Goal: Information Seeking & Learning: Learn about a topic

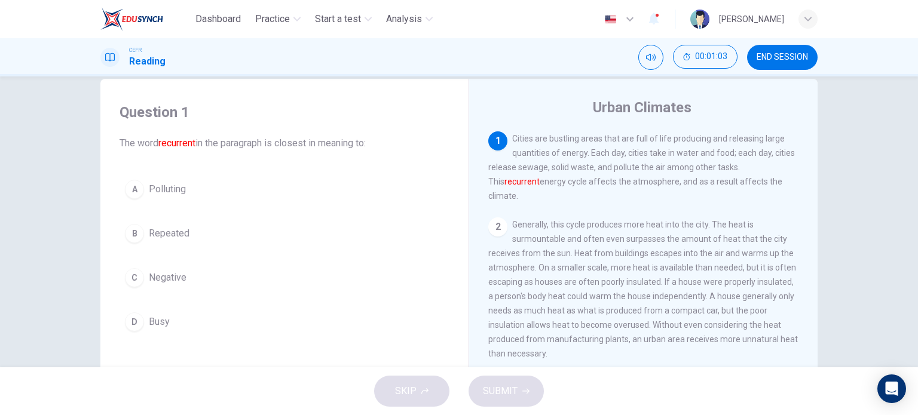
scroll to position [23, 0]
click at [149, 194] on span "Polluting" at bounding box center [167, 188] width 37 height 14
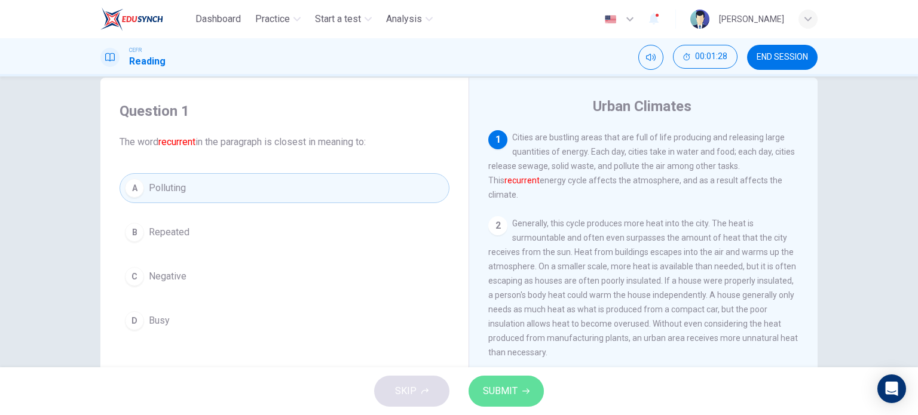
click at [510, 399] on span "SUBMIT" at bounding box center [500, 391] width 35 height 17
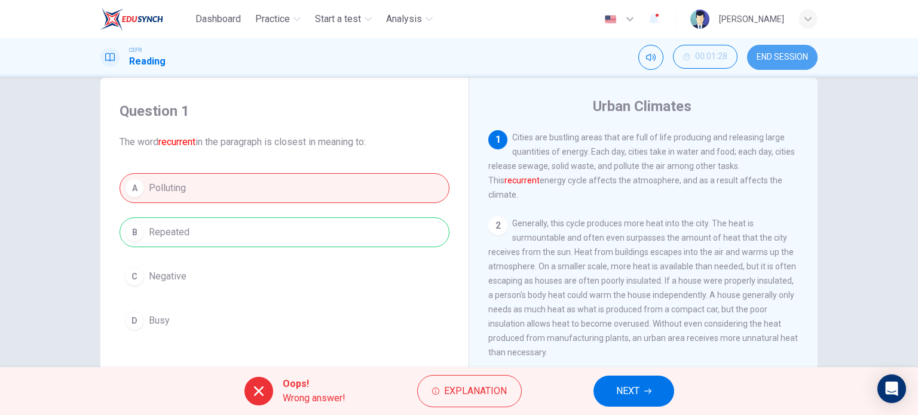
click at [789, 53] on span "END SESSION" at bounding box center [781, 58] width 51 height 10
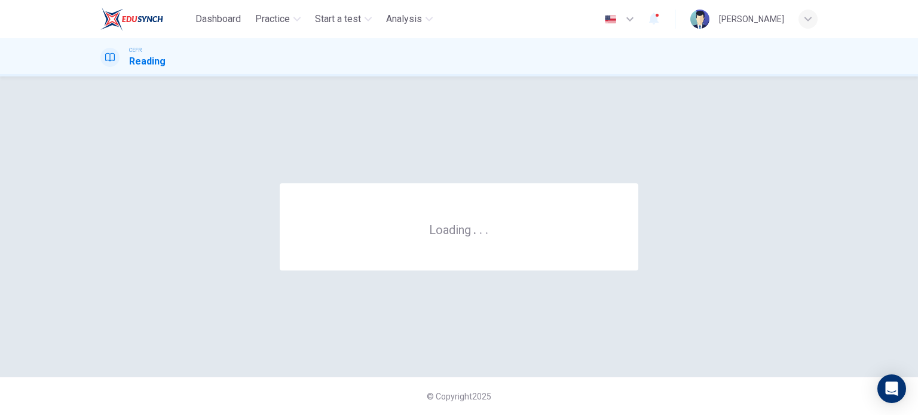
scroll to position [0, 0]
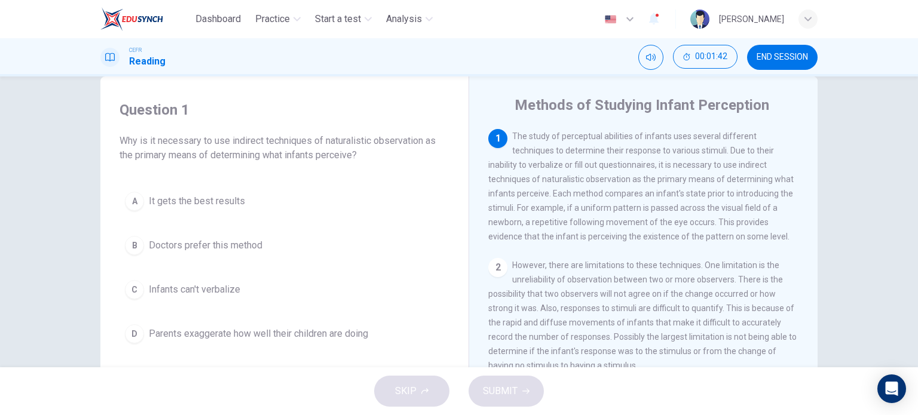
scroll to position [27, 0]
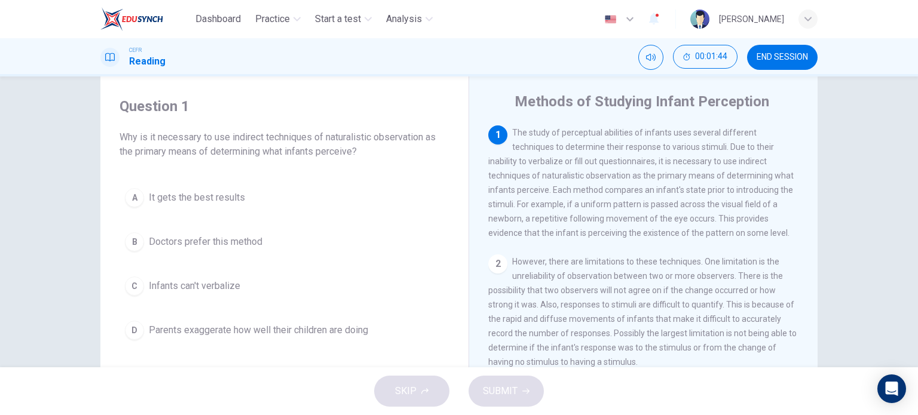
click at [134, 283] on div "C" at bounding box center [134, 286] width 19 height 19
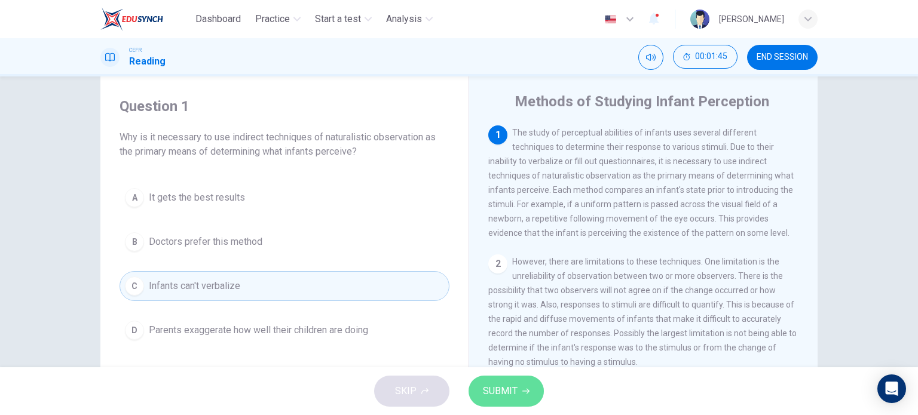
click at [516, 384] on span "SUBMIT" at bounding box center [500, 391] width 35 height 17
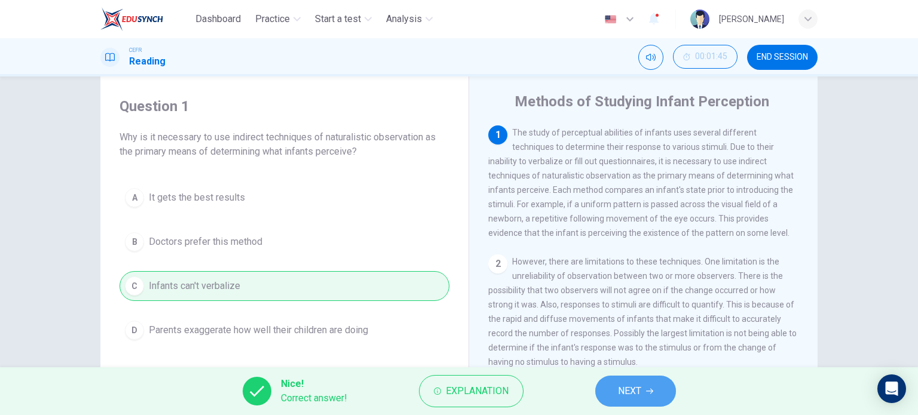
click at [648, 396] on button "NEXT" at bounding box center [635, 391] width 81 height 31
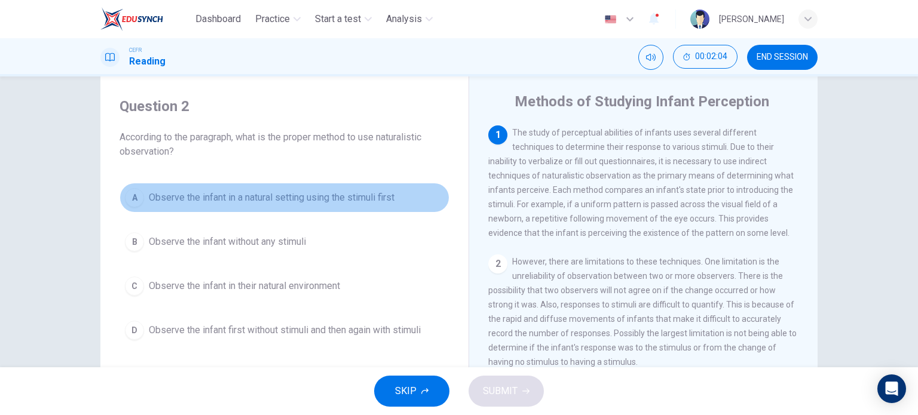
click at [132, 197] on div "A" at bounding box center [134, 197] width 19 height 19
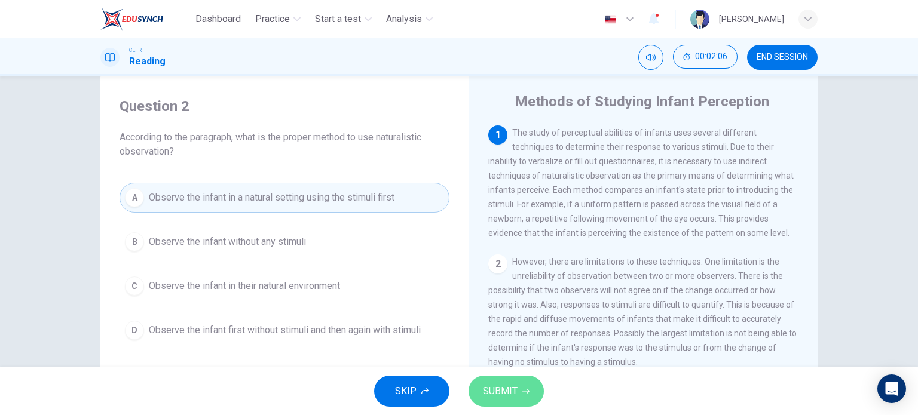
click at [514, 391] on span "SUBMIT" at bounding box center [500, 391] width 35 height 17
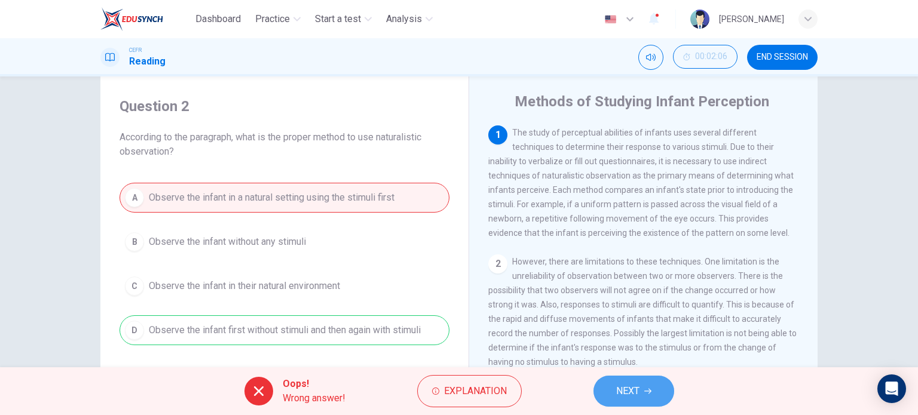
click at [645, 397] on button "NEXT" at bounding box center [633, 391] width 81 height 31
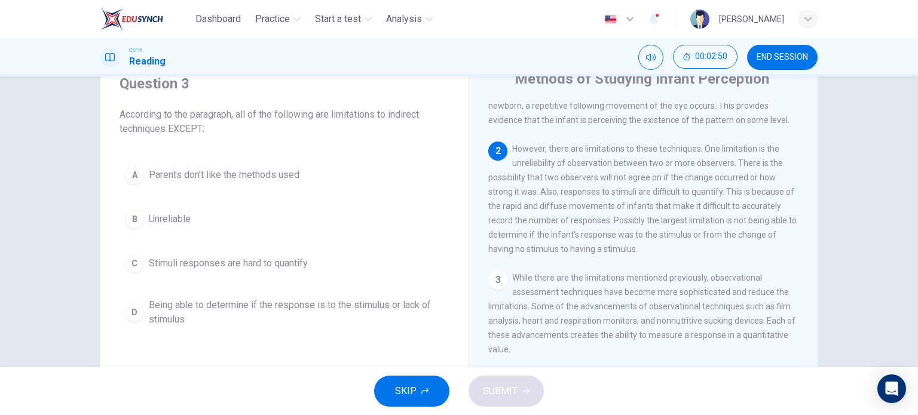
scroll to position [51, 0]
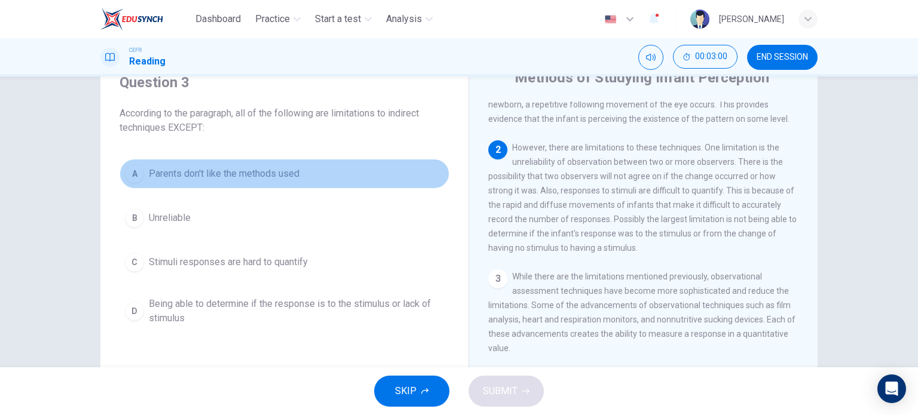
click at [186, 176] on span "Parents don't like the methods used" at bounding box center [224, 174] width 151 height 14
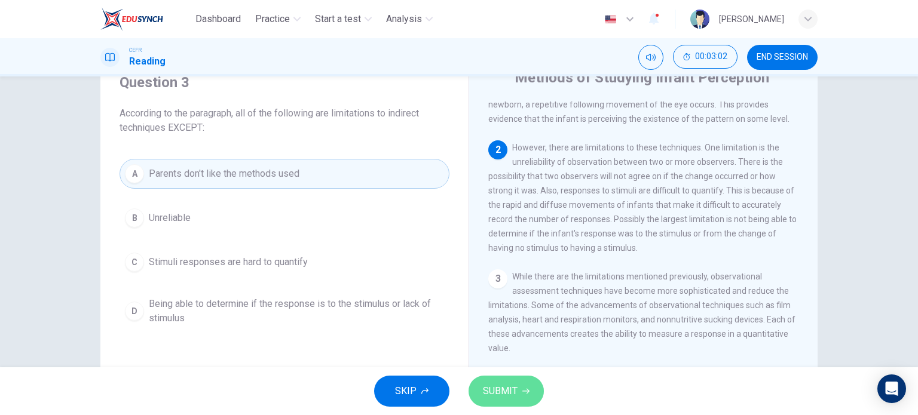
click at [503, 383] on span "SUBMIT" at bounding box center [500, 391] width 35 height 17
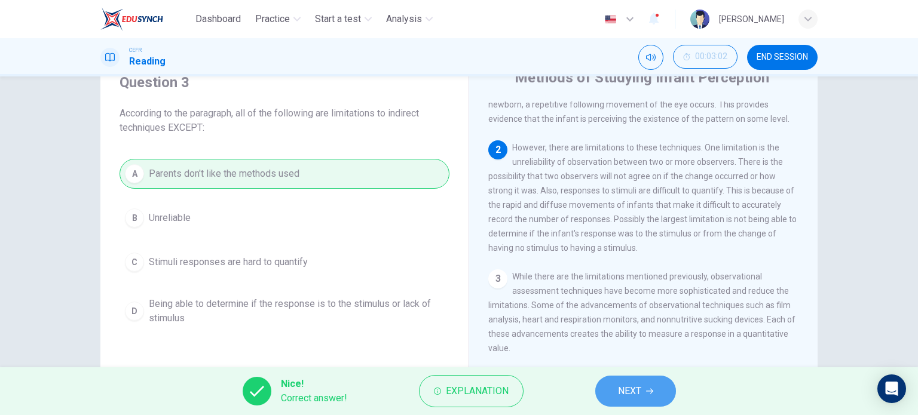
click at [625, 389] on span "NEXT" at bounding box center [629, 391] width 23 height 17
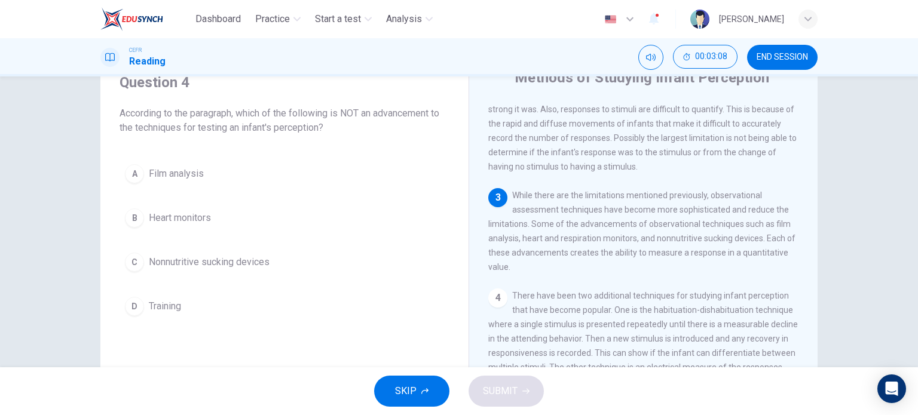
scroll to position [173, 0]
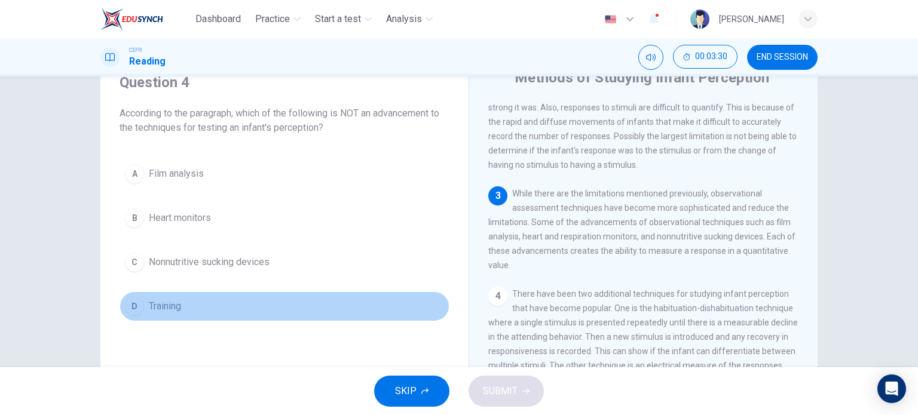
click at [165, 301] on span "Training" at bounding box center [165, 306] width 32 height 14
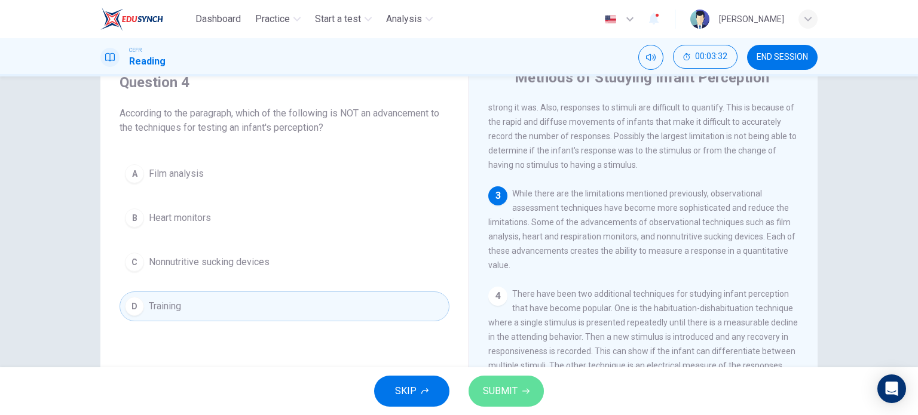
click at [519, 387] on button "SUBMIT" at bounding box center [505, 391] width 75 height 31
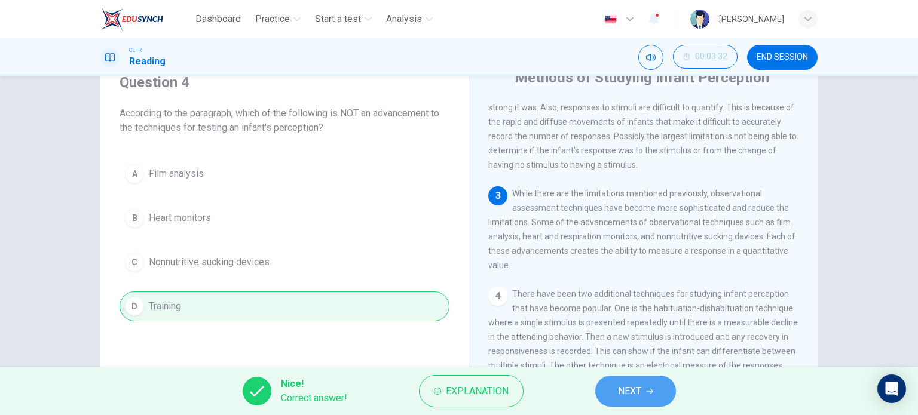
click at [622, 387] on span "NEXT" at bounding box center [629, 391] width 23 height 17
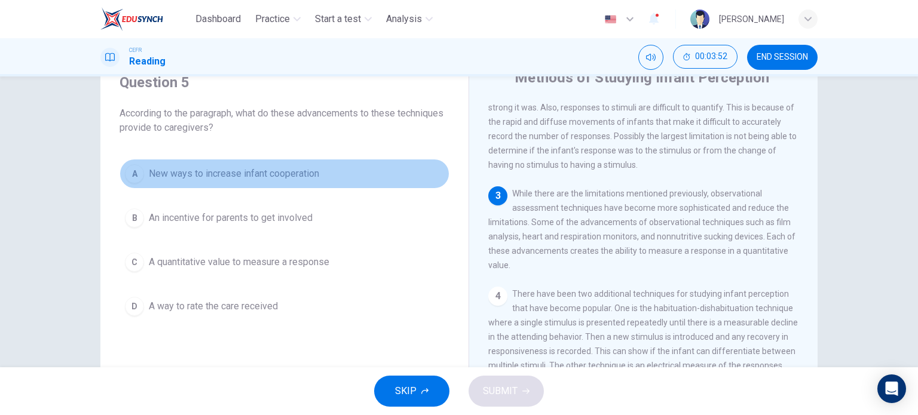
click at [169, 186] on button "A New ways to increase infant cooperation" at bounding box center [285, 174] width 330 height 30
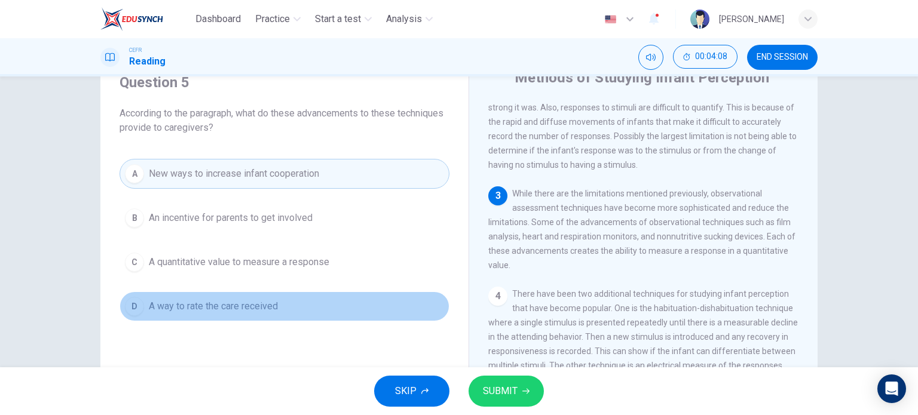
click at [189, 305] on span "A way to rate the care received" at bounding box center [213, 306] width 129 height 14
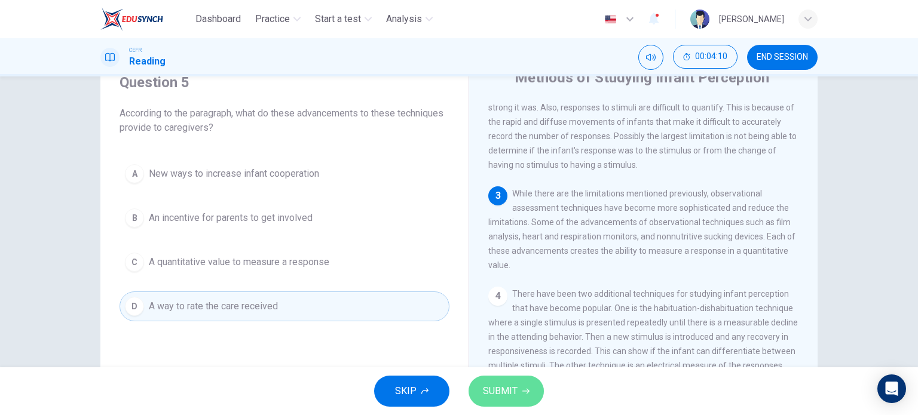
click at [519, 400] on button "SUBMIT" at bounding box center [505, 391] width 75 height 31
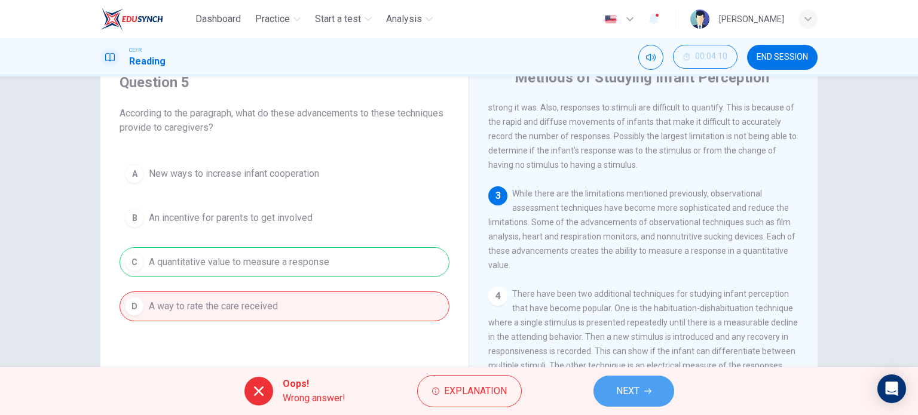
click at [640, 386] on button "NEXT" at bounding box center [633, 391] width 81 height 31
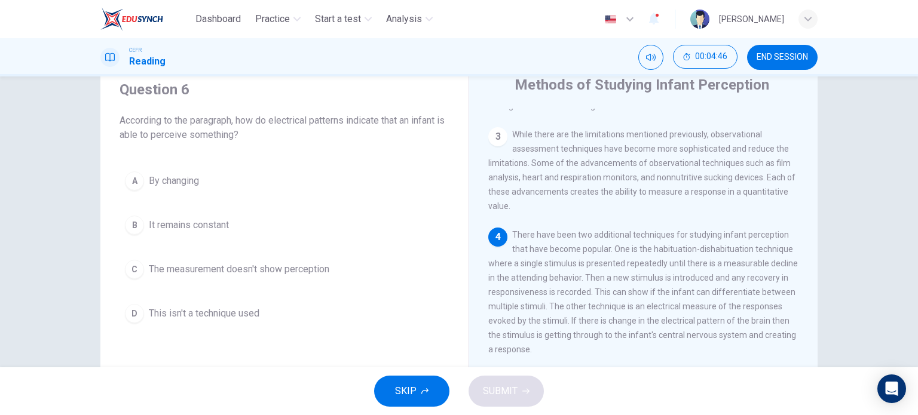
scroll to position [45, 0]
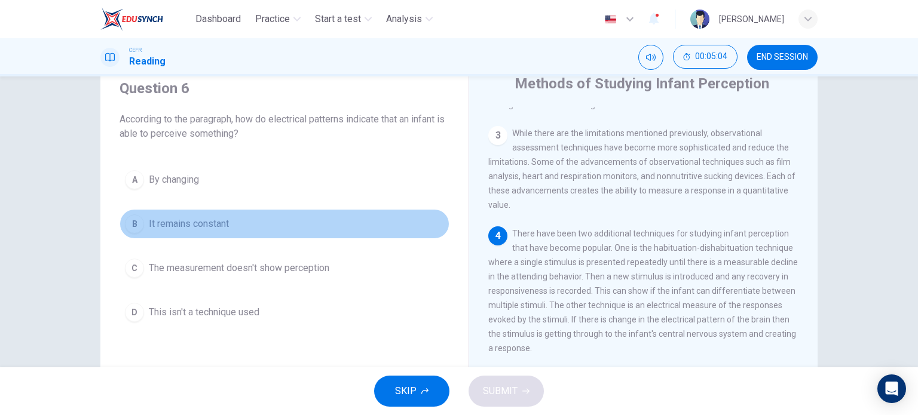
click at [149, 213] on button "B It remains constant" at bounding box center [285, 224] width 330 height 30
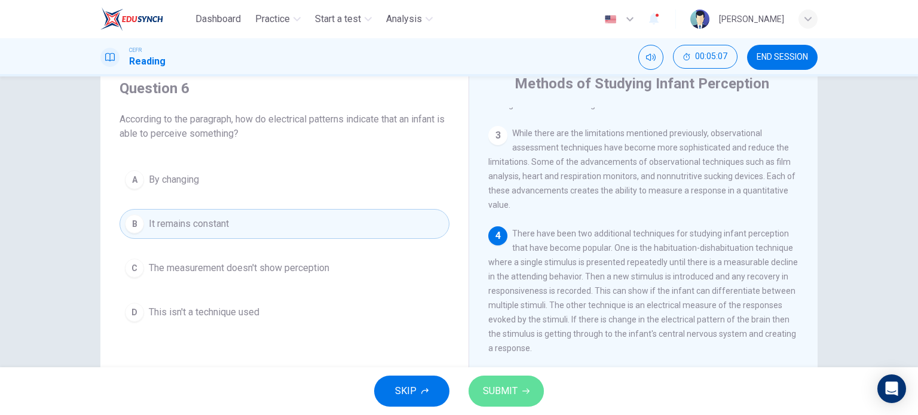
click at [519, 383] on button "SUBMIT" at bounding box center [505, 391] width 75 height 31
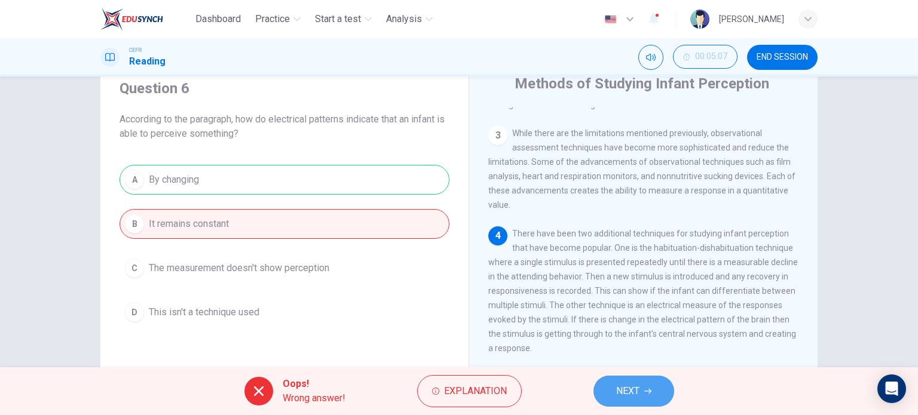
click at [609, 379] on button "NEXT" at bounding box center [633, 391] width 81 height 31
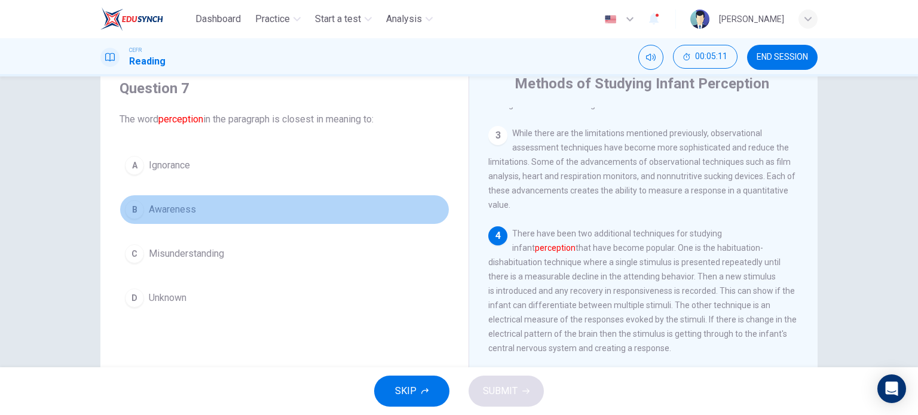
click at [140, 209] on div "B" at bounding box center [134, 209] width 19 height 19
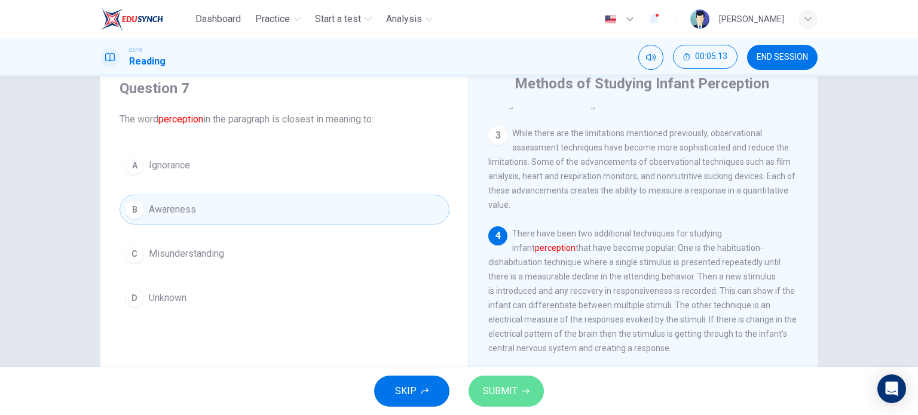
click at [525, 404] on button "SUBMIT" at bounding box center [505, 391] width 75 height 31
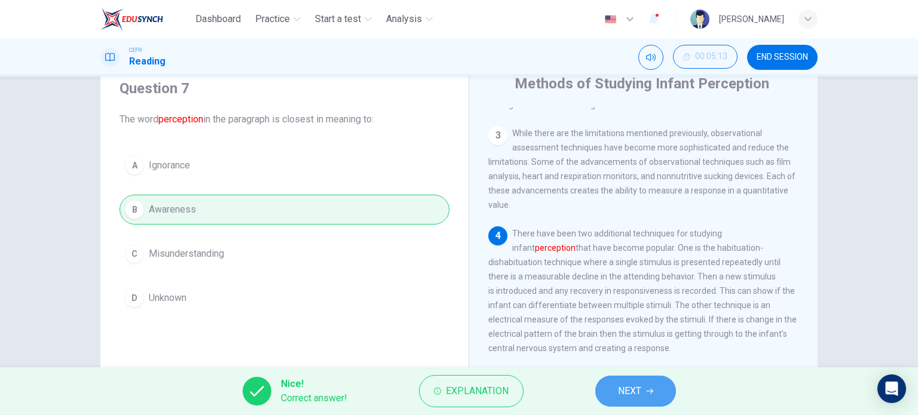
click at [634, 397] on span "NEXT" at bounding box center [629, 391] width 23 height 17
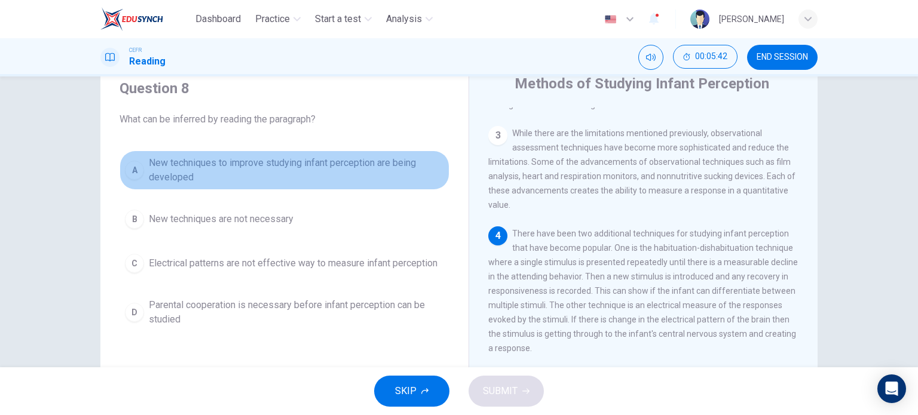
click at [145, 180] on button "A New techniques to improve studying infant perception are being developed" at bounding box center [285, 170] width 330 height 39
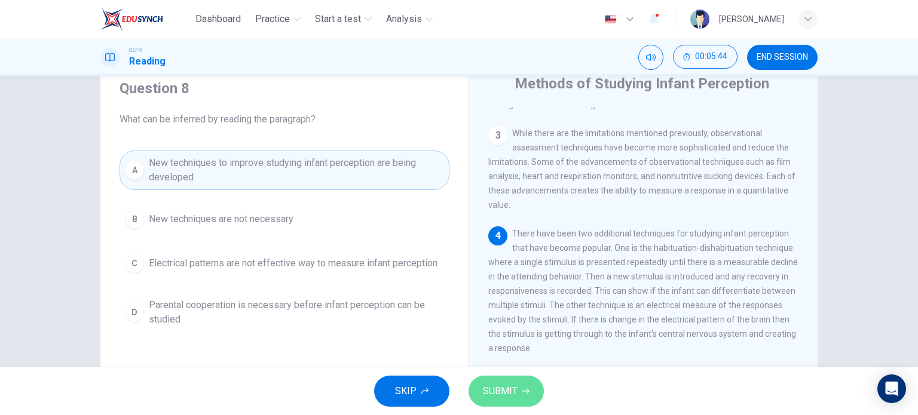
click at [495, 382] on button "SUBMIT" at bounding box center [505, 391] width 75 height 31
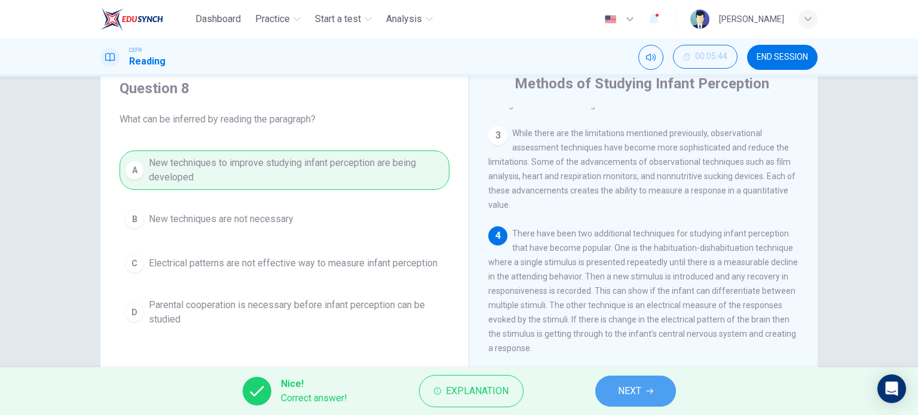
click at [633, 393] on span "NEXT" at bounding box center [629, 391] width 23 height 17
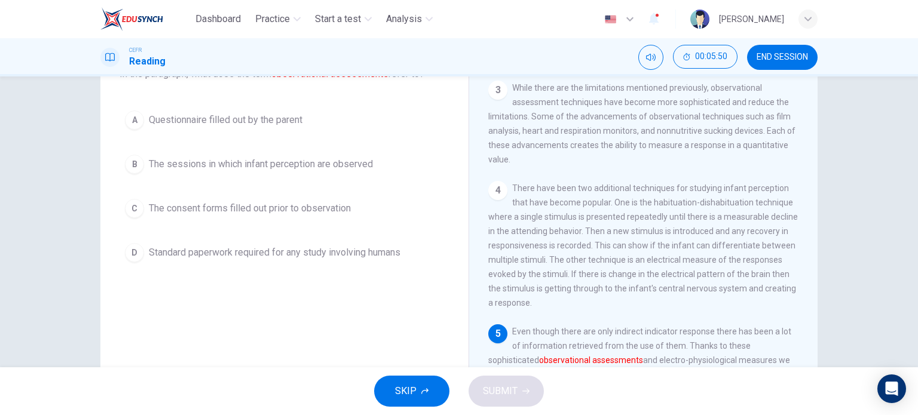
scroll to position [91, 0]
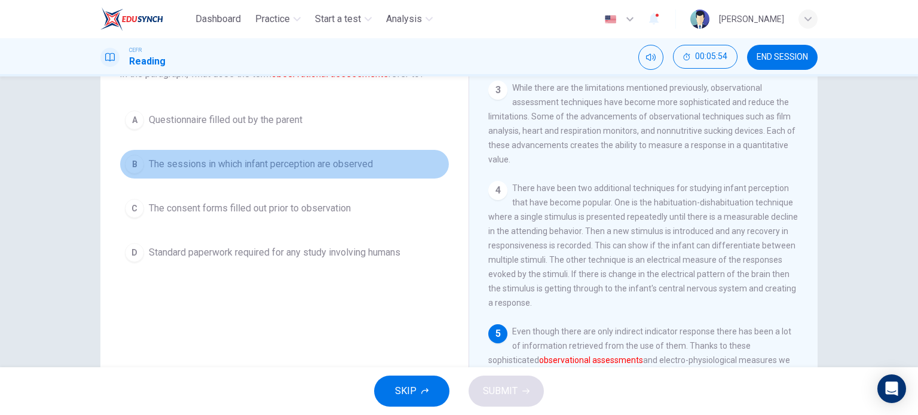
click at [149, 166] on span "The sessions in which infant perception are observed" at bounding box center [261, 164] width 224 height 14
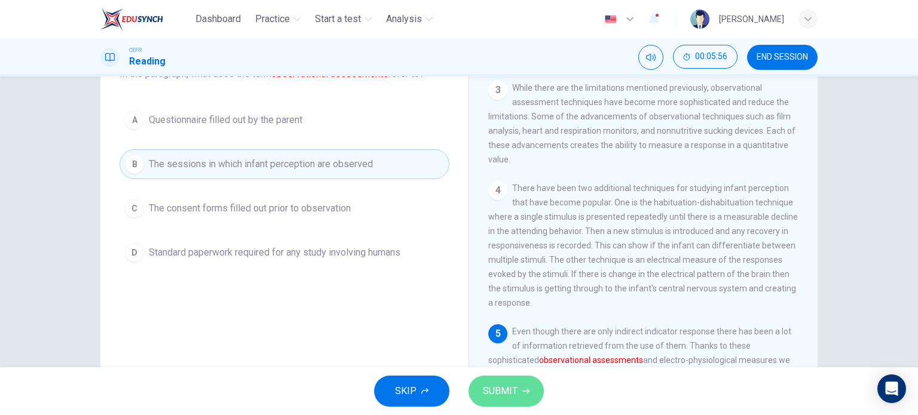
click at [483, 389] on span "SUBMIT" at bounding box center [500, 391] width 35 height 17
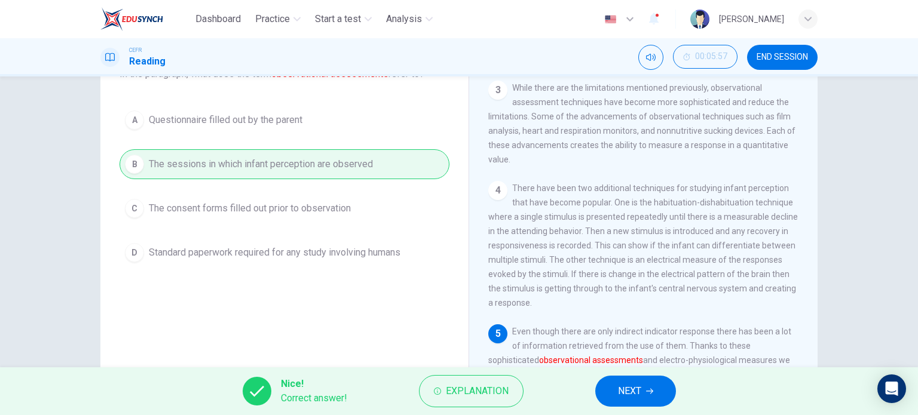
click at [632, 393] on span "NEXT" at bounding box center [629, 391] width 23 height 17
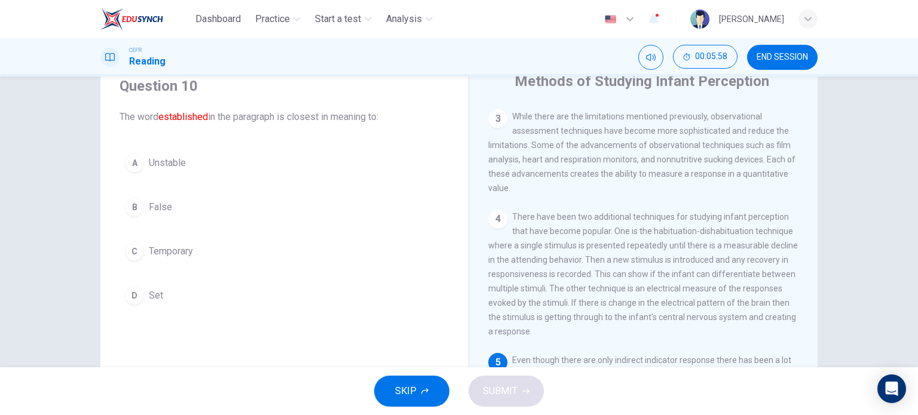
scroll to position [48, 0]
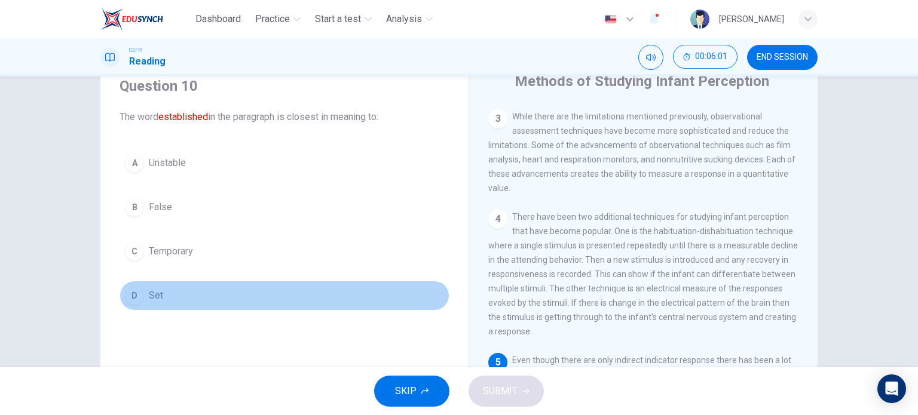
click at [131, 291] on div "D" at bounding box center [134, 295] width 19 height 19
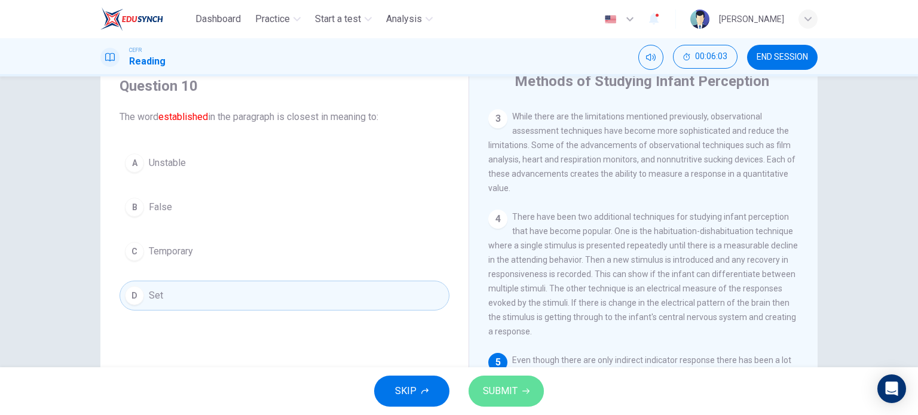
click at [514, 393] on span "SUBMIT" at bounding box center [500, 391] width 35 height 17
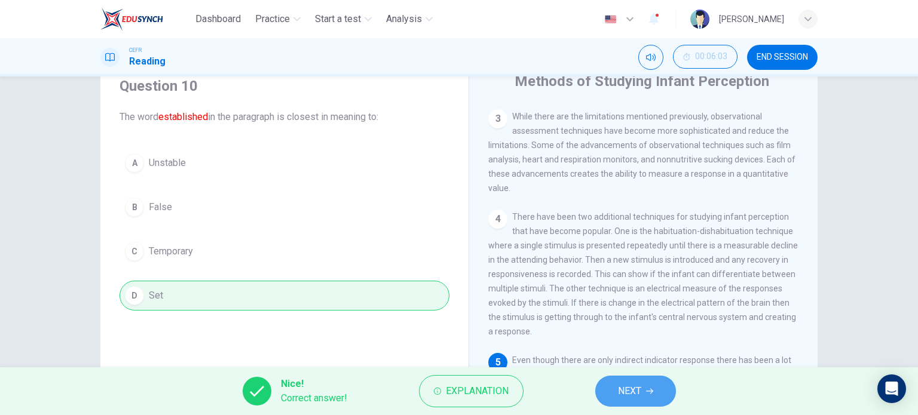
click at [641, 397] on span "NEXT" at bounding box center [629, 391] width 23 height 17
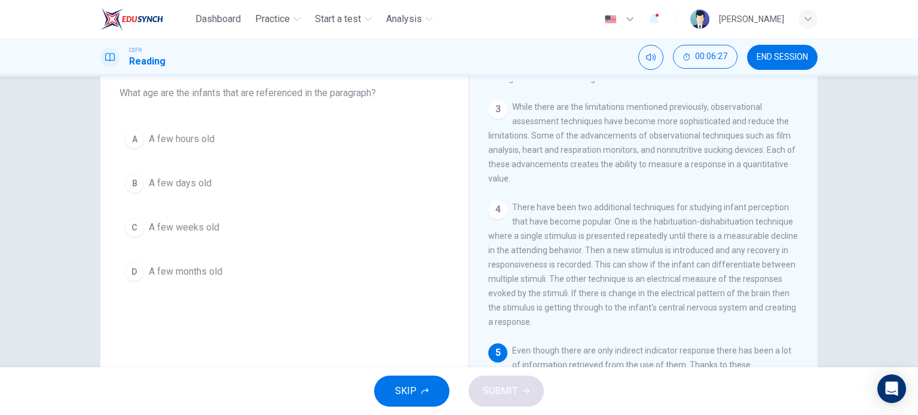
scroll to position [72, 0]
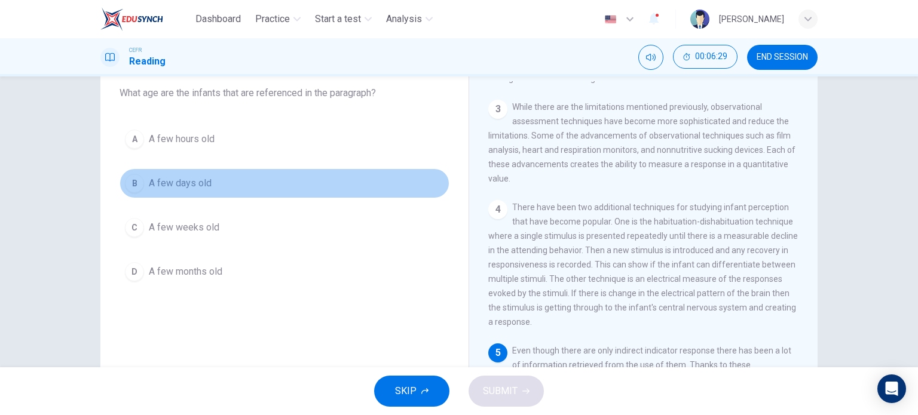
click at [192, 179] on span "A few days old" at bounding box center [180, 183] width 63 height 14
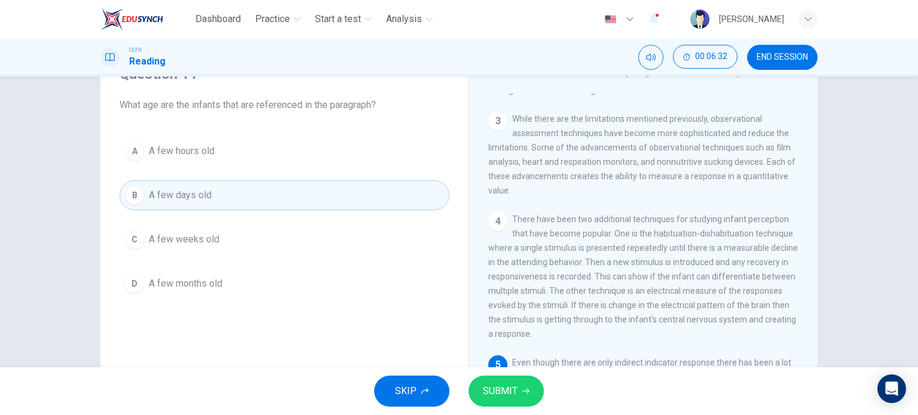
scroll to position [59, 0]
click at [500, 385] on span "SUBMIT" at bounding box center [500, 391] width 35 height 17
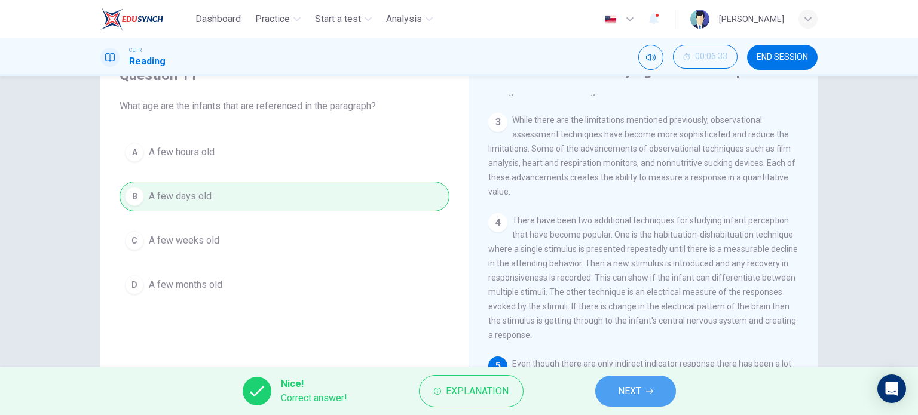
click at [613, 395] on button "NEXT" at bounding box center [635, 391] width 81 height 31
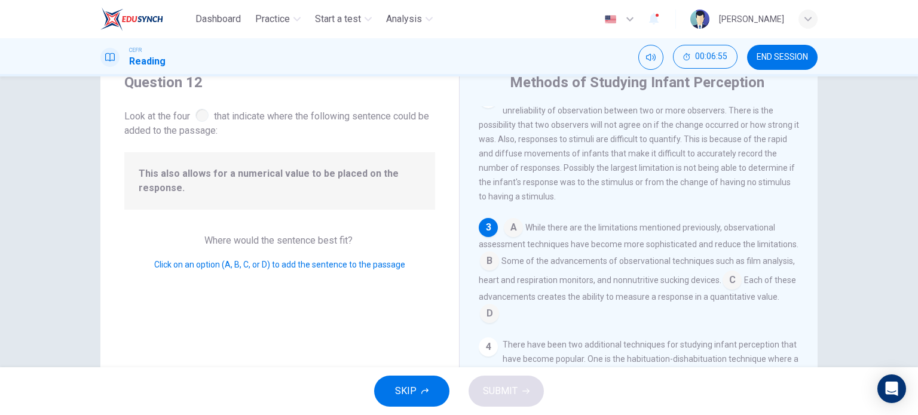
scroll to position [48, 0]
click at [499, 317] on input at bounding box center [489, 313] width 19 height 19
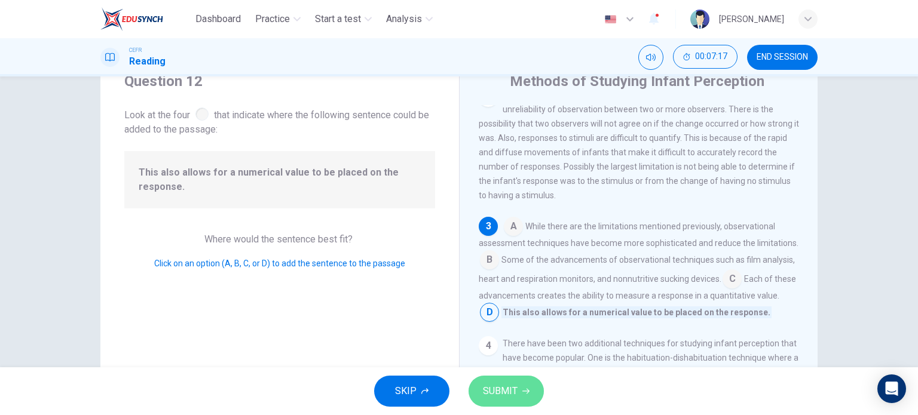
click at [514, 386] on span "SUBMIT" at bounding box center [500, 391] width 35 height 17
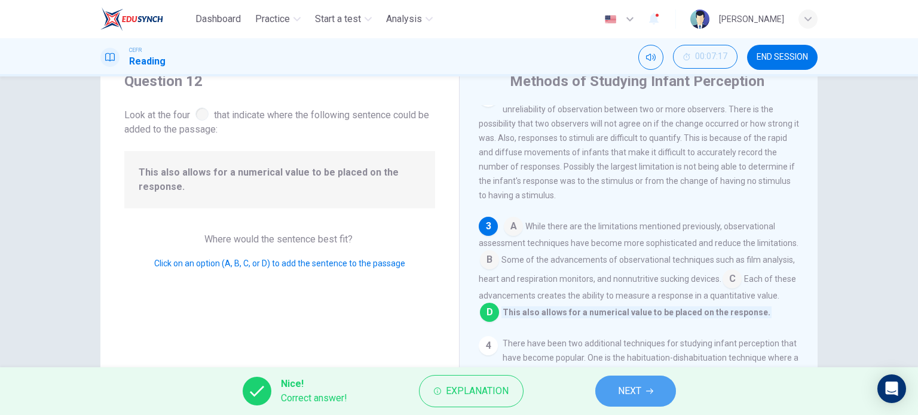
click at [623, 387] on span "NEXT" at bounding box center [629, 391] width 23 height 17
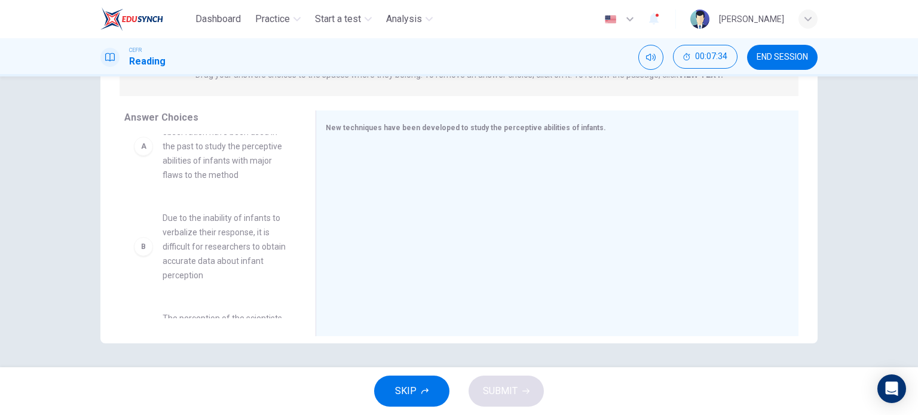
scroll to position [33, 0]
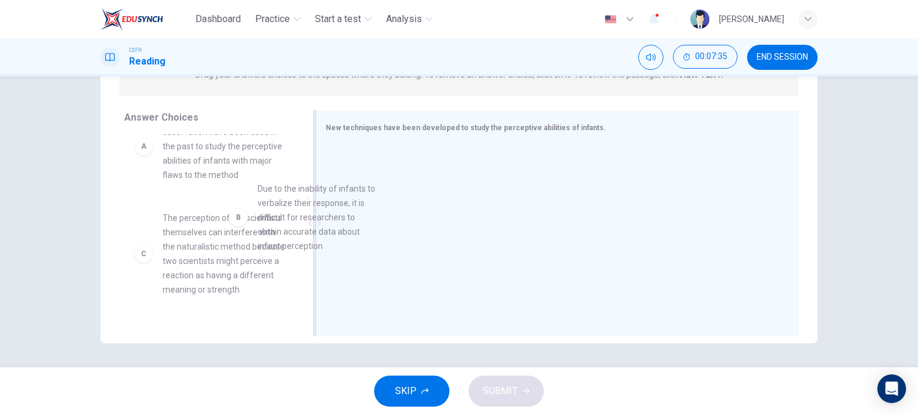
drag, startPoint x: 210, startPoint y: 246, endPoint x: 448, endPoint y: 191, distance: 244.5
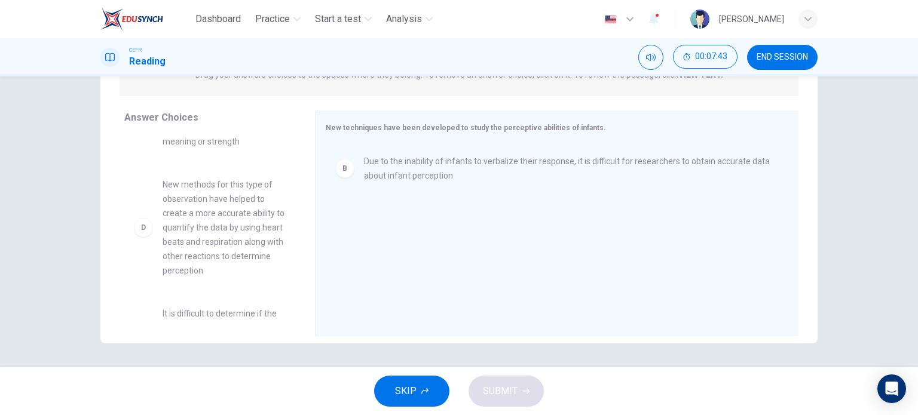
scroll to position [182, 0]
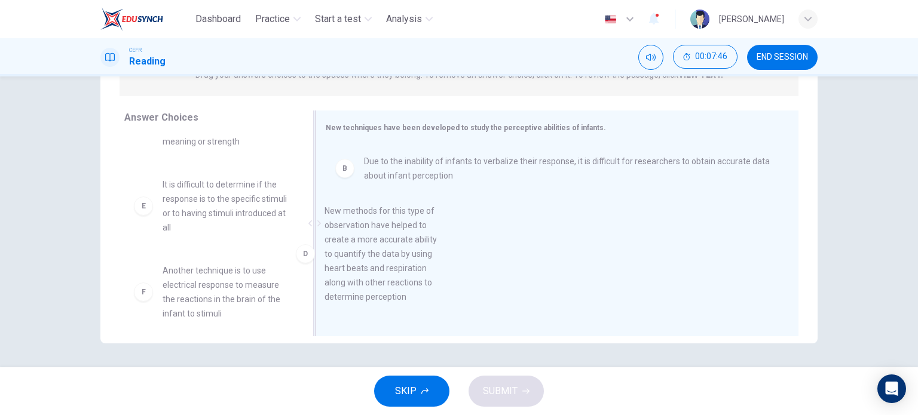
drag, startPoint x: 229, startPoint y: 212, endPoint x: 416, endPoint y: 243, distance: 189.0
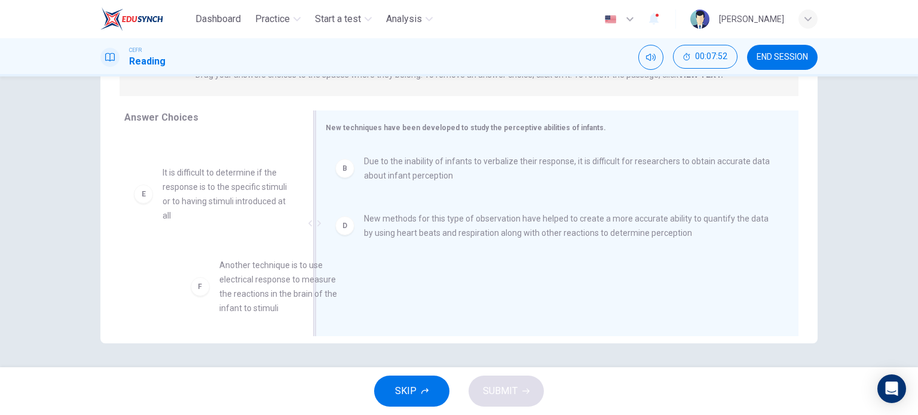
scroll to position [22, 0]
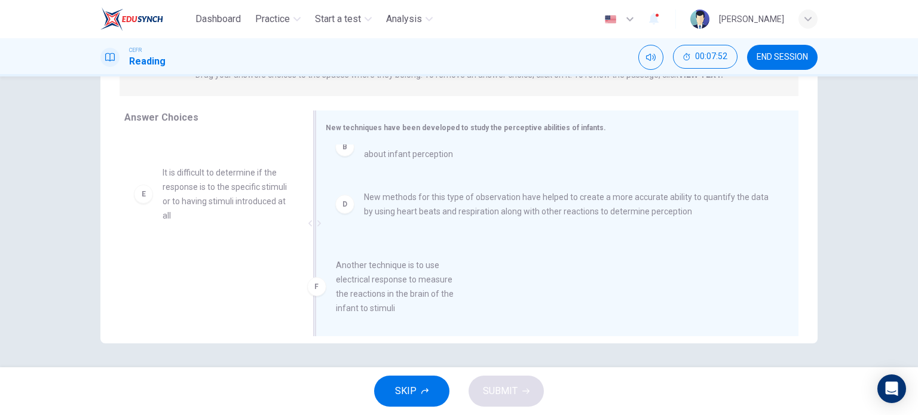
drag, startPoint x: 219, startPoint y: 278, endPoint x: 404, endPoint y: 286, distance: 184.8
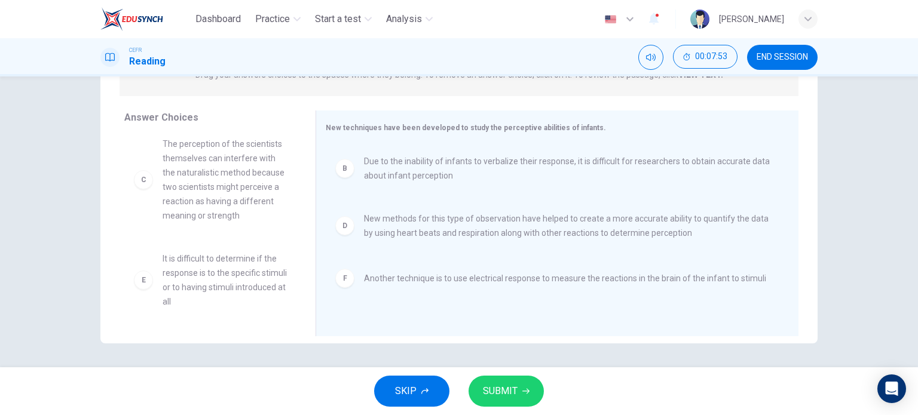
scroll to position [108, 0]
click at [511, 395] on span "SUBMIT" at bounding box center [500, 391] width 35 height 17
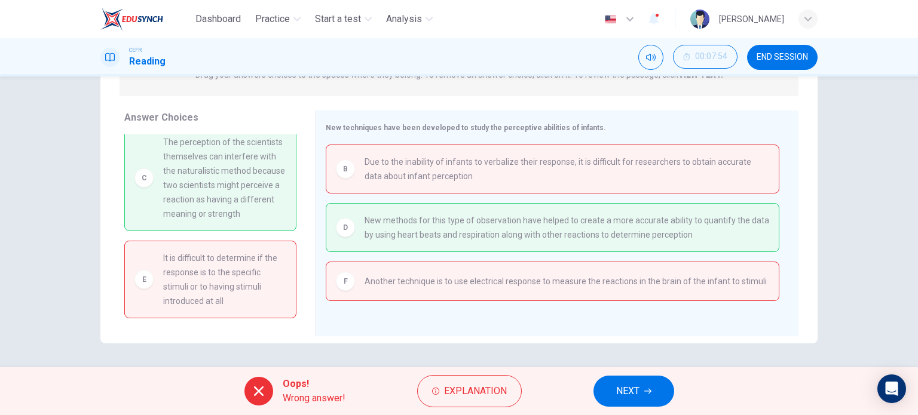
scroll to position [0, 0]
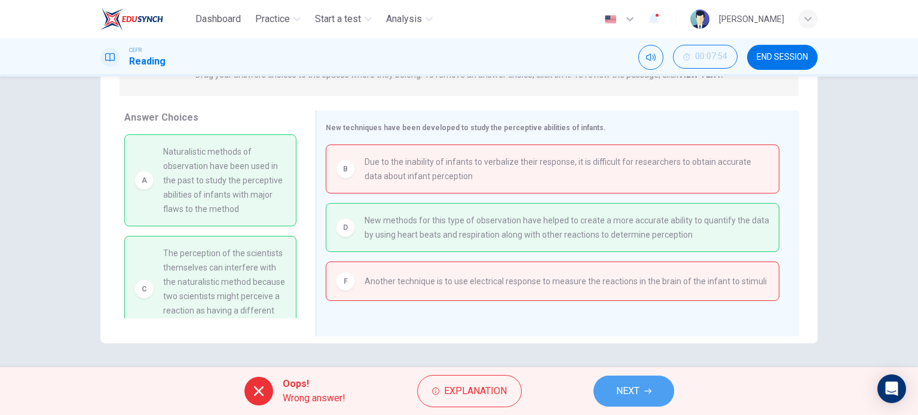
click at [641, 390] on button "NEXT" at bounding box center [633, 391] width 81 height 31
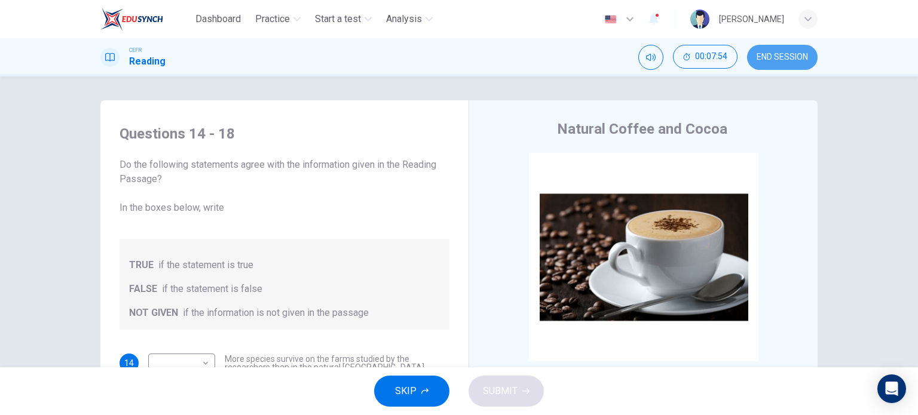
click at [772, 57] on span "END SESSION" at bounding box center [781, 58] width 51 height 10
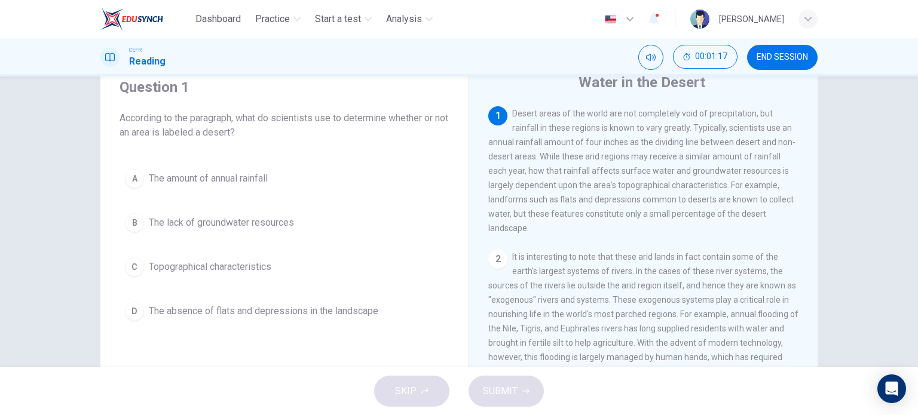
scroll to position [48, 0]
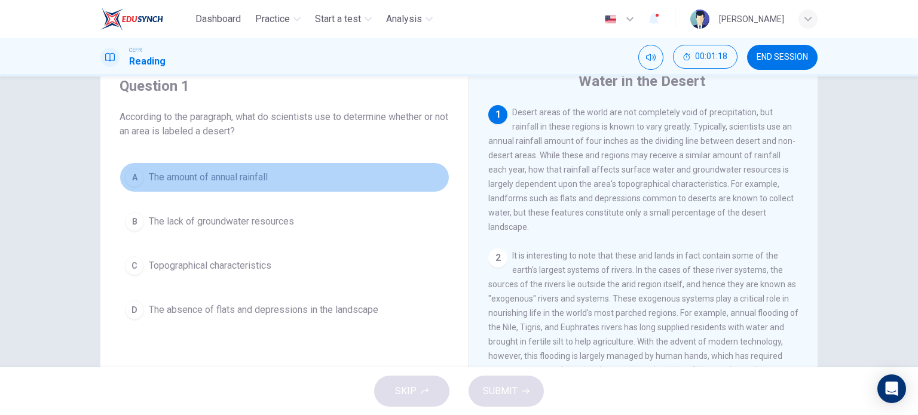
click at [170, 181] on span "The amount of annual rainfall" at bounding box center [208, 177] width 119 height 14
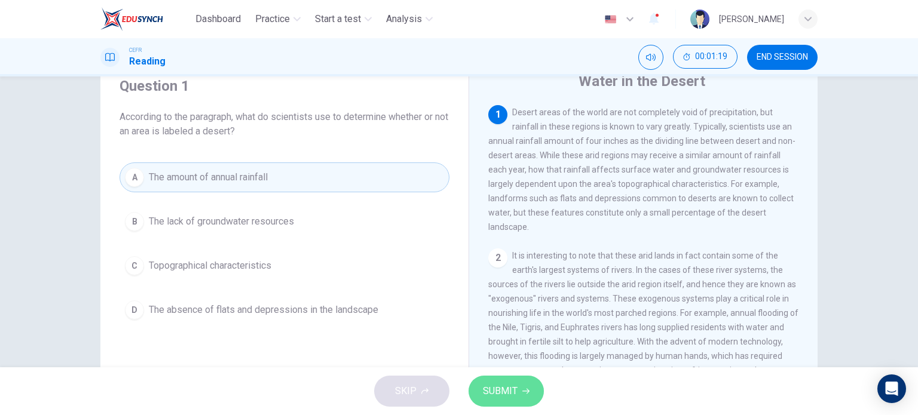
click at [492, 396] on span "SUBMIT" at bounding box center [500, 391] width 35 height 17
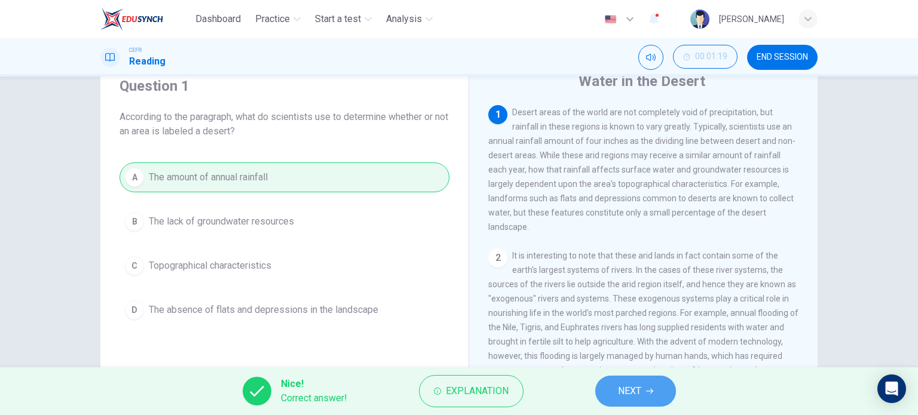
click at [623, 400] on button "NEXT" at bounding box center [635, 391] width 81 height 31
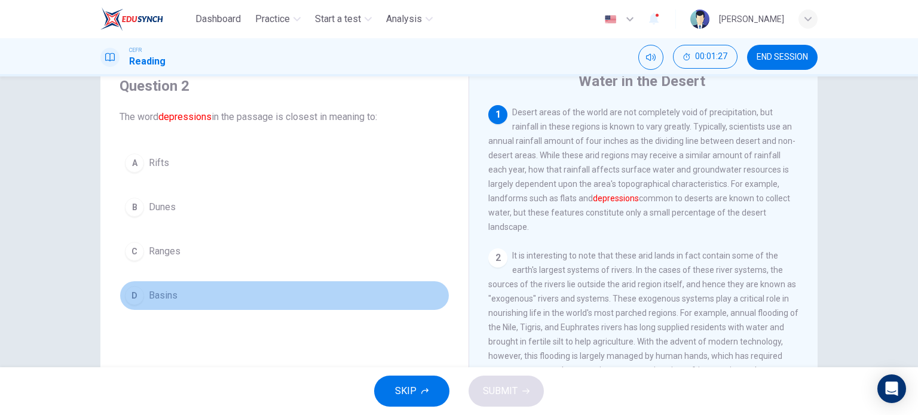
click at [158, 289] on span "Basins" at bounding box center [163, 296] width 29 height 14
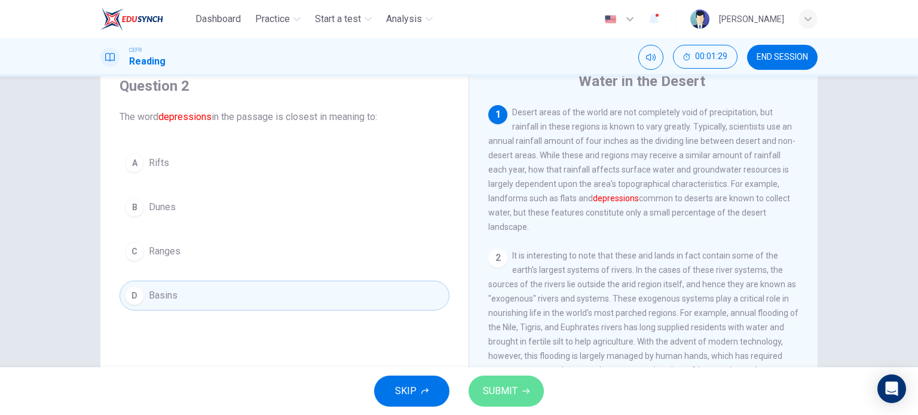
click at [521, 395] on button "SUBMIT" at bounding box center [505, 391] width 75 height 31
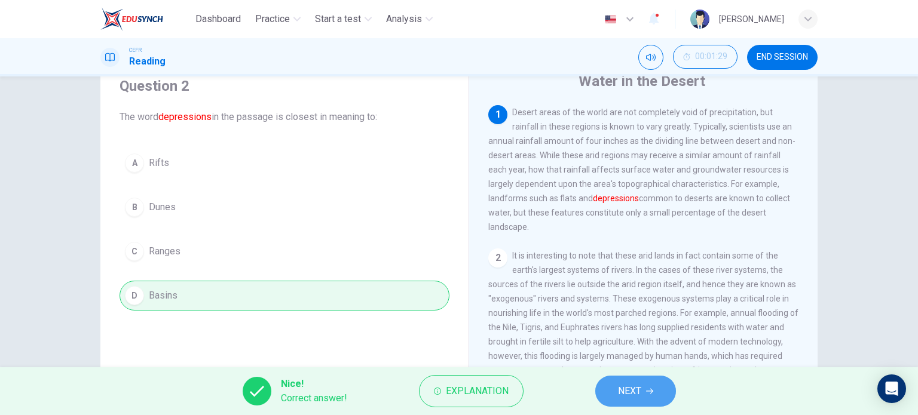
click at [642, 389] on button "NEXT" at bounding box center [635, 391] width 81 height 31
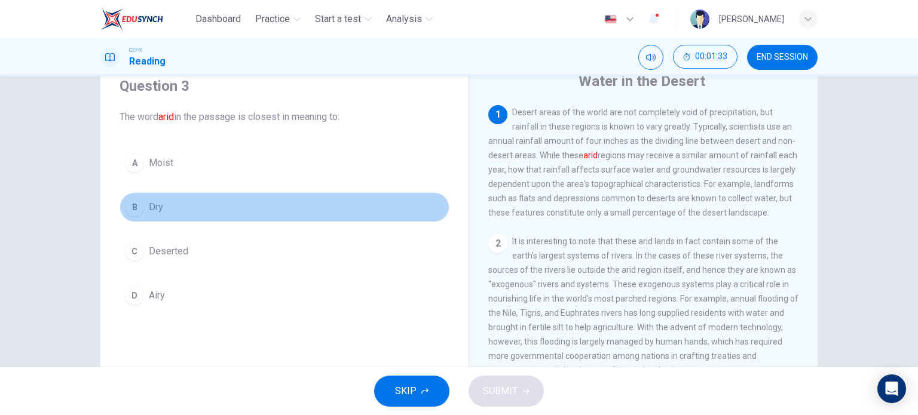
click at [140, 200] on button "B Dry" at bounding box center [285, 207] width 330 height 30
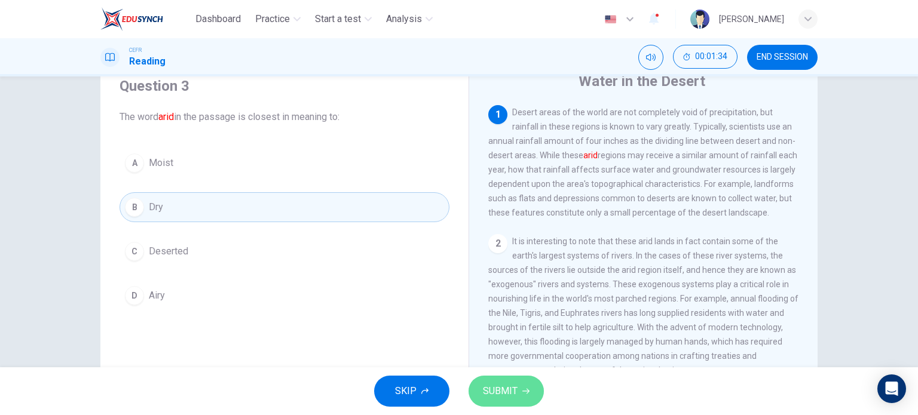
click at [522, 392] on icon "button" at bounding box center [525, 391] width 7 height 7
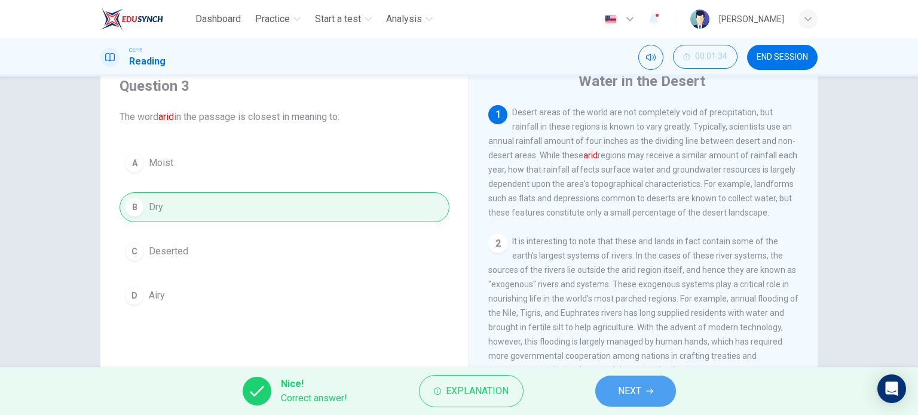
click at [657, 382] on button "NEXT" at bounding box center [635, 391] width 81 height 31
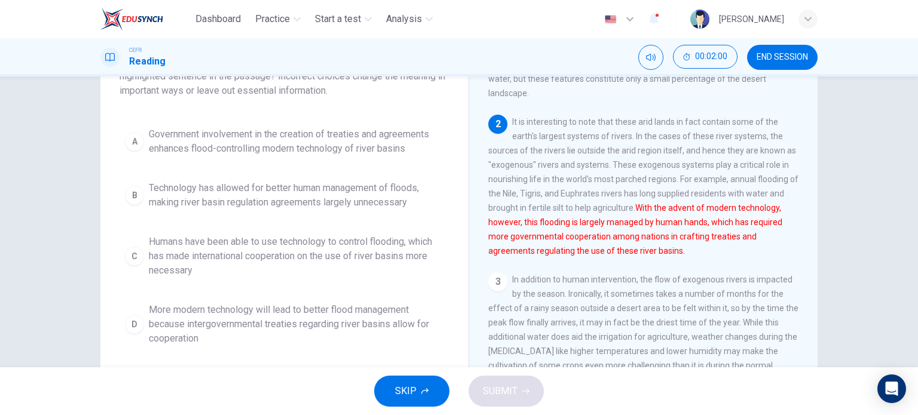
scroll to position [105, 0]
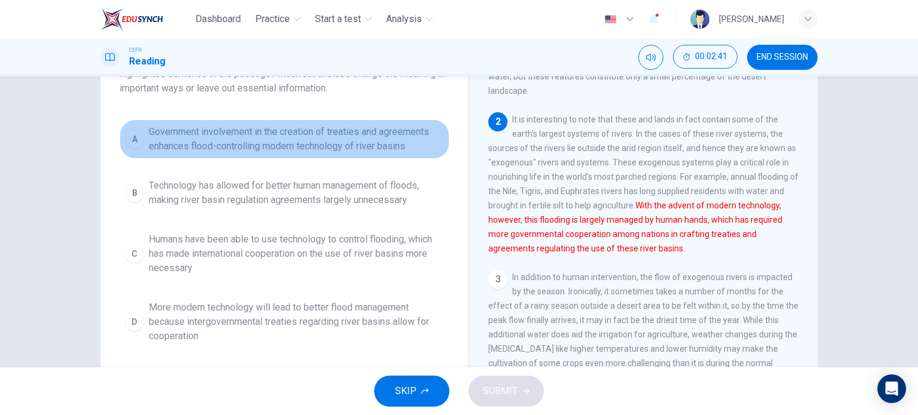
click at [269, 148] on span "Government involvement in the creation of treaties and agreements enhances floo…" at bounding box center [296, 139] width 295 height 29
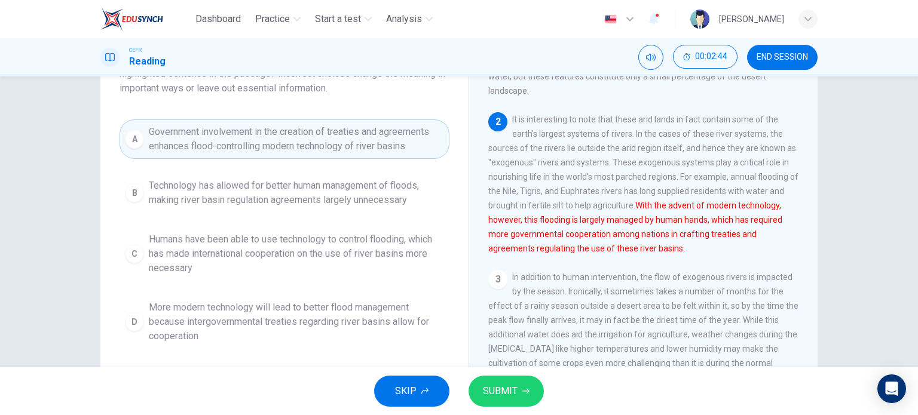
click at [491, 394] on span "SUBMIT" at bounding box center [500, 391] width 35 height 17
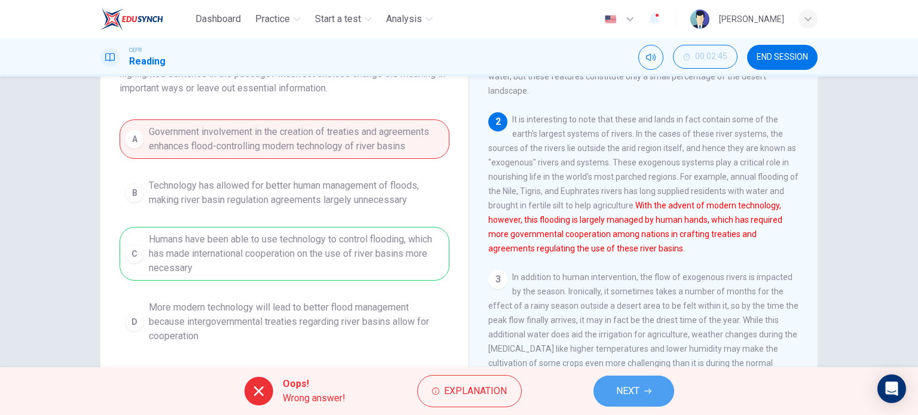
click at [617, 393] on span "NEXT" at bounding box center [627, 391] width 23 height 17
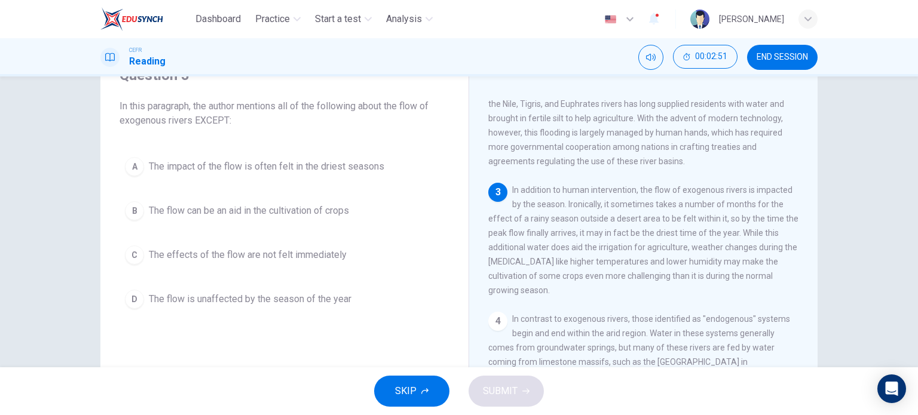
scroll to position [217, 0]
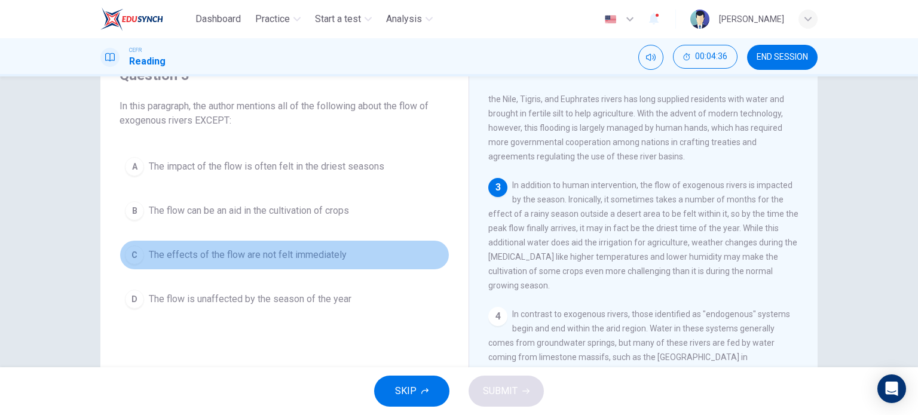
click at [196, 248] on span "The effects of the flow are not felt immediately" at bounding box center [248, 255] width 198 height 14
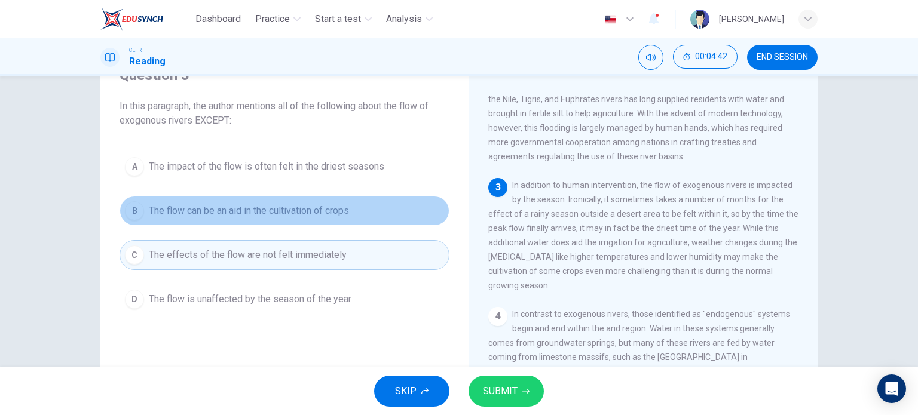
click at [344, 220] on button "B The flow can be an aid in the cultivation of crops" at bounding box center [285, 211] width 330 height 30
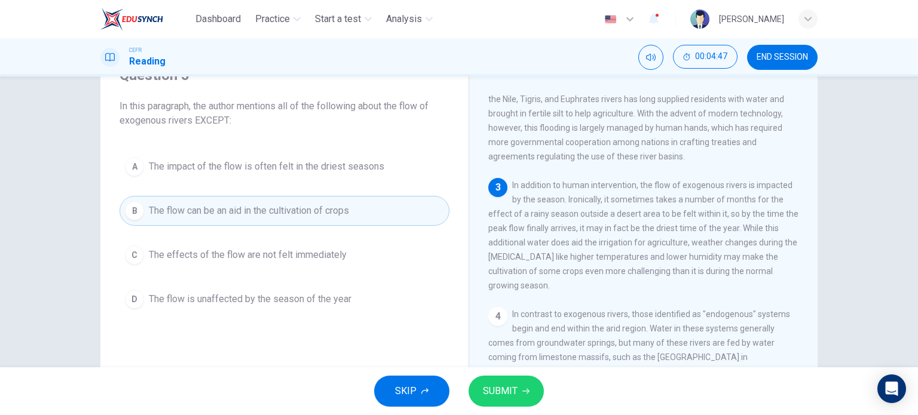
click at [313, 260] on span "The effects of the flow are not felt immediately" at bounding box center [248, 255] width 198 height 14
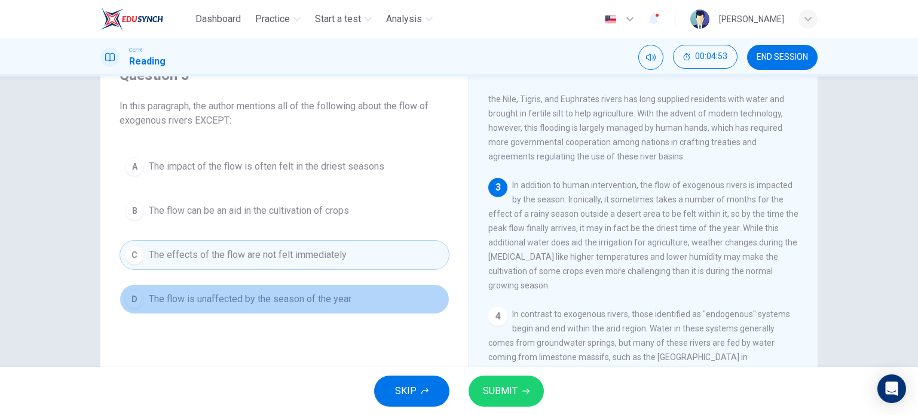
click at [359, 287] on button "D The flow is unaffected by the season of the year" at bounding box center [285, 299] width 330 height 30
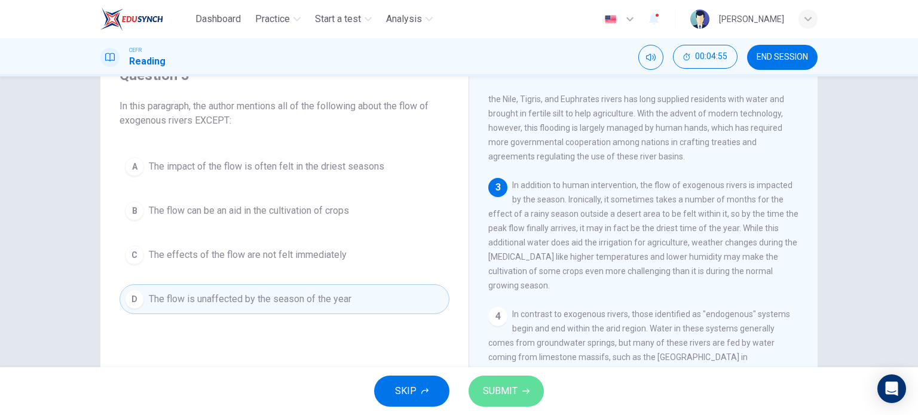
click at [522, 389] on icon "button" at bounding box center [525, 391] width 7 height 7
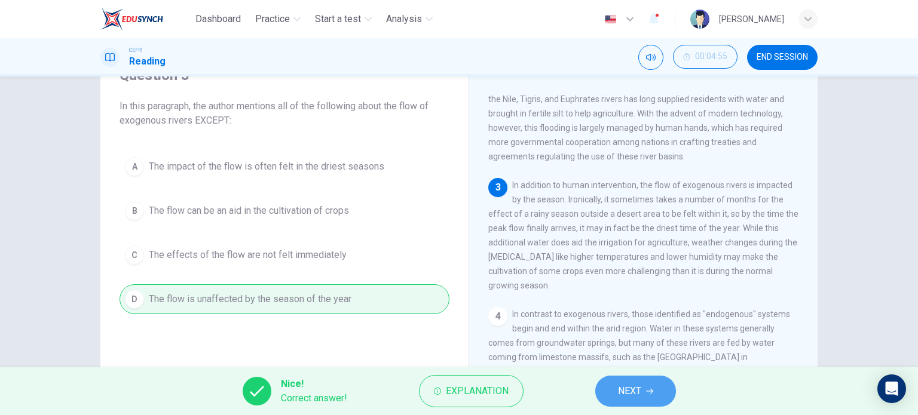
click at [618, 394] on span "NEXT" at bounding box center [629, 391] width 23 height 17
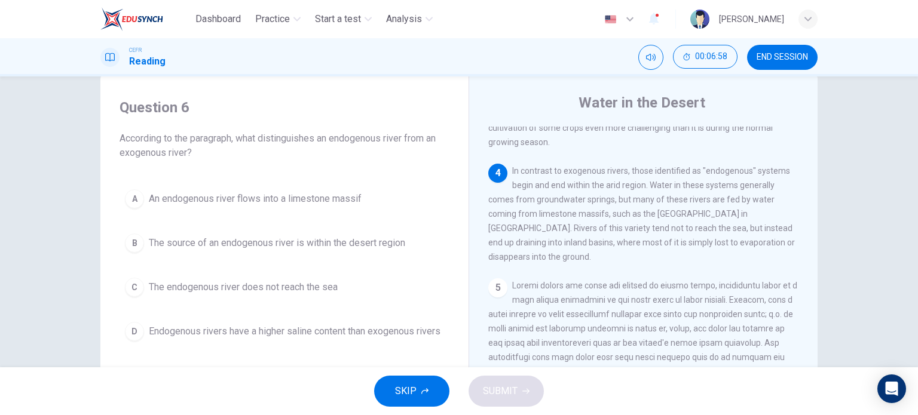
scroll to position [28, 0]
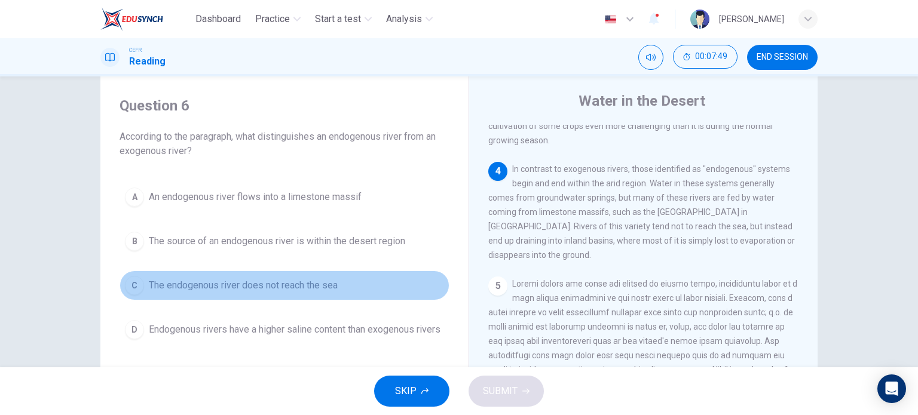
click at [283, 287] on span "The endogenous river does not reach the sea" at bounding box center [243, 285] width 189 height 14
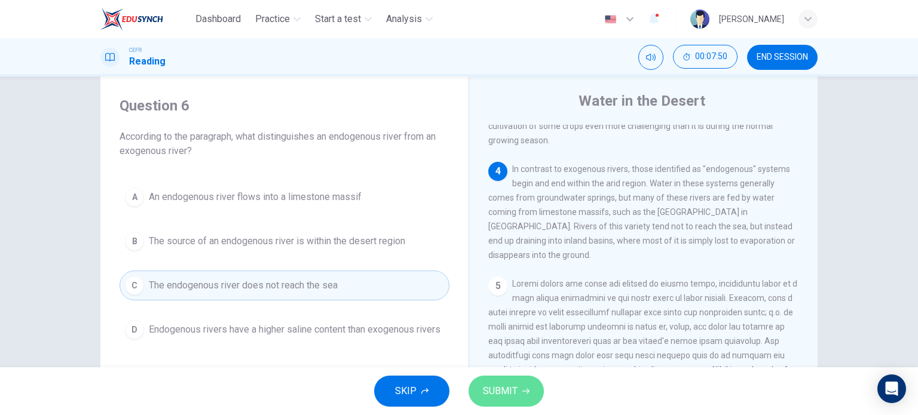
click at [517, 386] on button "SUBMIT" at bounding box center [505, 391] width 75 height 31
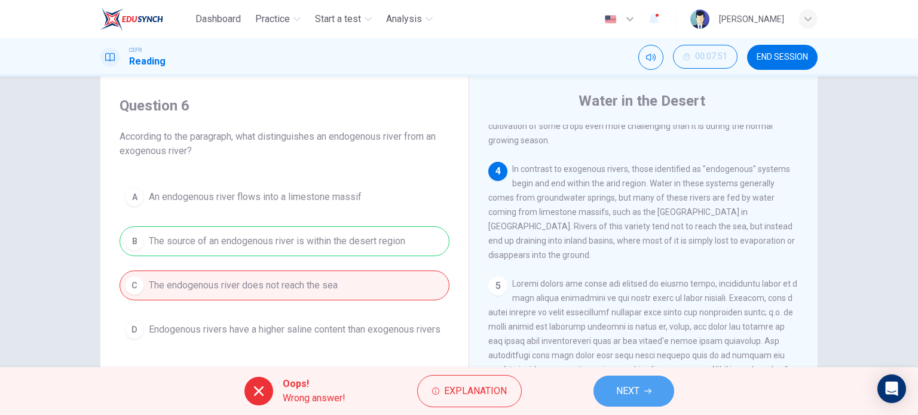
click at [615, 378] on button "NEXT" at bounding box center [633, 391] width 81 height 31
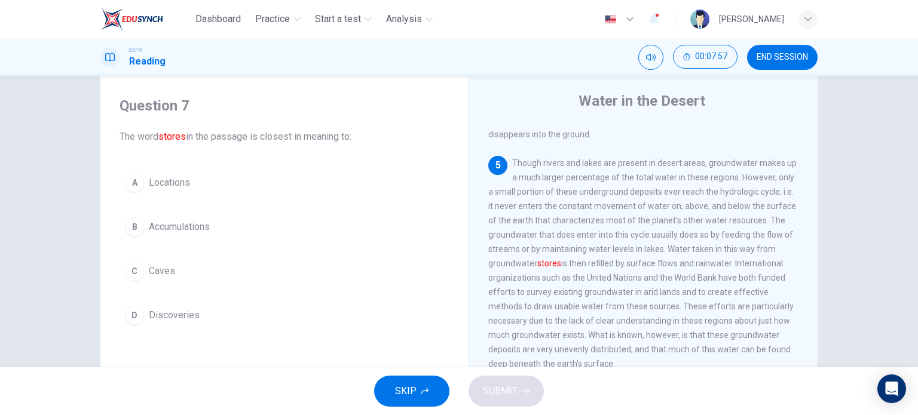
scroll to position [526, 0]
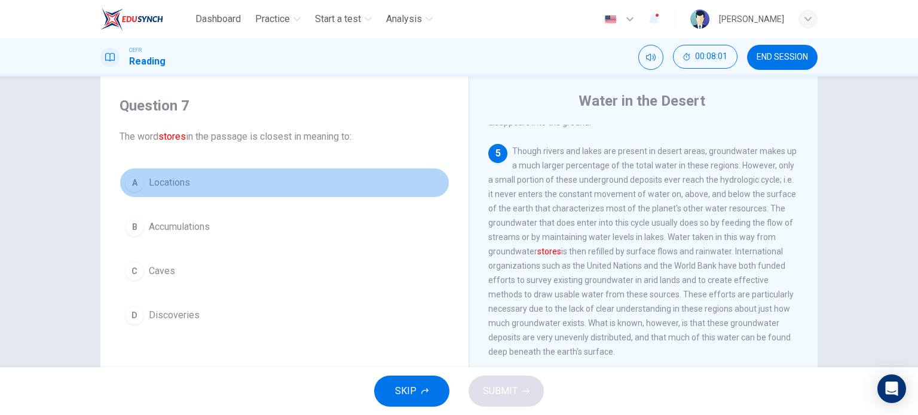
click at [158, 186] on span "Locations" at bounding box center [169, 183] width 41 height 14
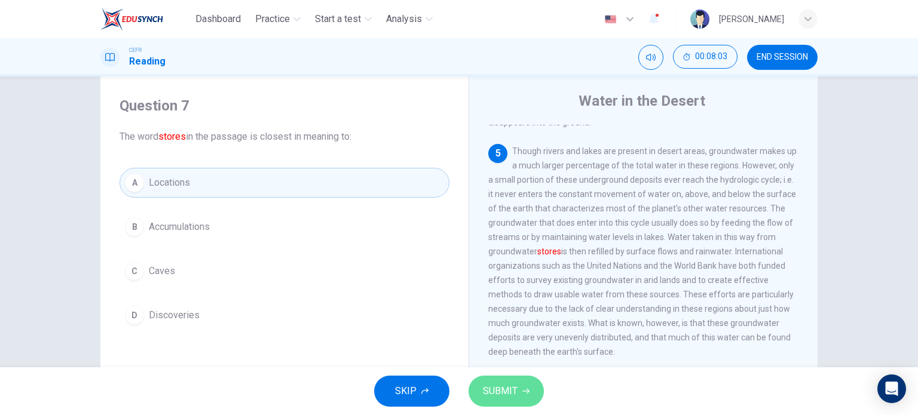
click at [517, 393] on button "SUBMIT" at bounding box center [505, 391] width 75 height 31
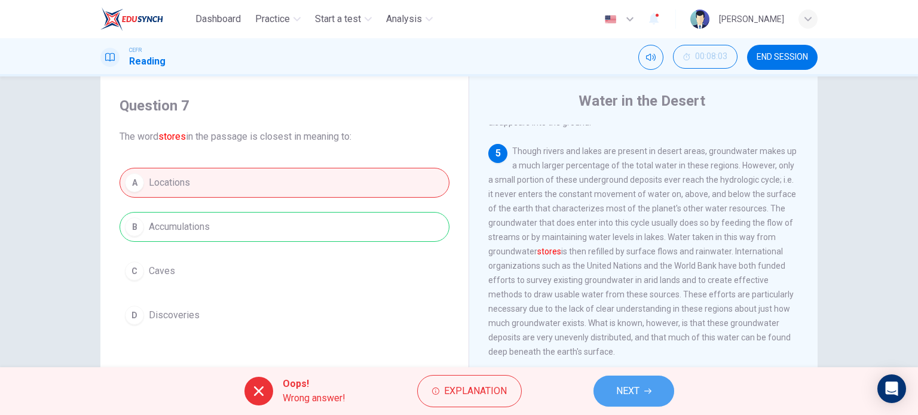
click at [641, 396] on button "NEXT" at bounding box center [633, 391] width 81 height 31
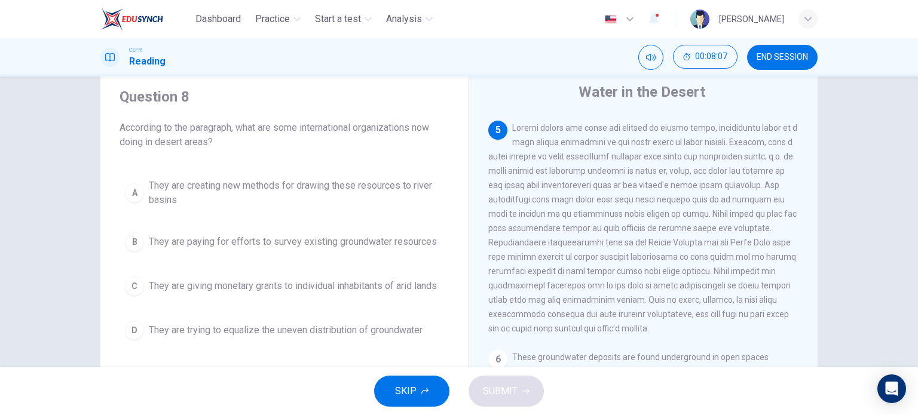
scroll to position [41, 0]
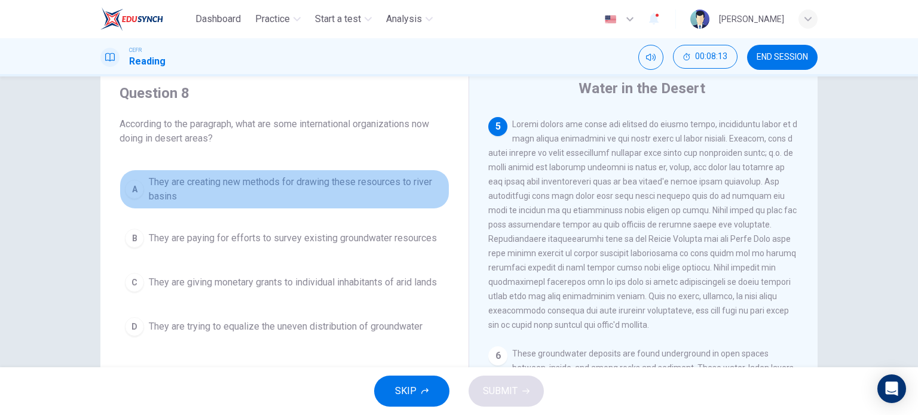
click at [204, 192] on span "They are creating new methods for drawing these resources to river basins" at bounding box center [296, 189] width 295 height 29
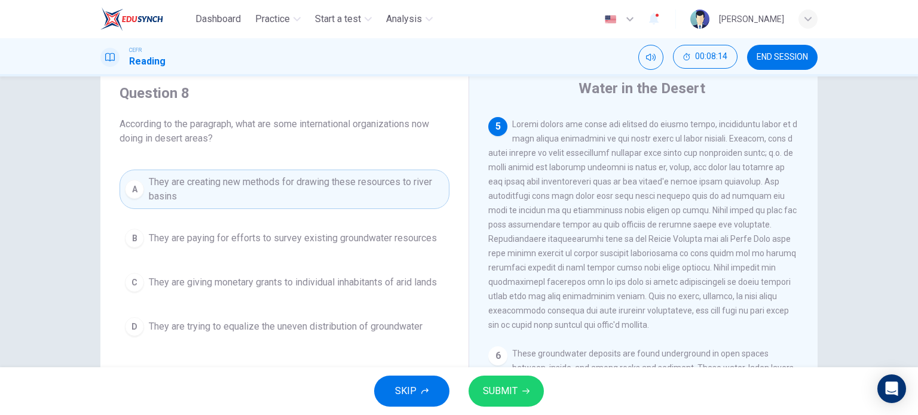
click at [495, 394] on span "SUBMIT" at bounding box center [500, 391] width 35 height 17
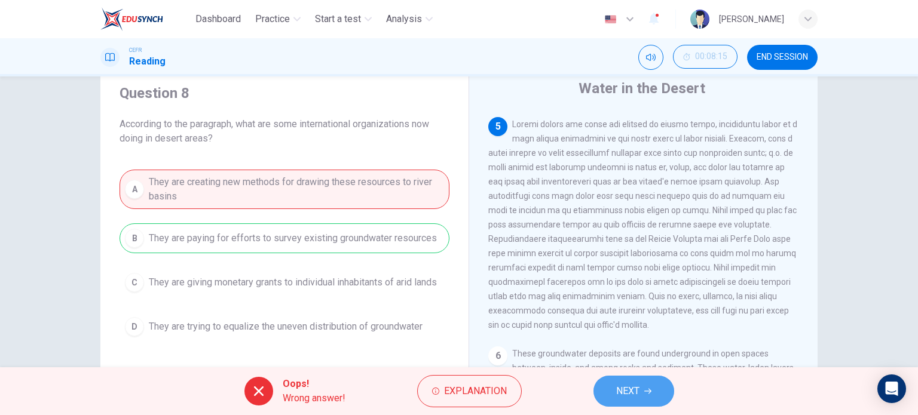
click at [623, 403] on button "NEXT" at bounding box center [633, 391] width 81 height 31
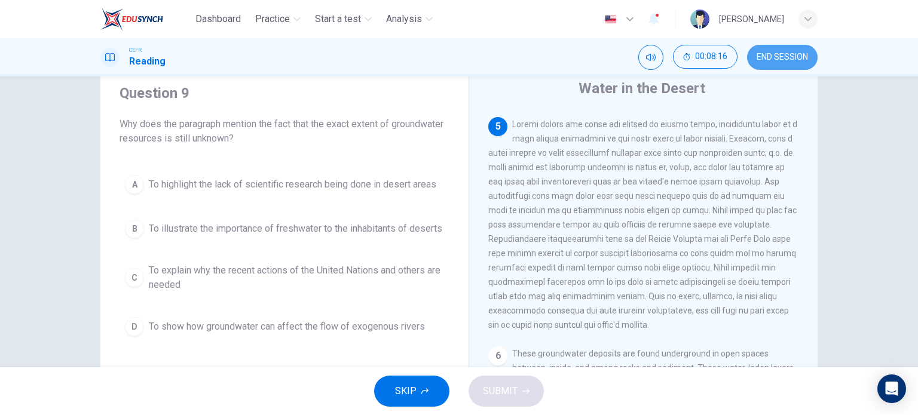
click at [771, 49] on button "END SESSION" at bounding box center [782, 57] width 71 height 25
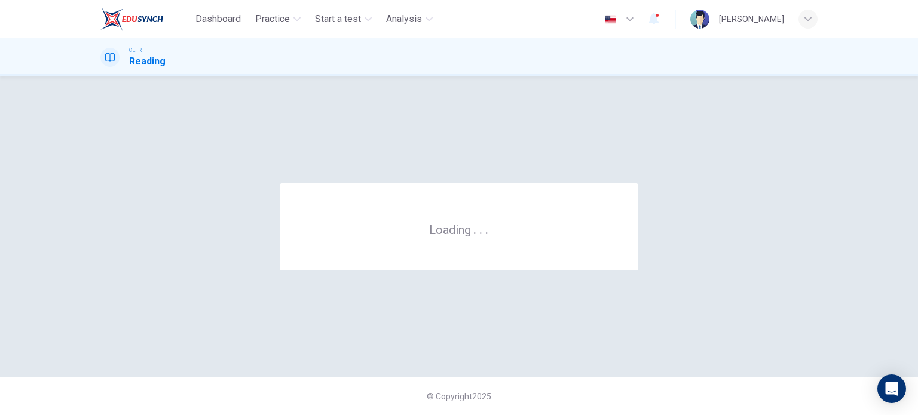
scroll to position [0, 0]
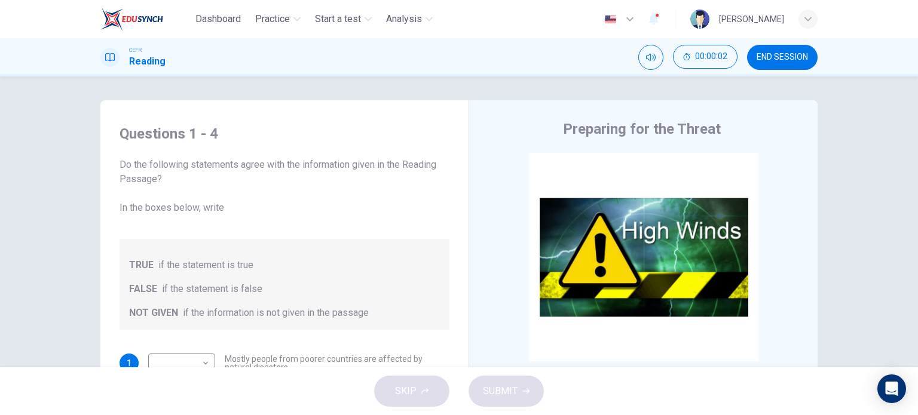
click at [785, 65] on button "END SESSION" at bounding box center [782, 57] width 71 height 25
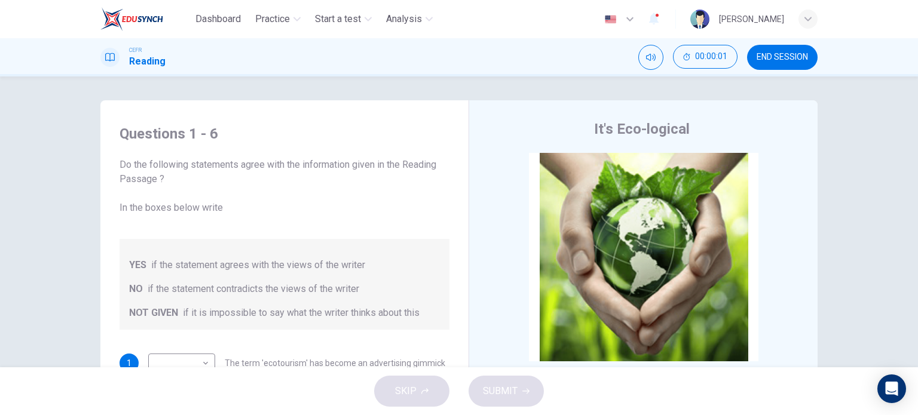
click at [810, 60] on button "END SESSION" at bounding box center [782, 57] width 71 height 25
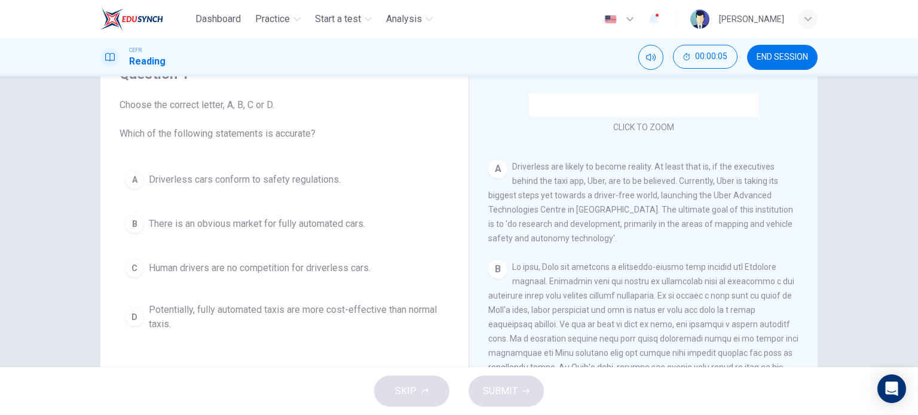
scroll to position [62, 0]
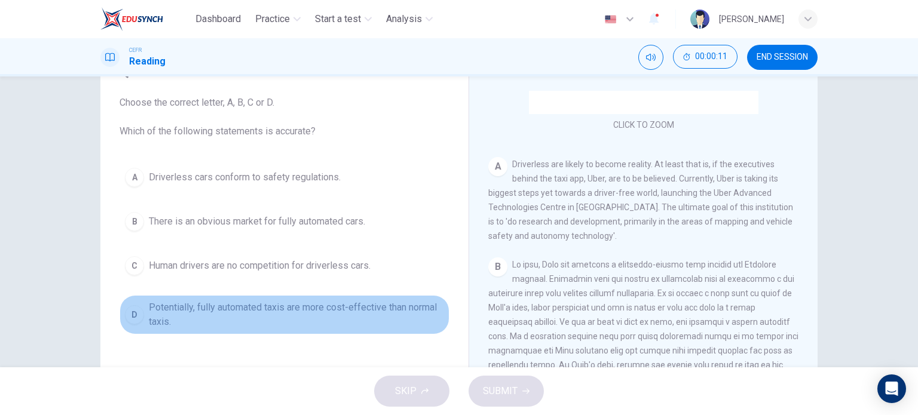
click at [167, 315] on span "Potentially, fully automated taxis are more cost-effective than normal taxis." at bounding box center [296, 315] width 295 height 29
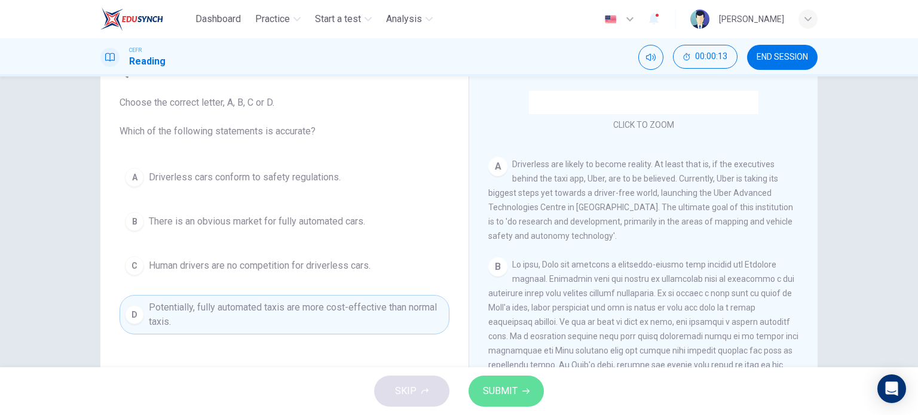
click at [499, 387] on span "SUBMIT" at bounding box center [500, 391] width 35 height 17
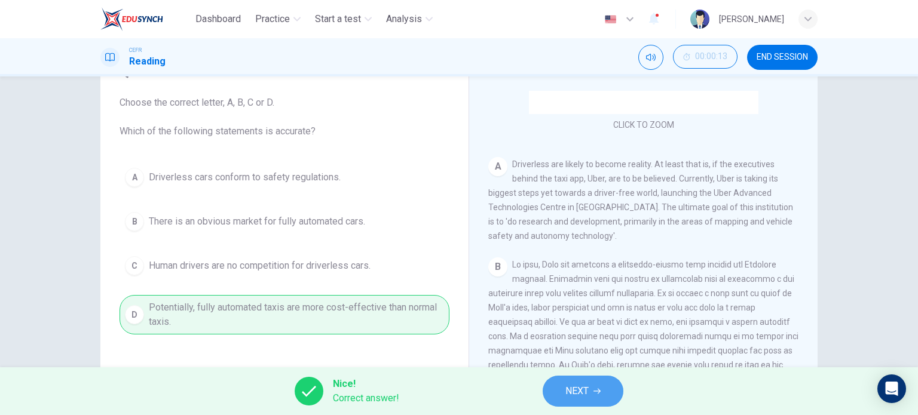
click at [594, 386] on button "NEXT" at bounding box center [583, 391] width 81 height 31
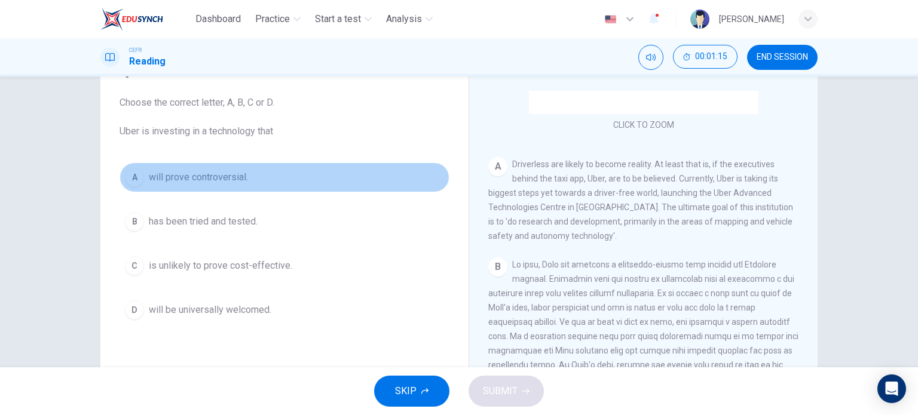
click at [192, 181] on span "will prove controversial." at bounding box center [198, 177] width 99 height 14
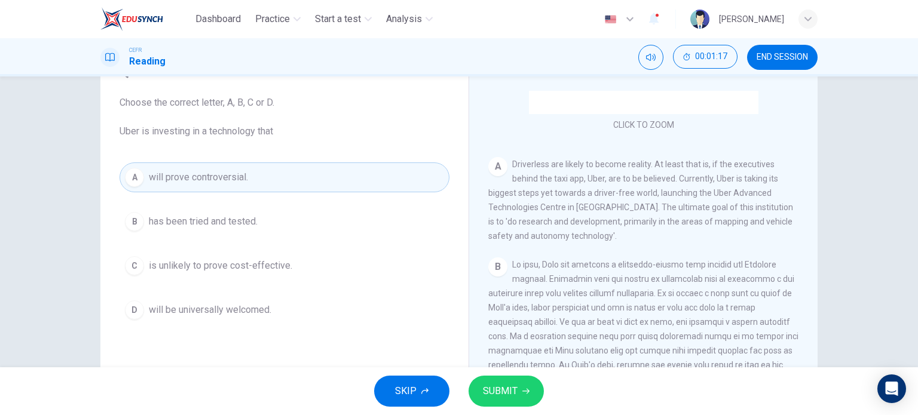
click at [494, 391] on span "SUBMIT" at bounding box center [500, 391] width 35 height 17
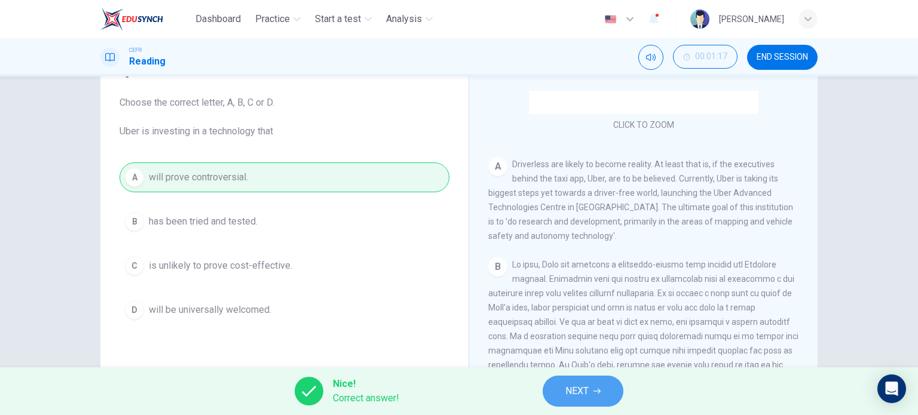
click at [597, 397] on button "NEXT" at bounding box center [583, 391] width 81 height 31
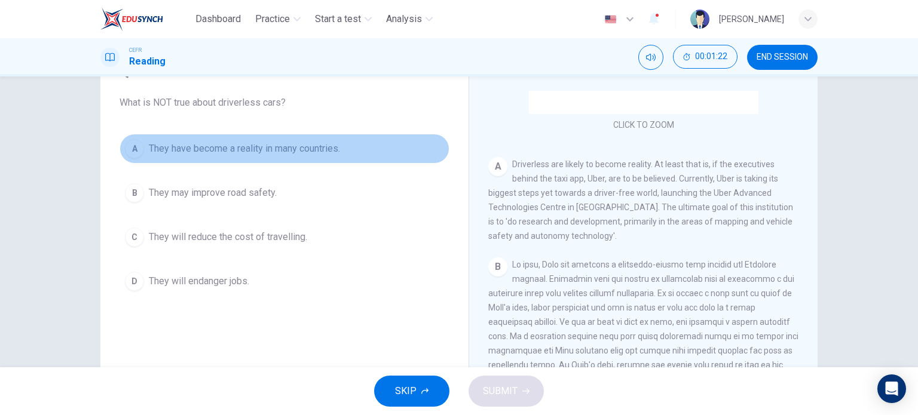
click at [311, 153] on span "They have become a reality in many countries." at bounding box center [244, 149] width 191 height 14
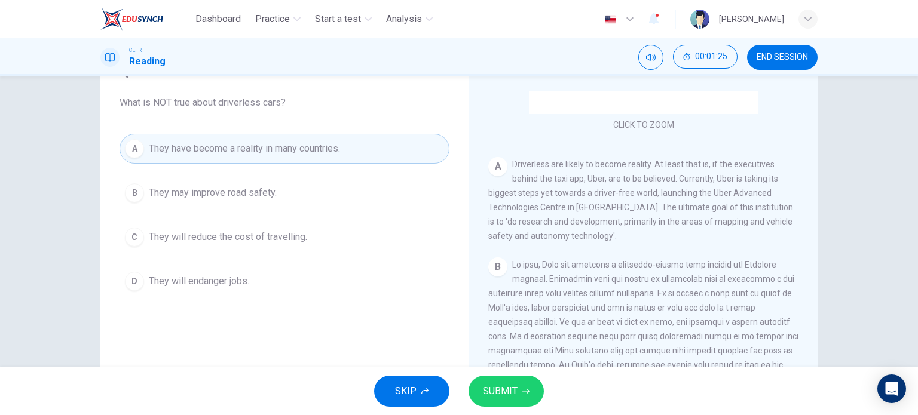
click at [511, 369] on div "SKIP SUBMIT" at bounding box center [459, 391] width 918 height 48
click at [514, 387] on span "SUBMIT" at bounding box center [500, 391] width 35 height 17
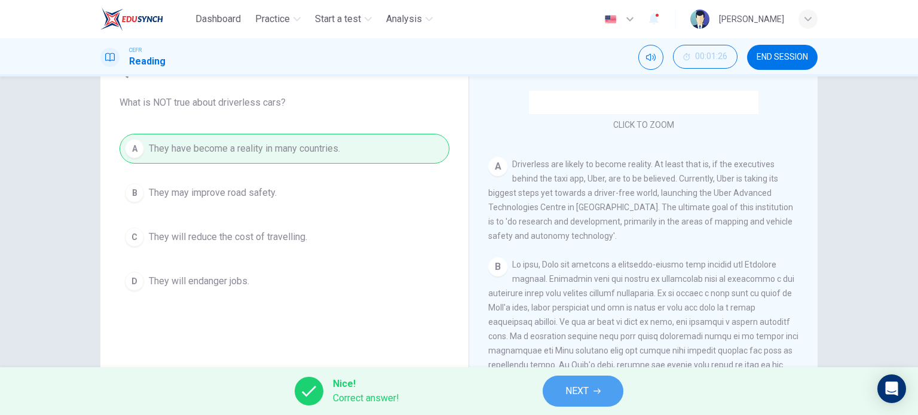
click at [598, 390] on icon "button" at bounding box center [596, 391] width 7 height 7
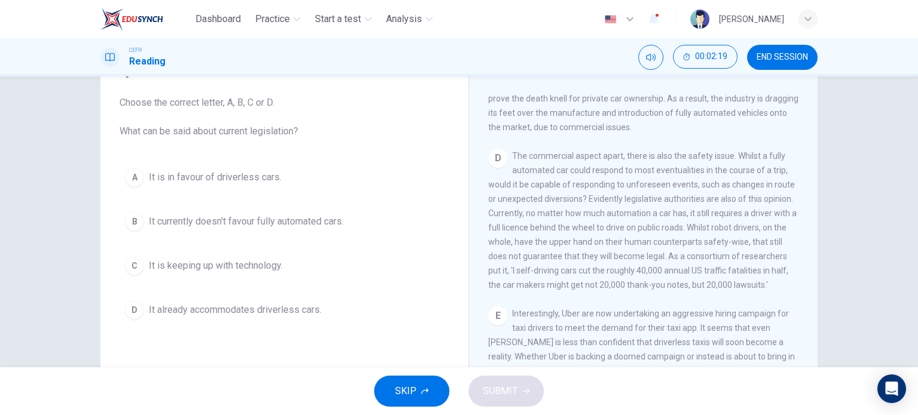
scroll to position [611, 0]
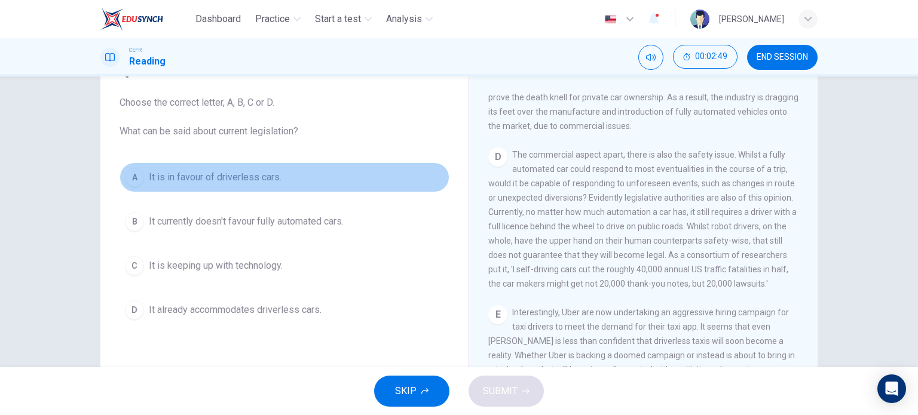
click at [251, 186] on button "A It is in favour of driverless cars." at bounding box center [285, 178] width 330 height 30
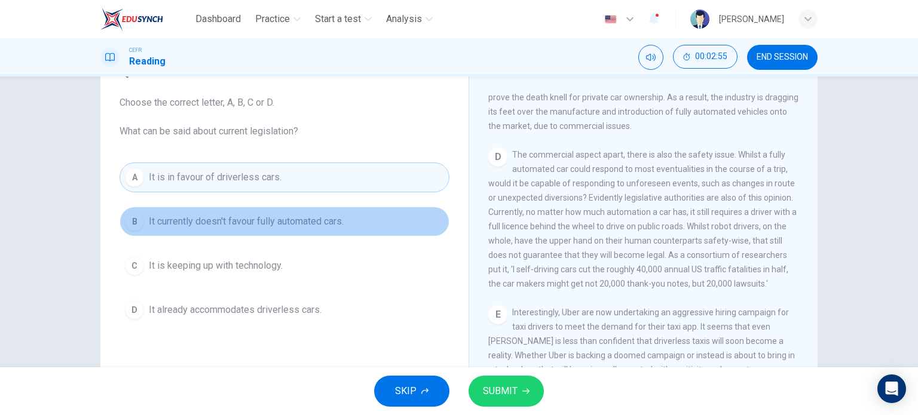
click at [259, 222] on span "It currently doesn't favour fully automated cars." at bounding box center [246, 222] width 195 height 14
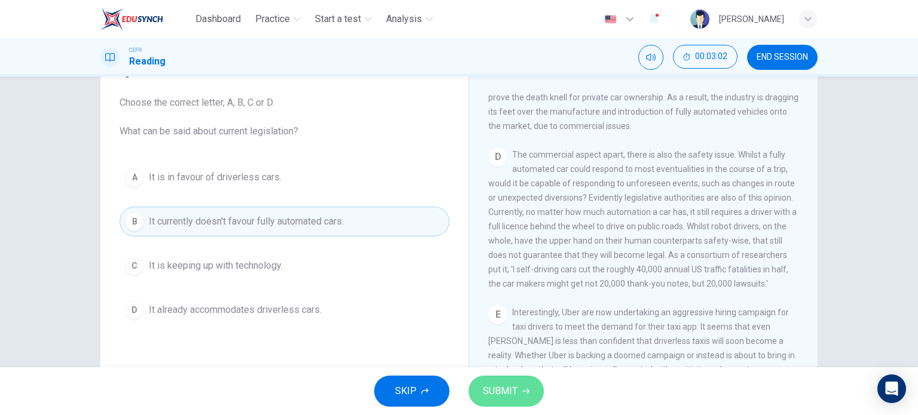
click at [525, 388] on icon "button" at bounding box center [525, 391] width 7 height 7
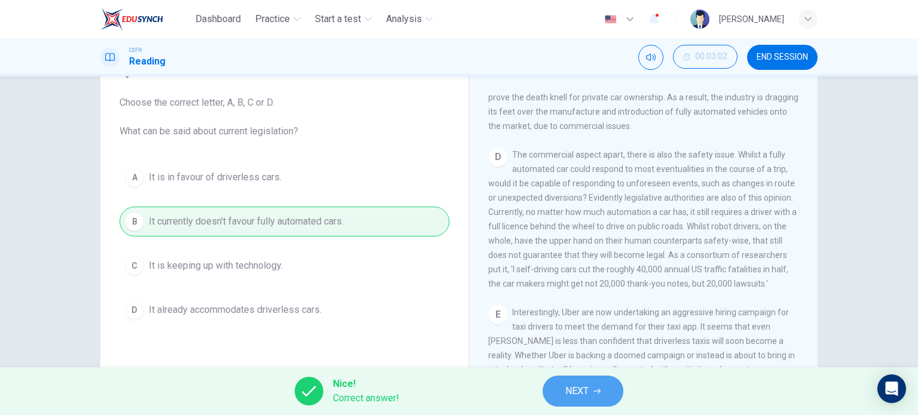
click at [609, 389] on button "NEXT" at bounding box center [583, 391] width 81 height 31
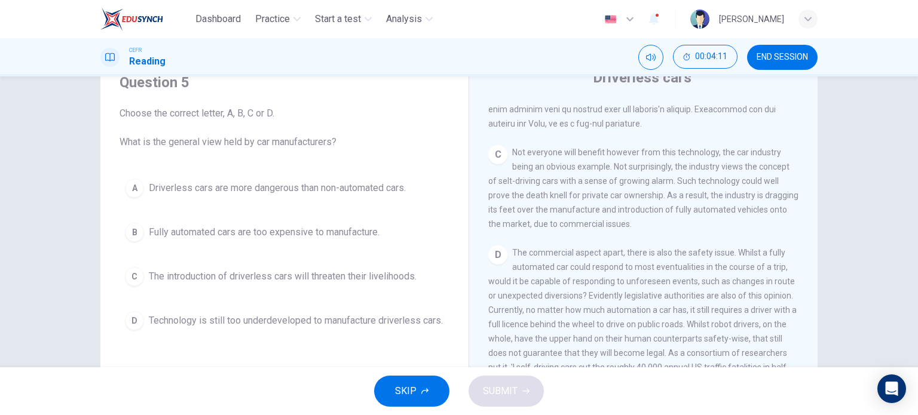
scroll to position [525, 0]
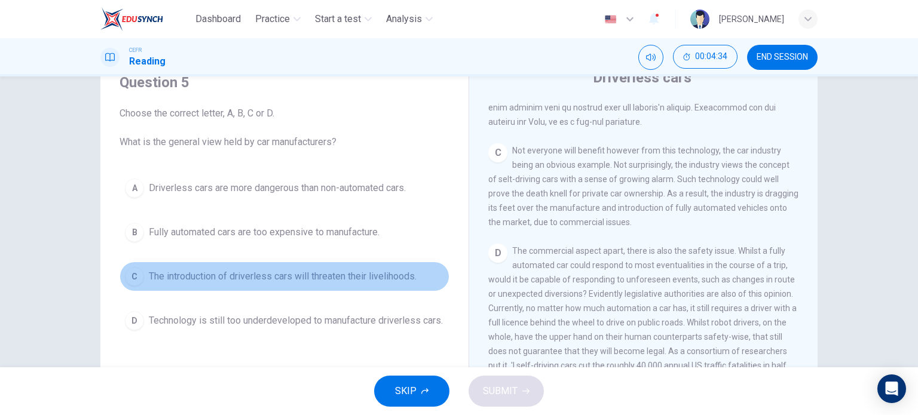
click at [265, 283] on button "C The introduction of driverless cars will threaten their livelihoods." at bounding box center [285, 277] width 330 height 30
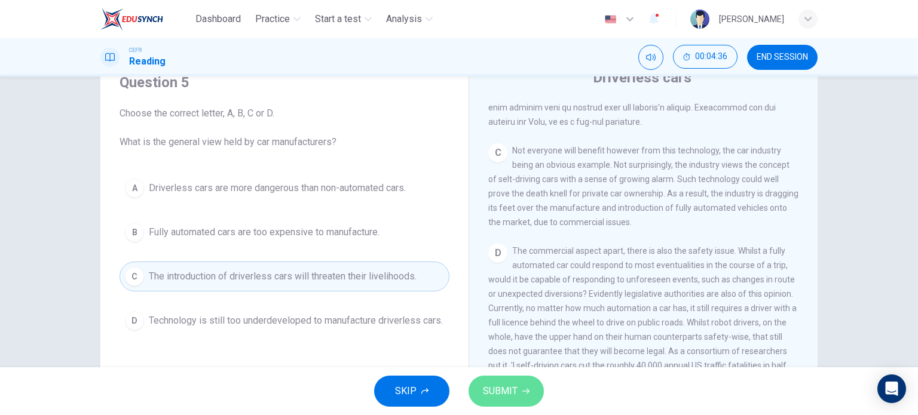
click at [501, 388] on span "SUBMIT" at bounding box center [500, 391] width 35 height 17
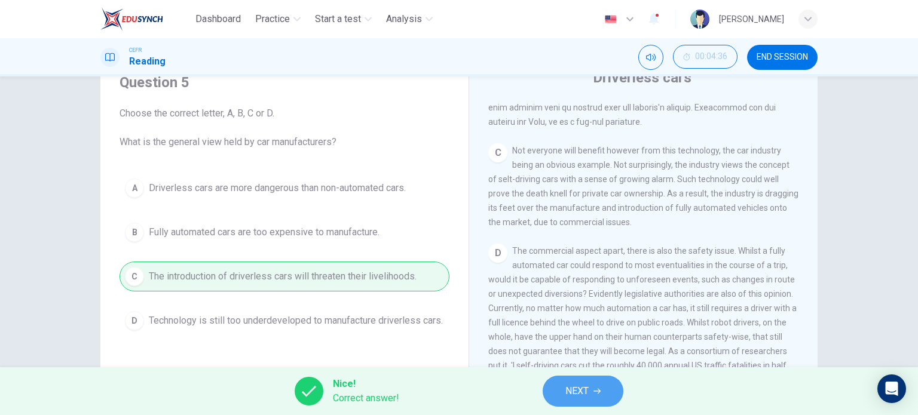
click at [587, 387] on span "NEXT" at bounding box center [576, 391] width 23 height 17
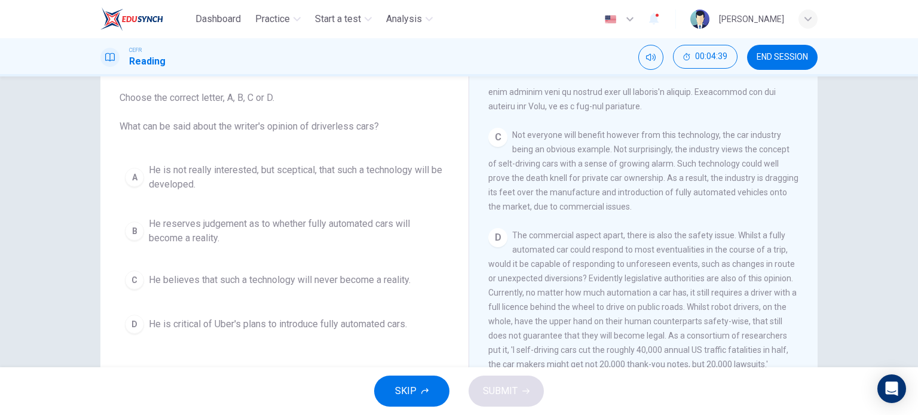
scroll to position [67, 0]
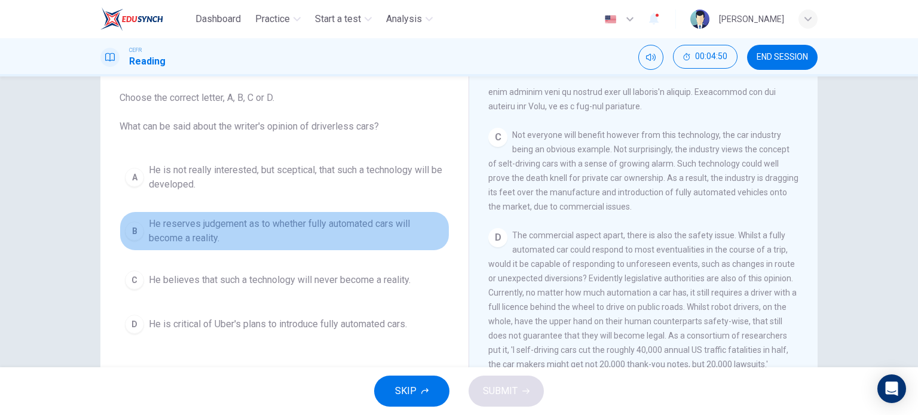
click at [223, 235] on span "He reserves judgement as to whether fully automated cars will become a reality." at bounding box center [296, 231] width 295 height 29
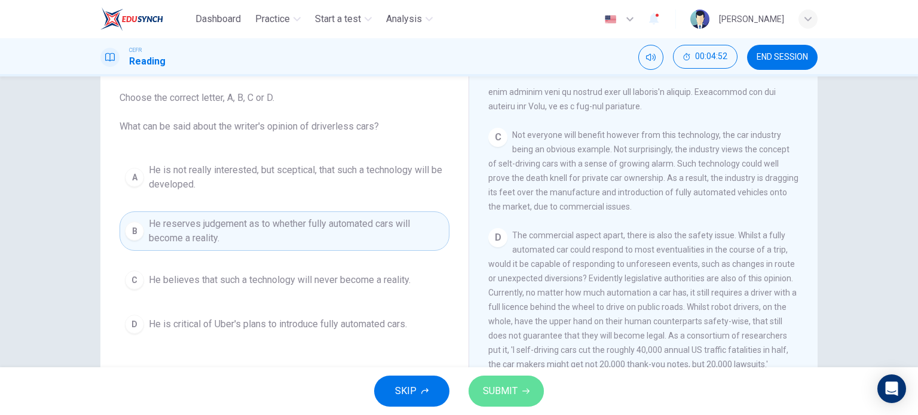
click at [516, 397] on span "SUBMIT" at bounding box center [500, 391] width 35 height 17
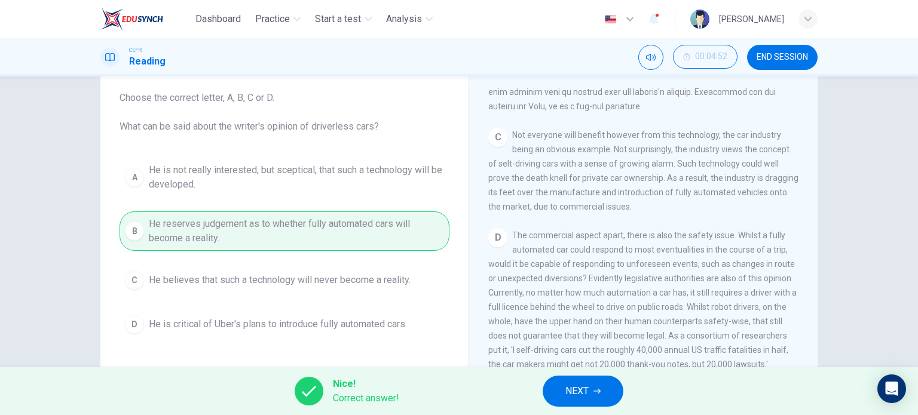
click at [562, 395] on button "NEXT" at bounding box center [583, 391] width 81 height 31
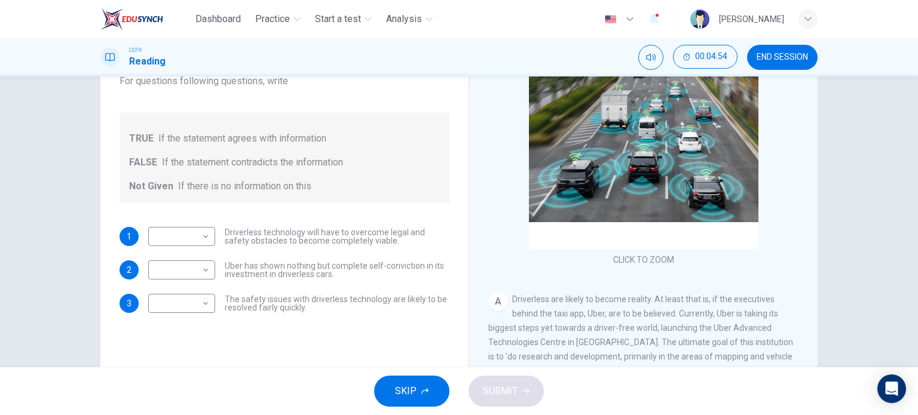
scroll to position [114, 0]
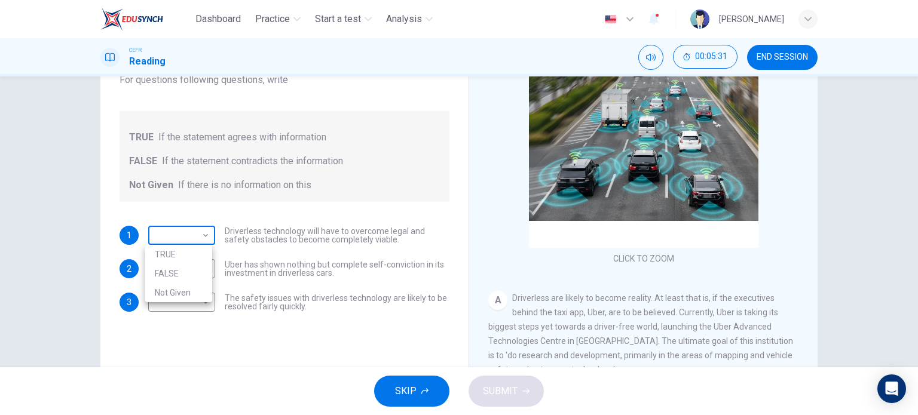
click at [199, 234] on body "Dashboard Practice Start a test Analysis English en ​ UMMI AMALIA HUDA BINTI PU…" at bounding box center [459, 207] width 918 height 415
click at [196, 255] on li "TRUE" at bounding box center [178, 254] width 67 height 19
type input "TRUE"
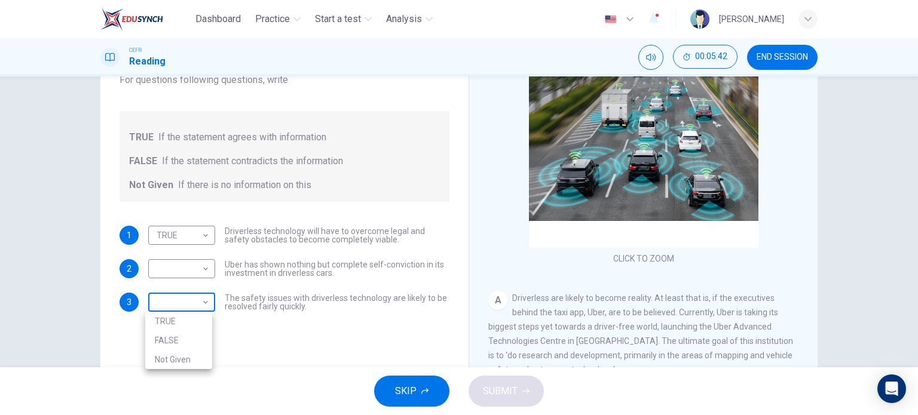
click at [200, 296] on body "Dashboard Practice Start a test Analysis English en ​ UMMI AMALIA HUDA BINTI PU…" at bounding box center [459, 207] width 918 height 415
click at [192, 353] on li "Not Given" at bounding box center [178, 359] width 67 height 19
type input "Not Given"
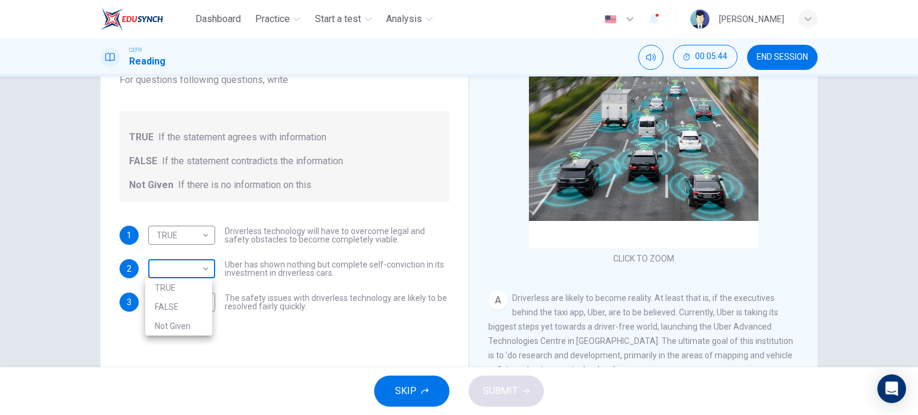
click at [203, 265] on body "Dashboard Practice Start a test Analysis English en ​ UMMI AMALIA HUDA BINTI PU…" at bounding box center [459, 207] width 918 height 415
click at [199, 303] on li "FALSE" at bounding box center [178, 307] width 67 height 19
type input "FALSE"
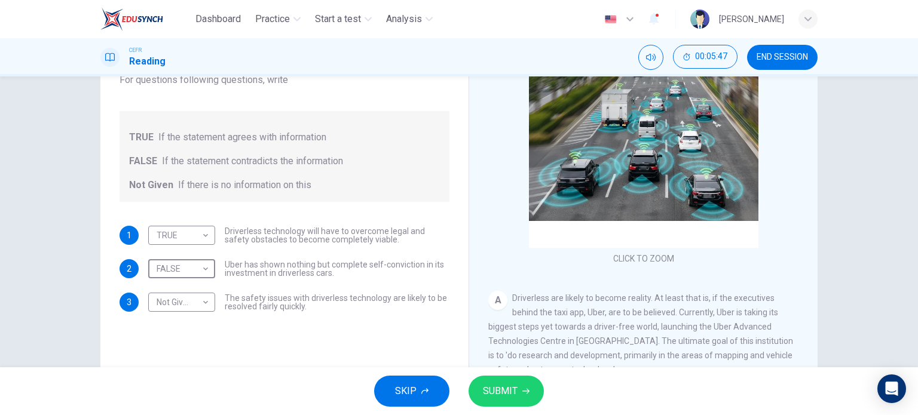
click at [506, 391] on span "SUBMIT" at bounding box center [500, 391] width 35 height 17
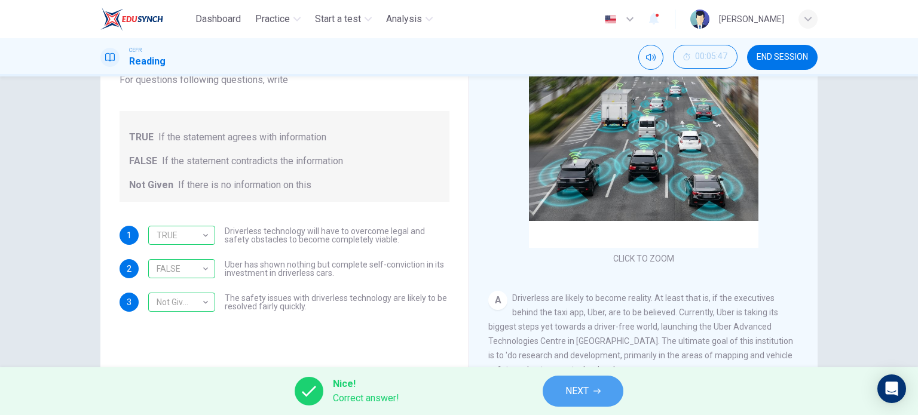
click at [601, 388] on icon "button" at bounding box center [596, 391] width 7 height 7
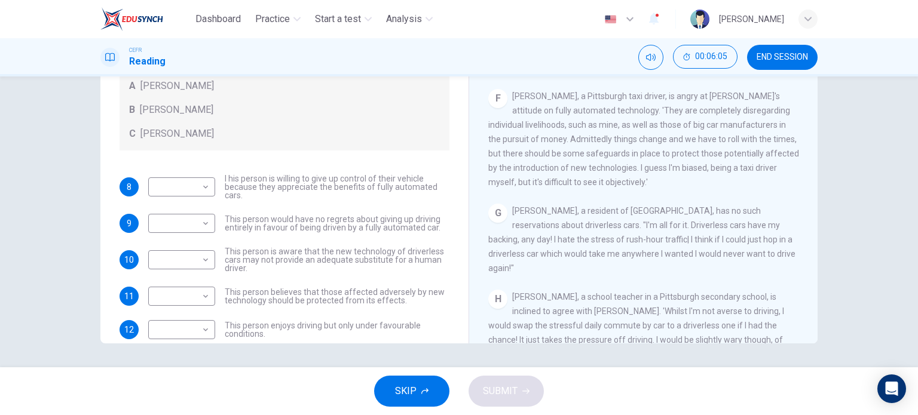
scroll to position [17, 0]
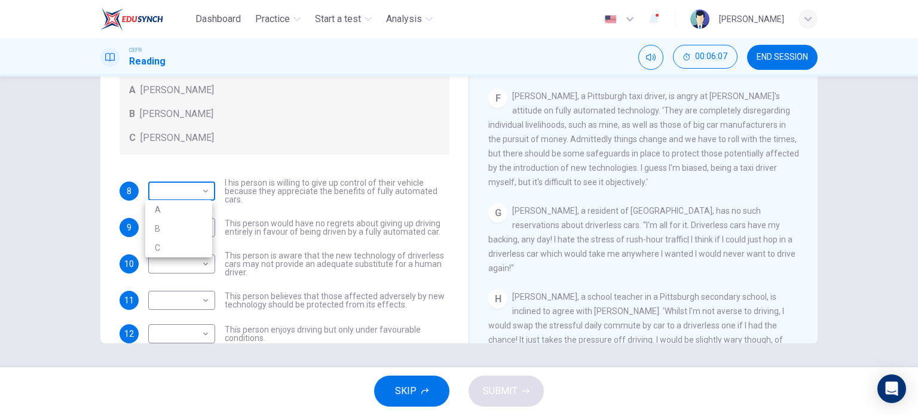
click at [184, 198] on body "Dashboard Practice Start a test Analysis English en ​ UMMI AMALIA HUDA BINTI PU…" at bounding box center [459, 207] width 918 height 415
click at [185, 227] on li "B" at bounding box center [178, 228] width 67 height 19
type input "B"
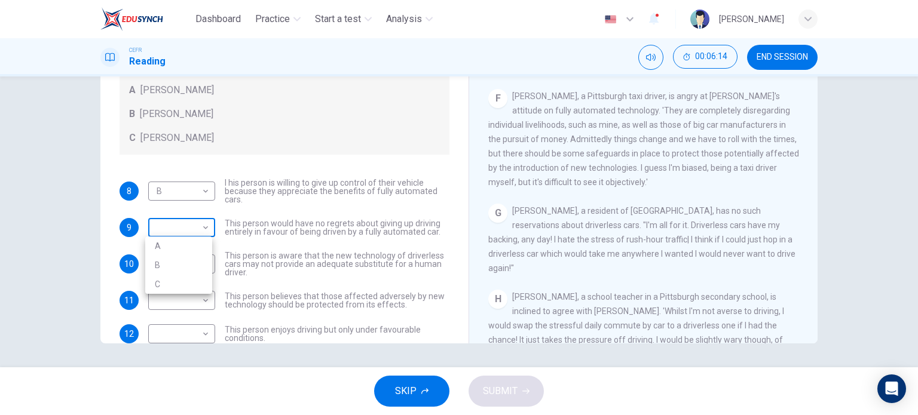
click at [201, 229] on body "Dashboard Practice Start a test Analysis English en ​ UMMI AMALIA HUDA BINTI PU…" at bounding box center [459, 207] width 918 height 415
click at [190, 269] on li "B" at bounding box center [178, 265] width 67 height 19
type input "B"
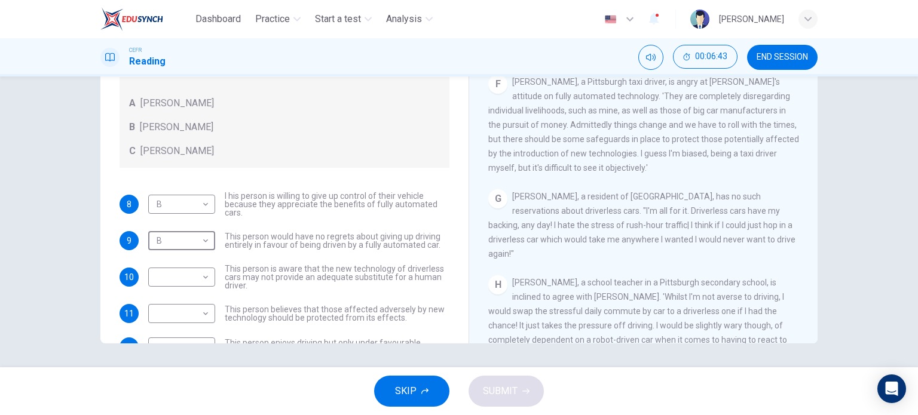
scroll to position [877, 0]
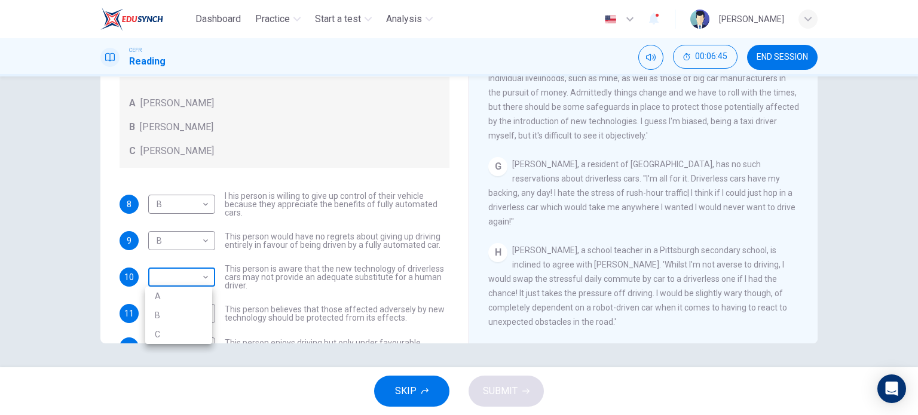
click at [188, 269] on body "Dashboard Practice Start a test Analysis English en ​ UMMI AMALIA HUDA BINTI PU…" at bounding box center [459, 207] width 918 height 415
click at [182, 302] on li "A" at bounding box center [178, 296] width 67 height 19
type input "A"
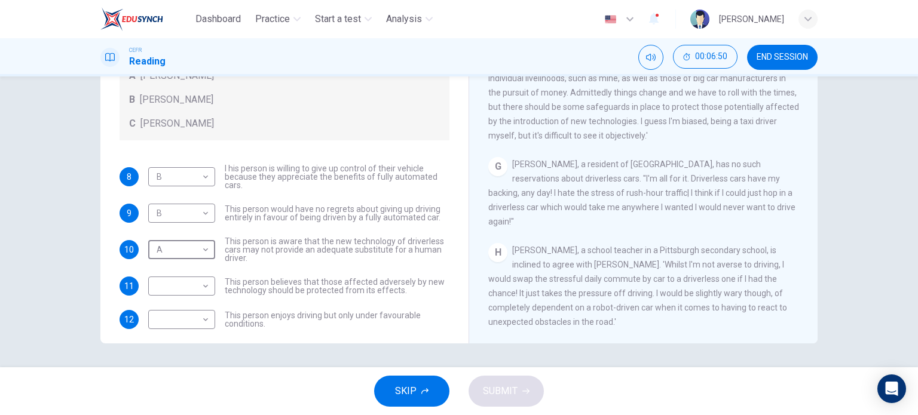
scroll to position [33, 0]
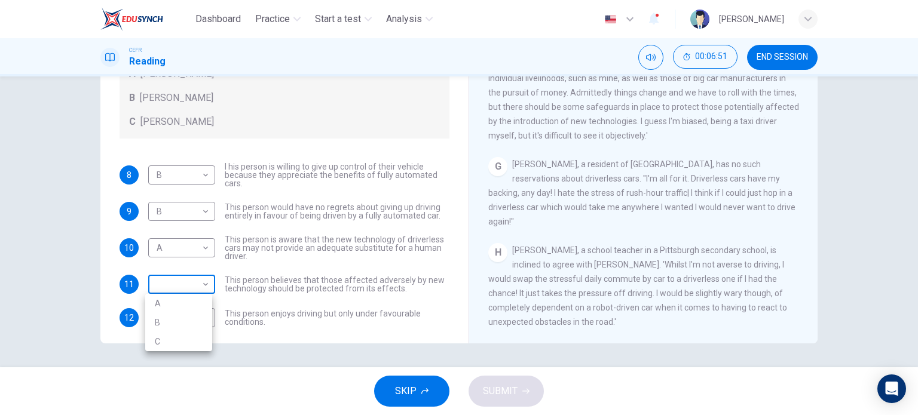
click at [205, 280] on body "Dashboard Practice Start a test Analysis English en ​ UMMI AMALIA HUDA BINTI PU…" at bounding box center [459, 207] width 918 height 415
click at [191, 298] on li "A" at bounding box center [178, 303] width 67 height 19
type input "A"
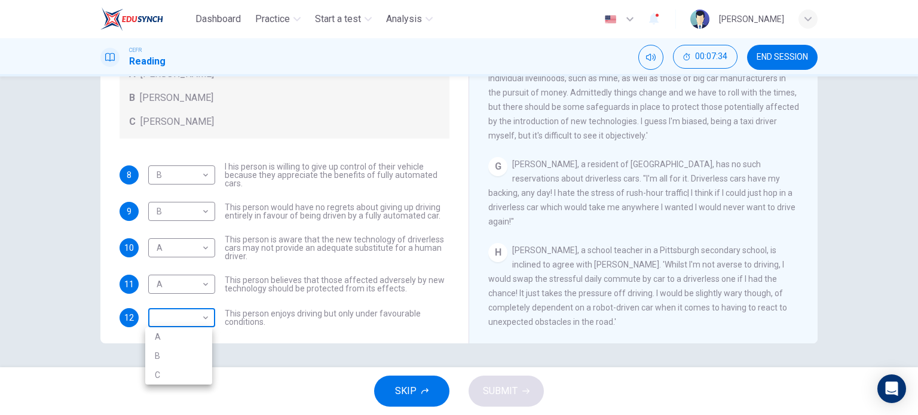
click at [180, 320] on body "Dashboard Practice Start a test Analysis English en ​ UMMI AMALIA HUDA BINTI PU…" at bounding box center [459, 207] width 918 height 415
click at [194, 368] on li "C" at bounding box center [178, 375] width 67 height 19
type input "C"
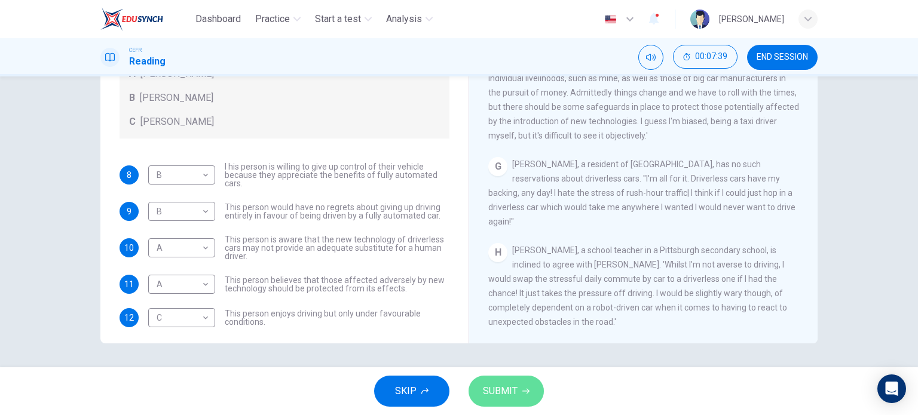
click at [498, 391] on span "SUBMIT" at bounding box center [500, 391] width 35 height 17
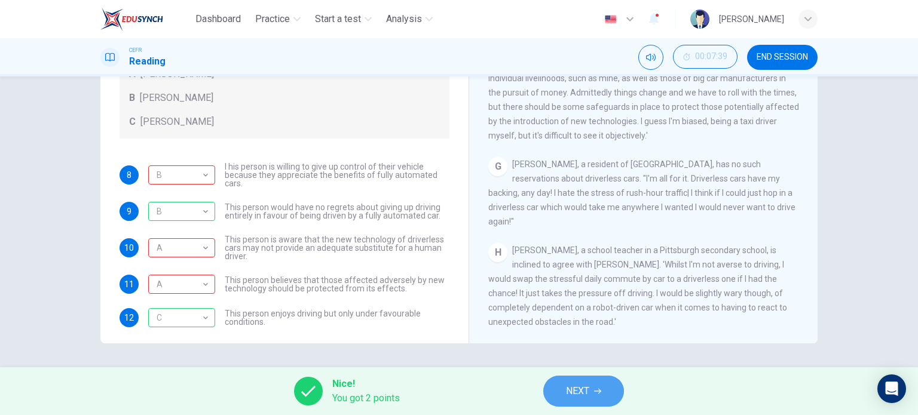
click at [593, 396] on button "NEXT" at bounding box center [583, 391] width 81 height 31
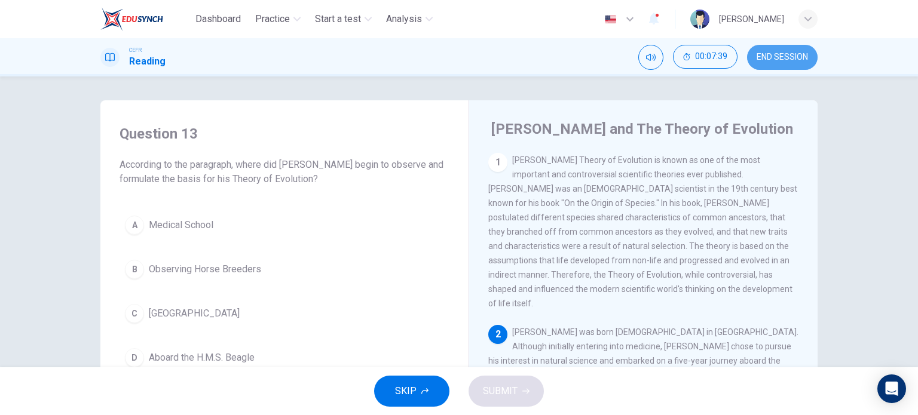
click at [802, 51] on button "END SESSION" at bounding box center [782, 57] width 71 height 25
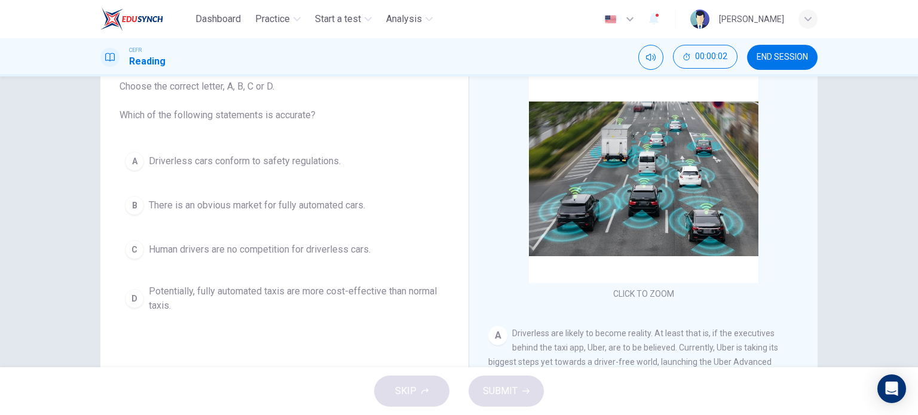
scroll to position [81, 0]
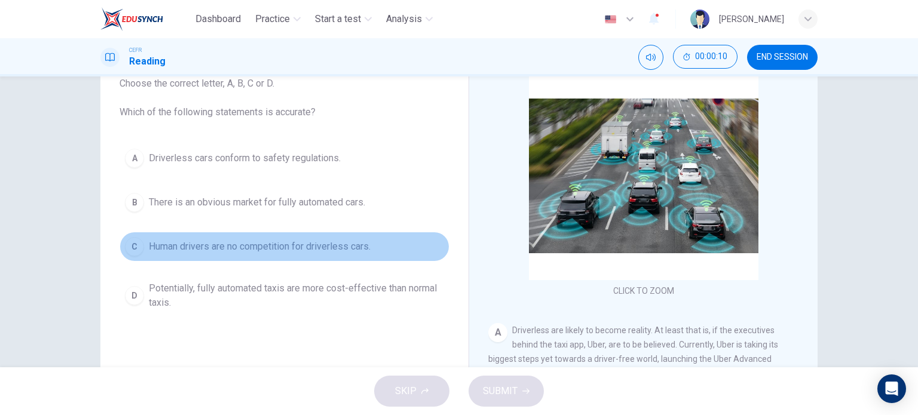
click at [160, 240] on span "Human drivers are no competition for driverless cars." at bounding box center [260, 247] width 222 height 14
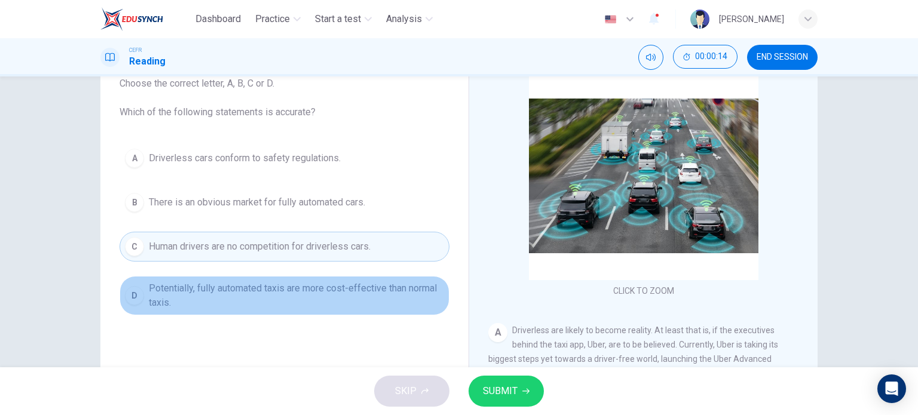
click at [359, 287] on span "Potentially, fully automated taxis are more cost-effective than normal taxis." at bounding box center [296, 295] width 295 height 29
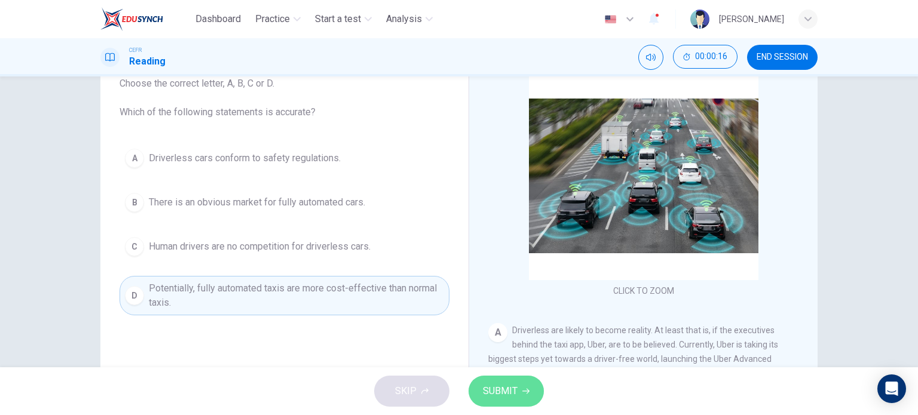
click at [507, 379] on button "SUBMIT" at bounding box center [505, 391] width 75 height 31
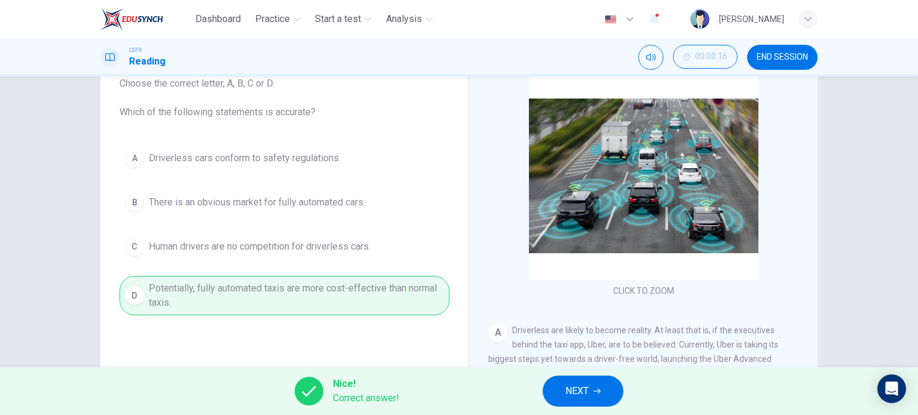
click at [583, 390] on span "NEXT" at bounding box center [576, 391] width 23 height 17
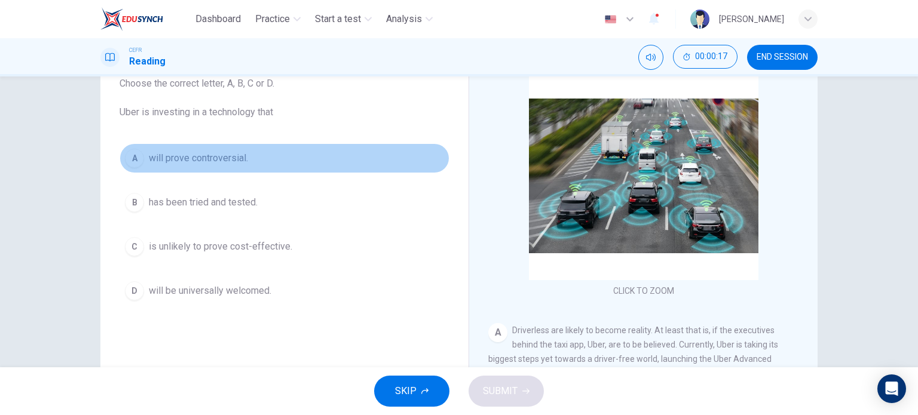
click at [185, 160] on span "will prove controversial." at bounding box center [198, 158] width 99 height 14
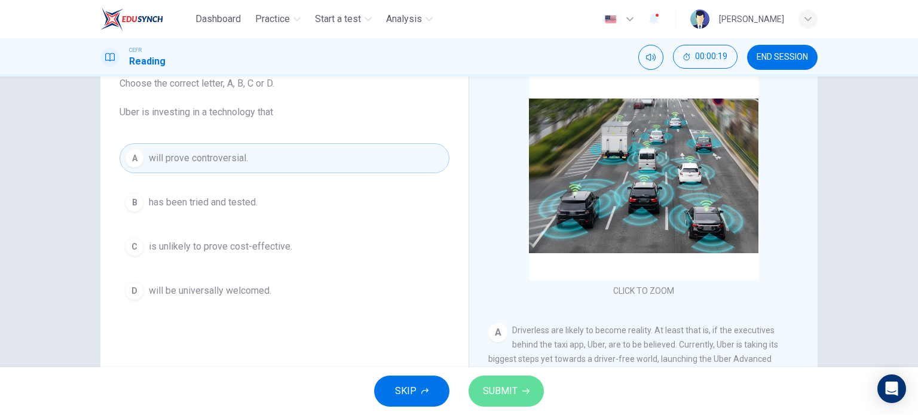
click at [515, 379] on button "SUBMIT" at bounding box center [505, 391] width 75 height 31
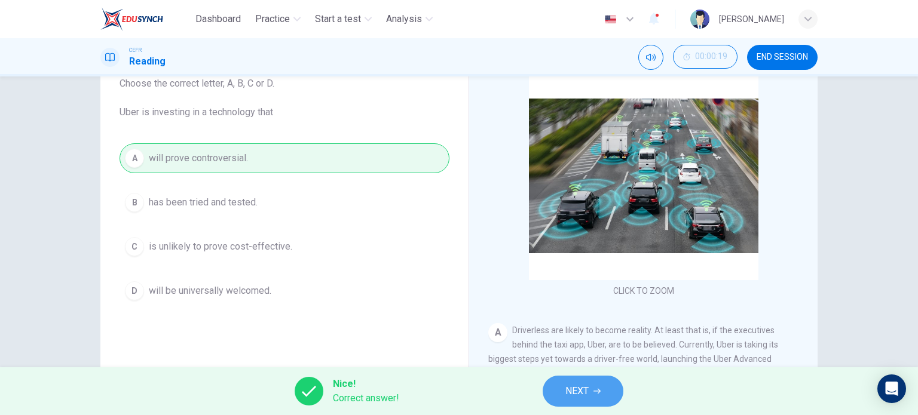
click at [610, 396] on button "NEXT" at bounding box center [583, 391] width 81 height 31
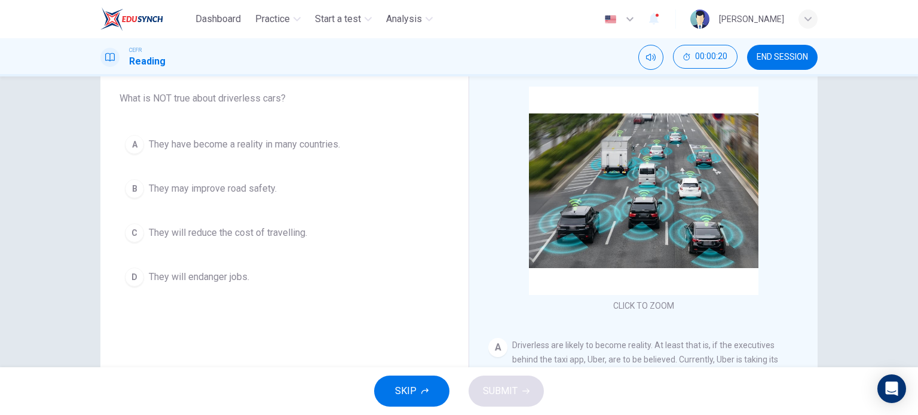
scroll to position [66, 0]
click at [247, 162] on div "A They have become a reality in many countries. B They may improve road safety.…" at bounding box center [285, 211] width 330 height 163
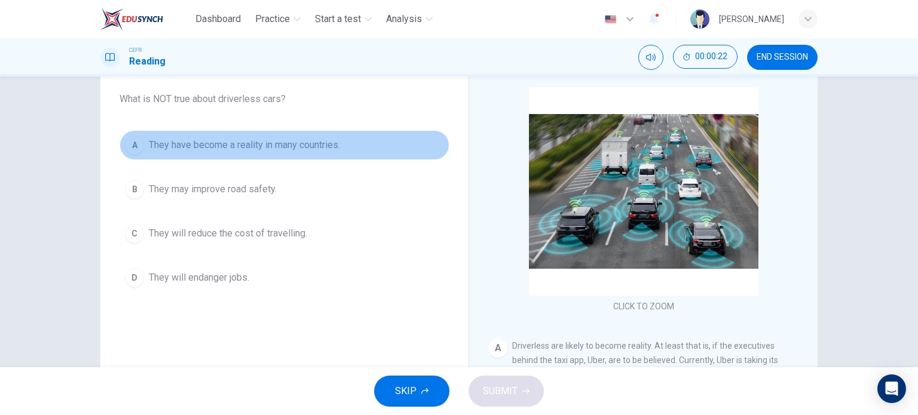
click at [225, 142] on span "They have become a reality in many countries." at bounding box center [244, 145] width 191 height 14
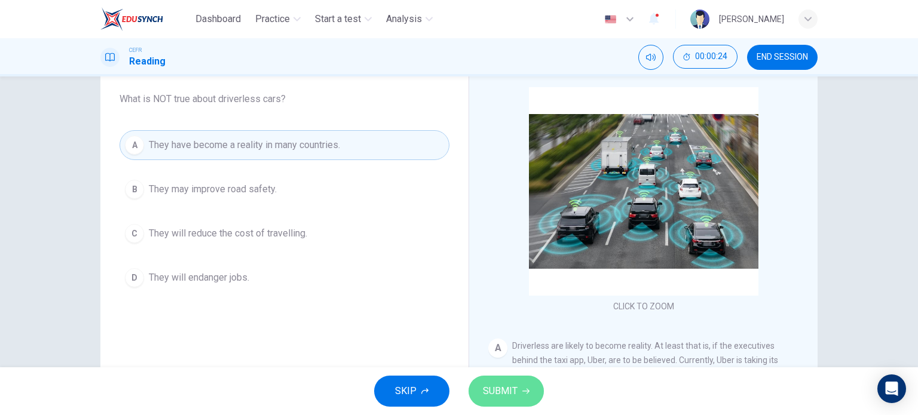
click at [515, 389] on span "SUBMIT" at bounding box center [500, 391] width 35 height 17
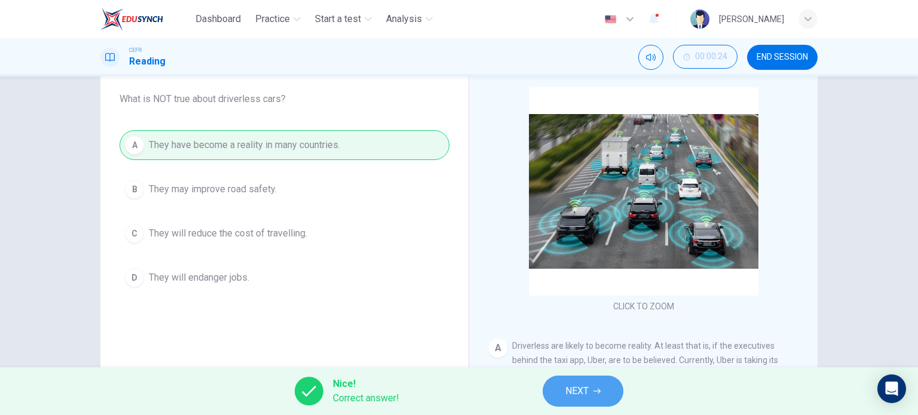
click at [599, 391] on icon "button" at bounding box center [596, 391] width 7 height 7
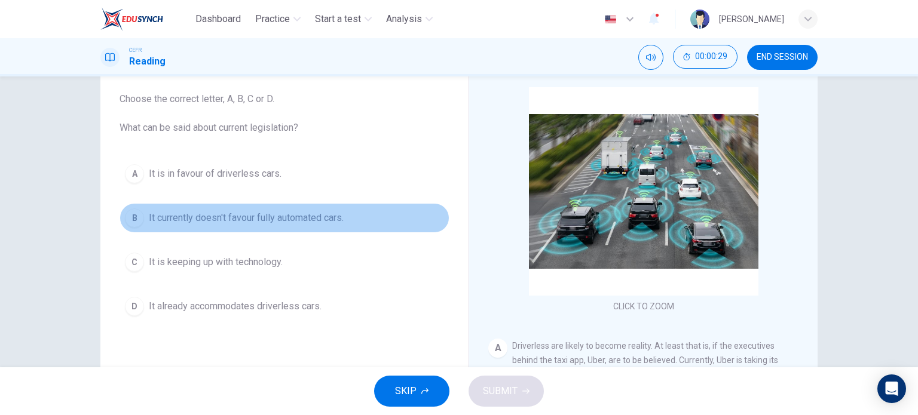
click at [203, 224] on span "It currently doesn't favour fully automated cars." at bounding box center [246, 218] width 195 height 14
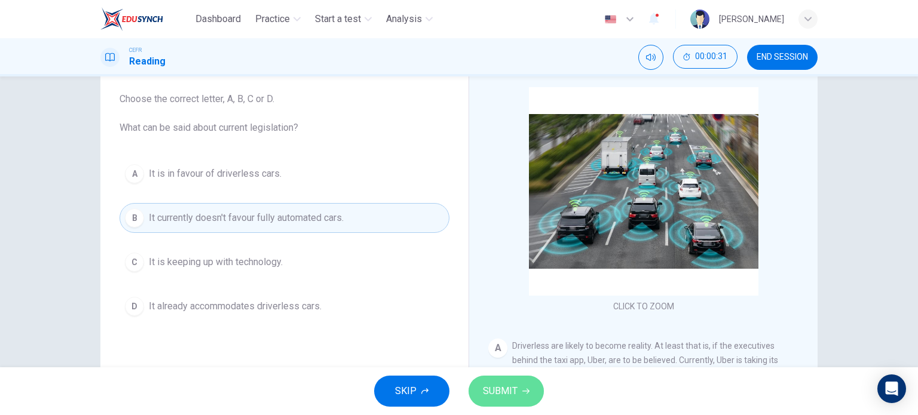
click at [483, 391] on span "SUBMIT" at bounding box center [500, 391] width 35 height 17
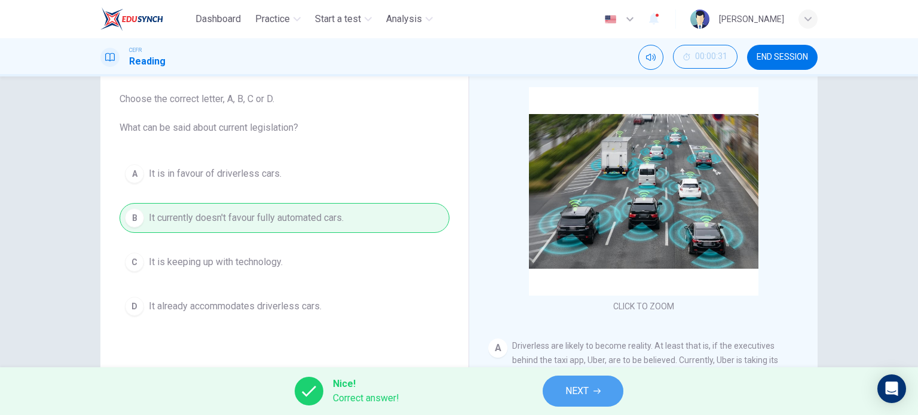
click at [564, 391] on button "NEXT" at bounding box center [583, 391] width 81 height 31
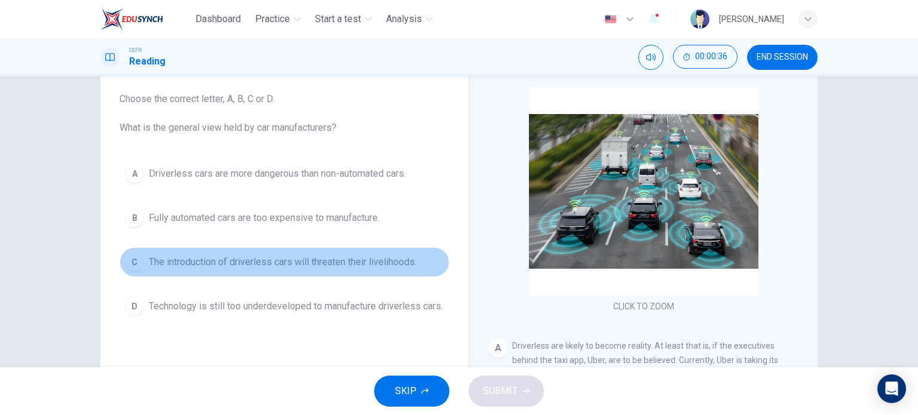
click at [306, 264] on span "The introduction of driverless cars will threaten their livelihoods." at bounding box center [283, 262] width 268 height 14
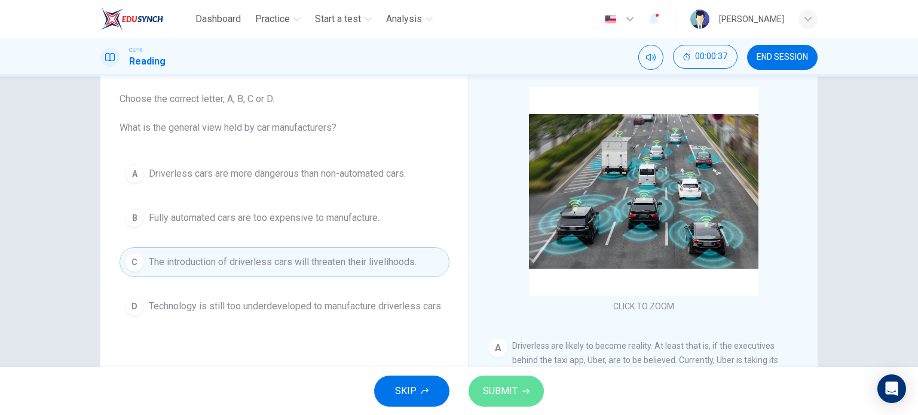
click at [519, 396] on button "SUBMIT" at bounding box center [505, 391] width 75 height 31
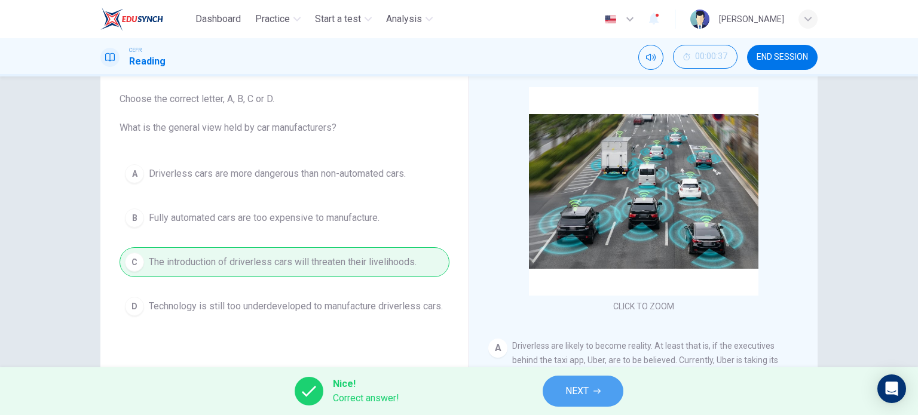
click at [590, 391] on button "NEXT" at bounding box center [583, 391] width 81 height 31
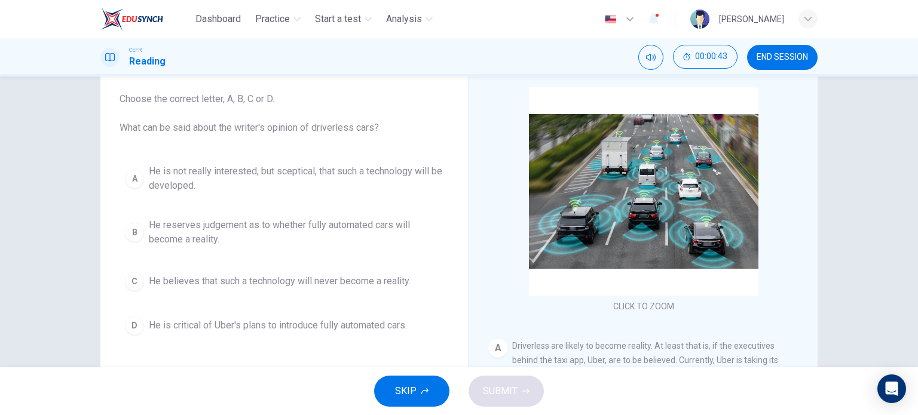
click at [315, 222] on span "He reserves judgement as to whether fully automated cars will become a reality." at bounding box center [296, 232] width 295 height 29
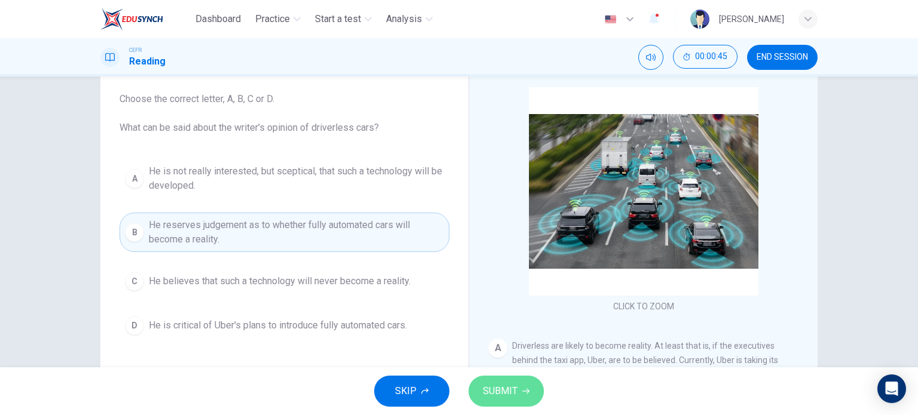
click at [533, 397] on button "SUBMIT" at bounding box center [505, 391] width 75 height 31
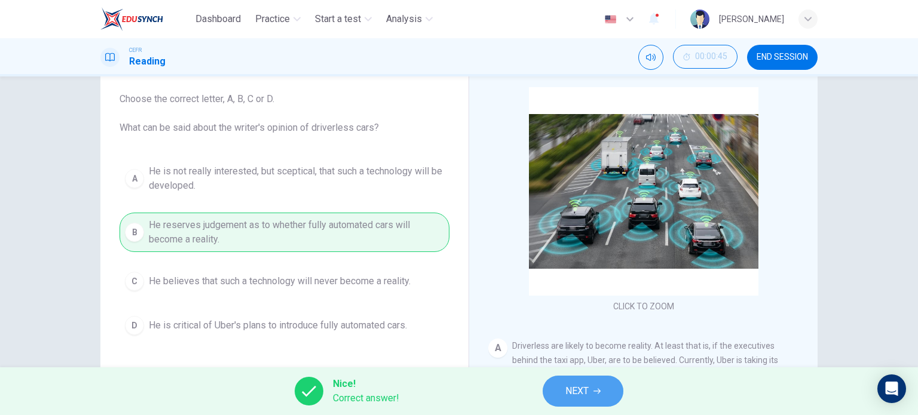
click at [585, 394] on span "NEXT" at bounding box center [576, 391] width 23 height 17
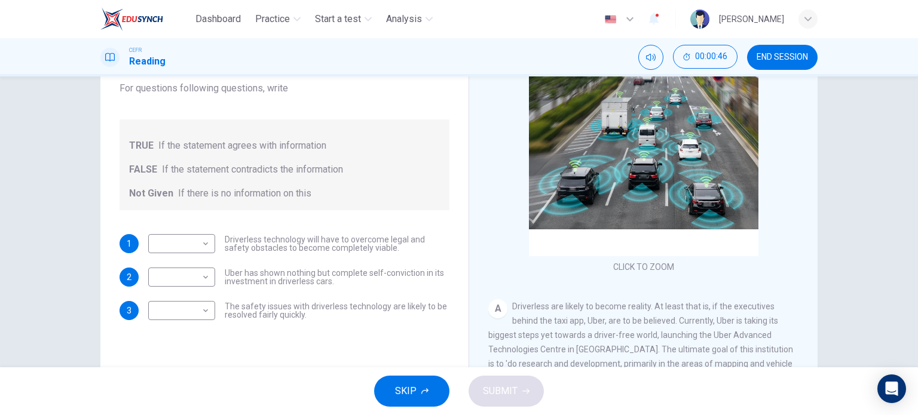
scroll to position [108, 0]
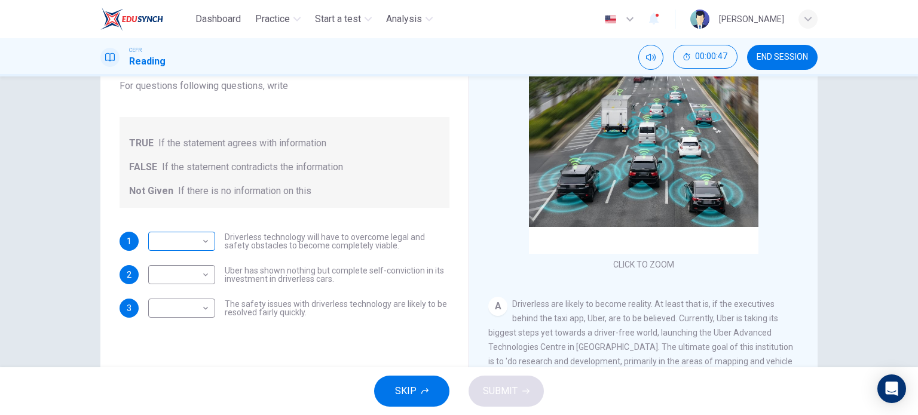
click at [194, 241] on body "Dashboard Practice Start a test Analysis English en ​ UMMI AMALIA HUDA BINTI PU…" at bounding box center [459, 207] width 918 height 415
click at [188, 266] on li "TRUE" at bounding box center [178, 260] width 67 height 19
type input "TRUE"
click at [201, 272] on body "Dashboard Practice Start a test Analysis English en ​ UMMI AMALIA HUDA BINTI PU…" at bounding box center [459, 207] width 918 height 415
click at [199, 310] on li "FALSE" at bounding box center [178, 313] width 67 height 19
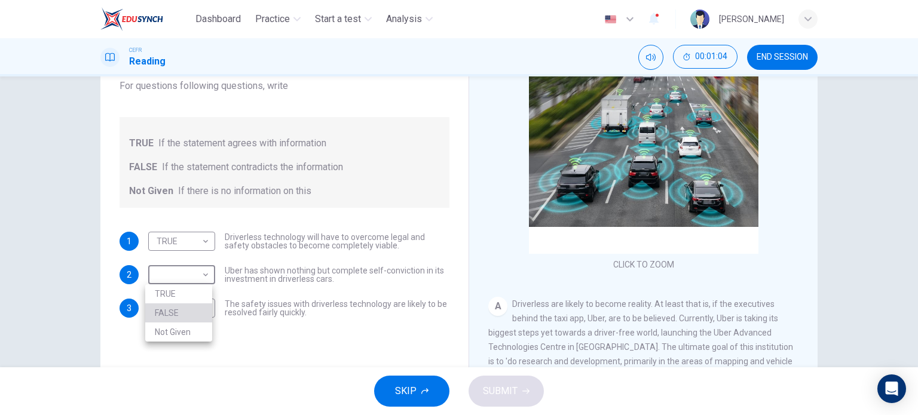
type input "FALSE"
click at [199, 310] on body "Dashboard Practice Start a test Analysis English en ​ UMMI AMALIA HUDA BINTI PU…" at bounding box center [459, 207] width 918 height 415
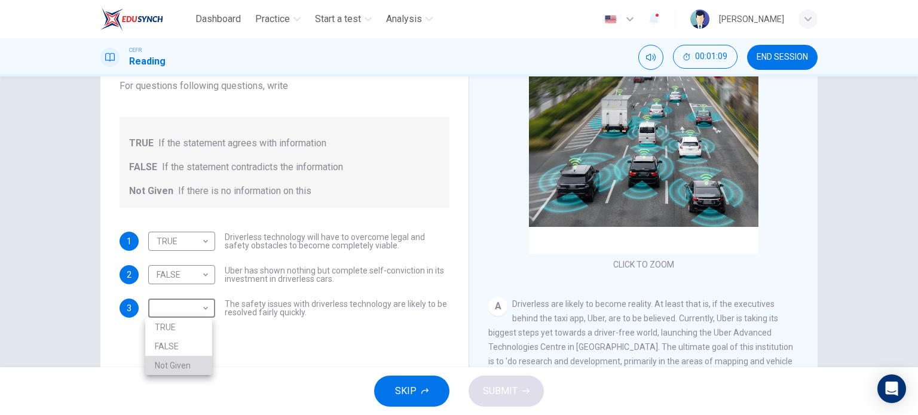
click at [194, 359] on li "Not Given" at bounding box center [178, 365] width 67 height 19
type input "Not Given"
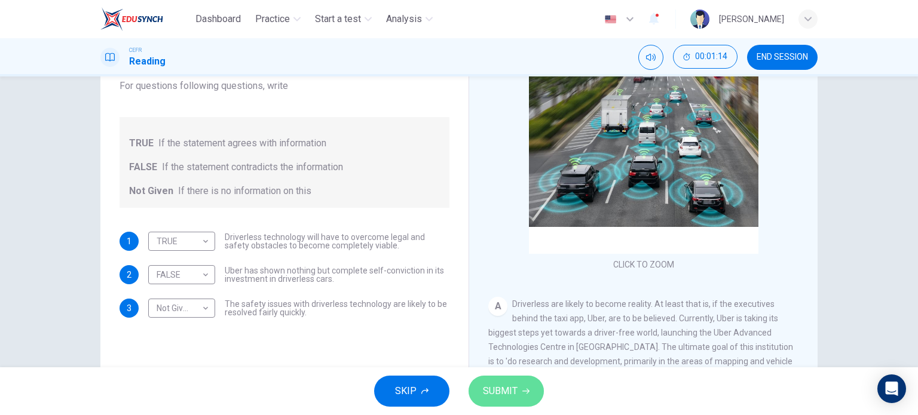
click at [490, 387] on span "SUBMIT" at bounding box center [500, 391] width 35 height 17
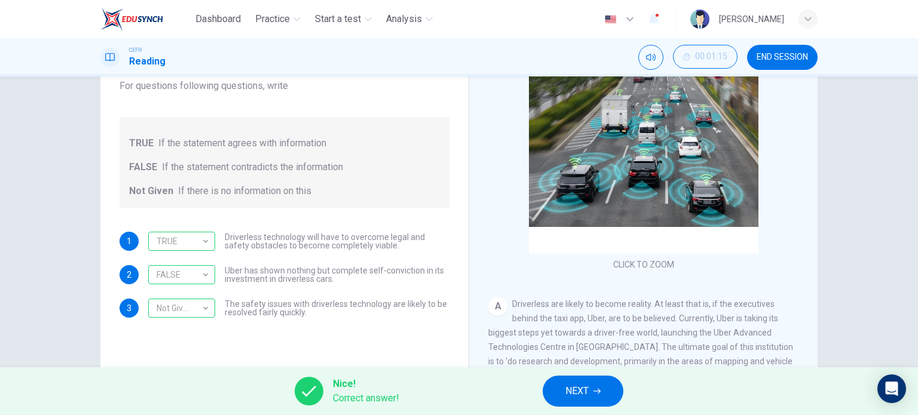
click at [592, 390] on button "NEXT" at bounding box center [583, 391] width 81 height 31
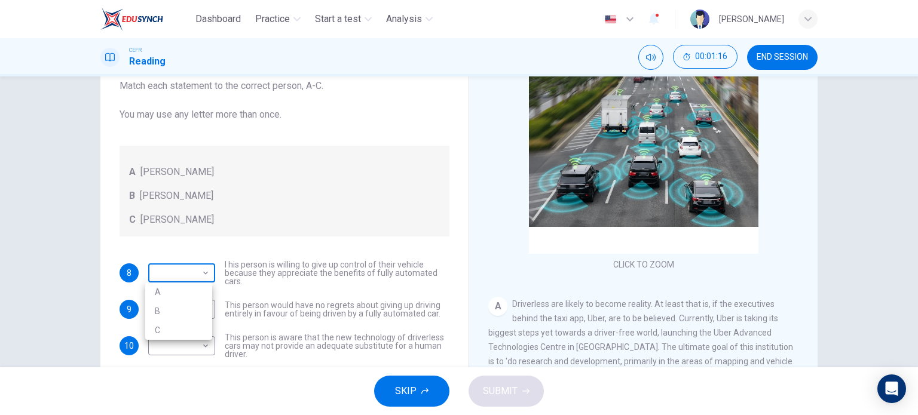
click at [182, 265] on body "Dashboard Practice Start a test Analysis English en ​ UMMI AMALIA HUDA BINTI PU…" at bounding box center [459, 207] width 918 height 415
click at [182, 324] on li "C" at bounding box center [178, 330] width 67 height 19
type input "C"
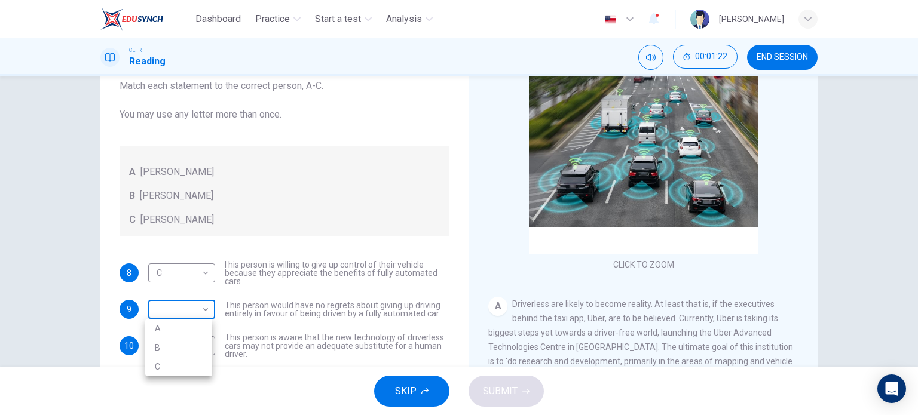
click at [178, 307] on body "Dashboard Practice Start a test Analysis English en ​ UMMI AMALIA HUDA BINTI PU…" at bounding box center [459, 207] width 918 height 415
click at [181, 338] on li "B" at bounding box center [178, 347] width 67 height 19
type input "B"
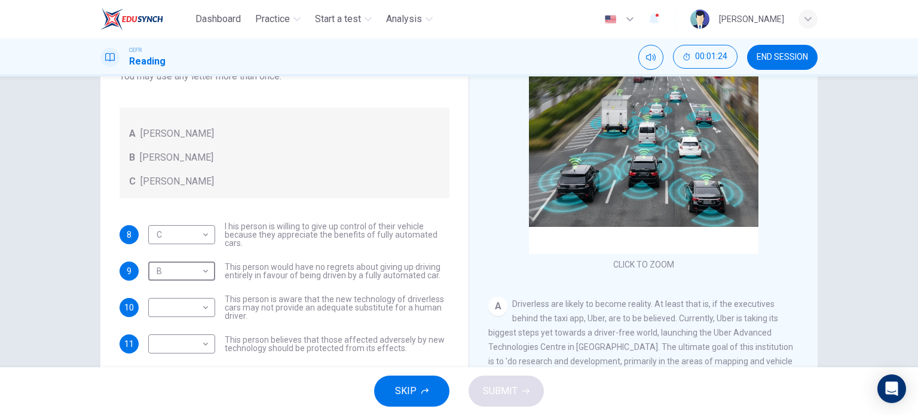
scroll to position [39, 0]
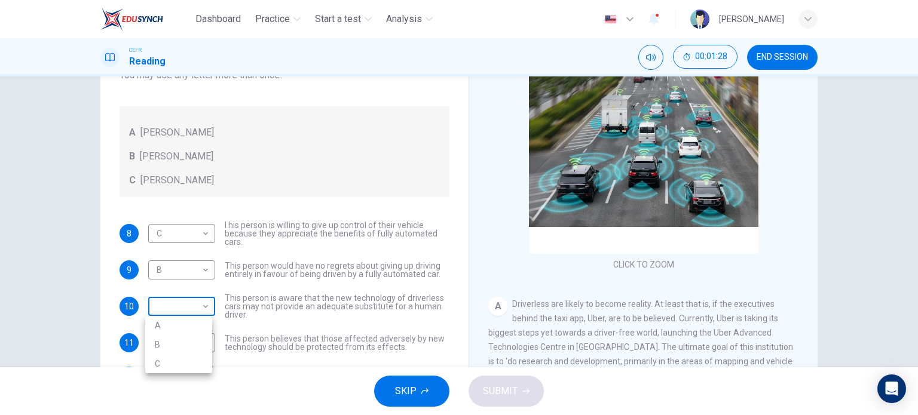
click at [197, 310] on body "Dashboard Practice Start a test Analysis English en ​ UMMI AMALIA HUDA BINTI PU…" at bounding box center [459, 207] width 918 height 415
click at [186, 357] on li "C" at bounding box center [178, 363] width 67 height 19
type input "C"
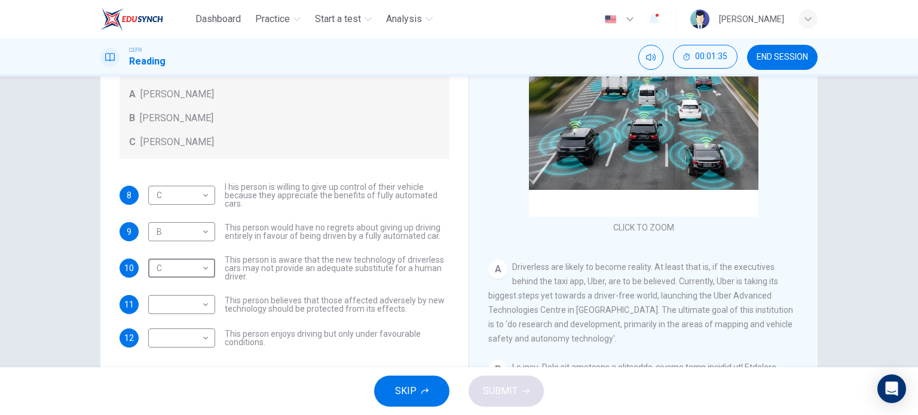
scroll to position [145, 0]
click at [203, 304] on body "Dashboard Practice Start a test Analysis English en ​ UMMI AMALIA HUDA BINTI PU…" at bounding box center [459, 207] width 918 height 415
click at [195, 320] on li "A" at bounding box center [178, 322] width 67 height 19
type input "A"
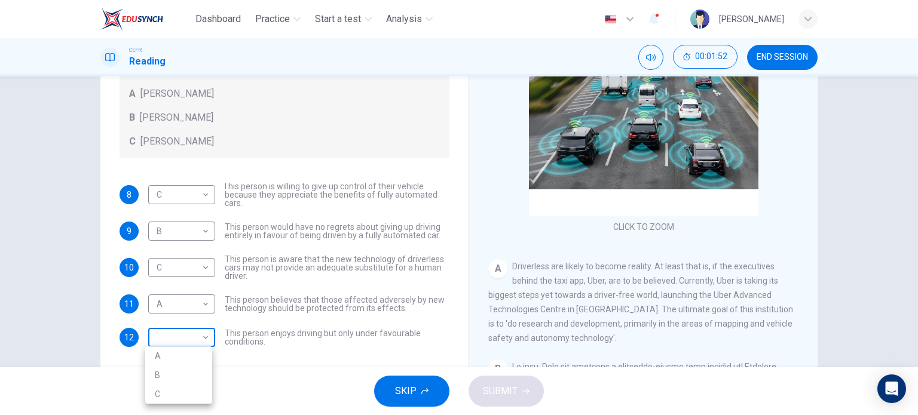
click at [189, 338] on body "Dashboard Practice Start a test Analysis English en ​ UMMI AMALIA HUDA BINTI PU…" at bounding box center [459, 207] width 918 height 415
click at [186, 387] on li "C" at bounding box center [178, 394] width 67 height 19
type input "C"
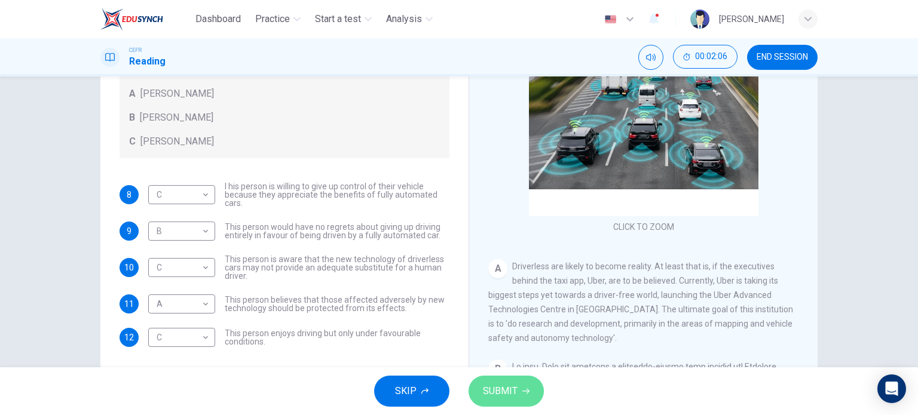
click at [507, 387] on span "SUBMIT" at bounding box center [500, 391] width 35 height 17
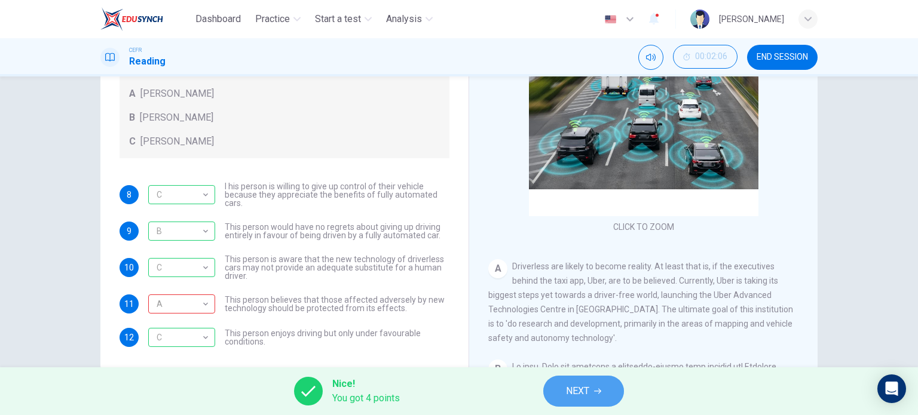
click at [569, 393] on span "NEXT" at bounding box center [577, 391] width 23 height 17
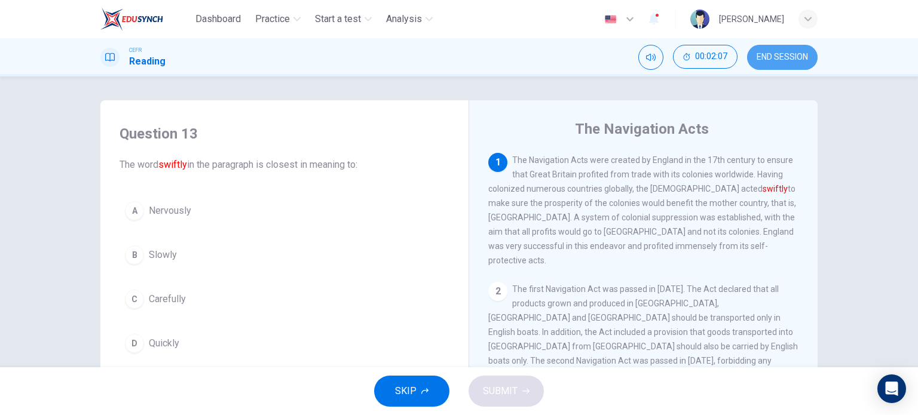
click at [782, 53] on span "END SESSION" at bounding box center [781, 58] width 51 height 10
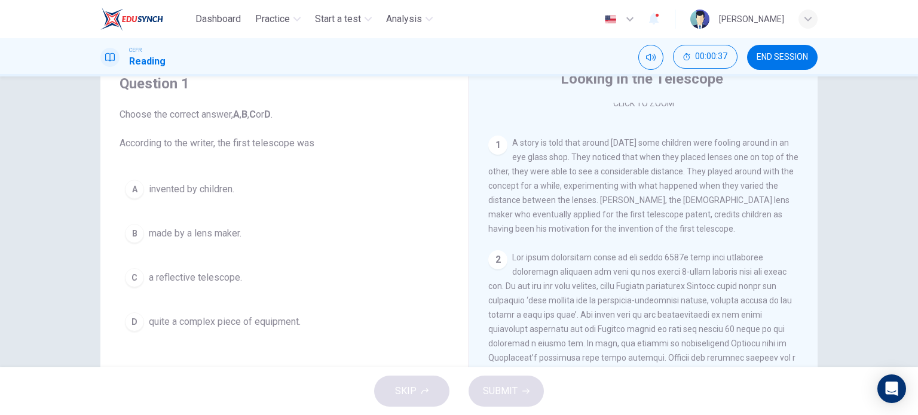
scroll to position [53, 0]
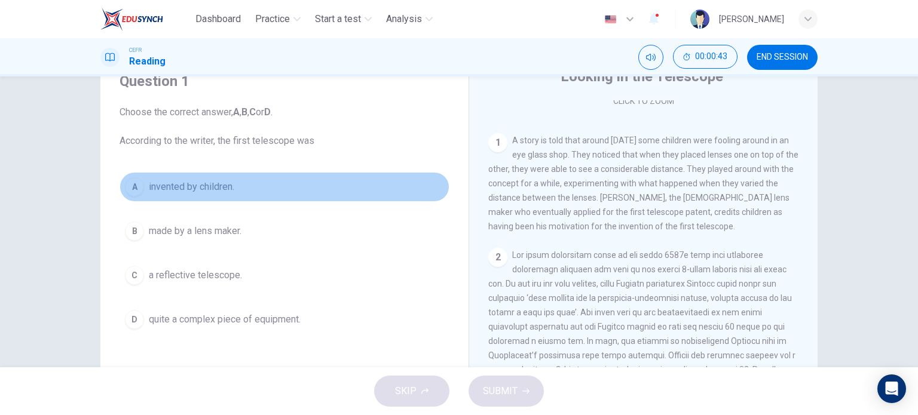
click at [169, 189] on span "invented by children." at bounding box center [191, 187] width 85 height 14
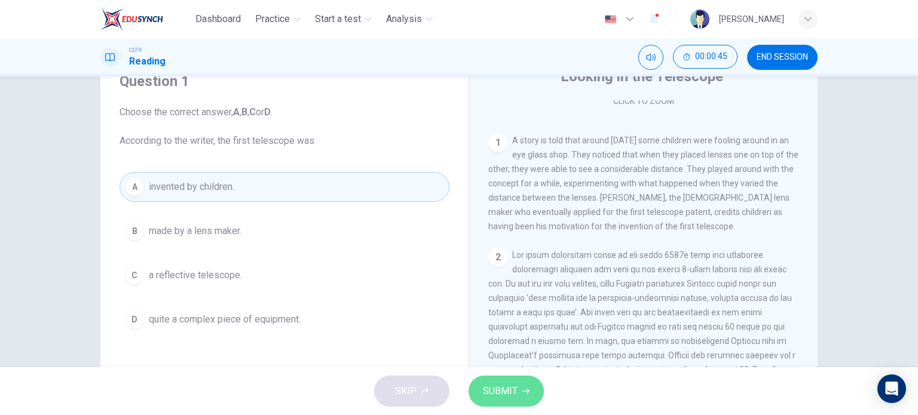
click at [508, 381] on button "SUBMIT" at bounding box center [505, 391] width 75 height 31
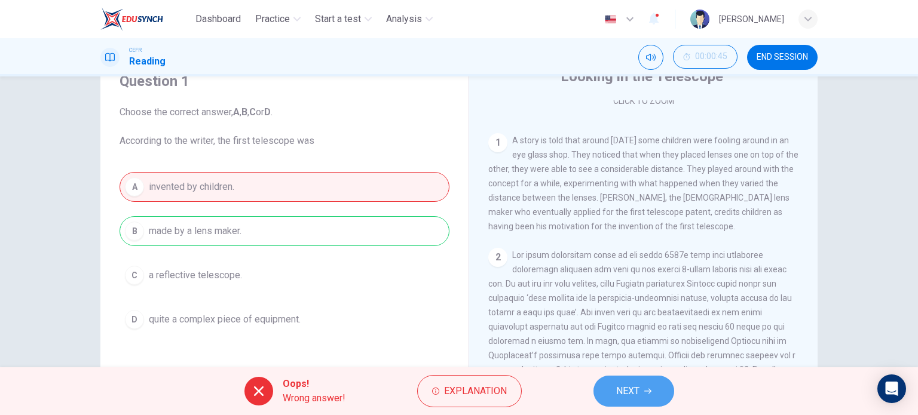
click at [602, 385] on button "NEXT" at bounding box center [633, 391] width 81 height 31
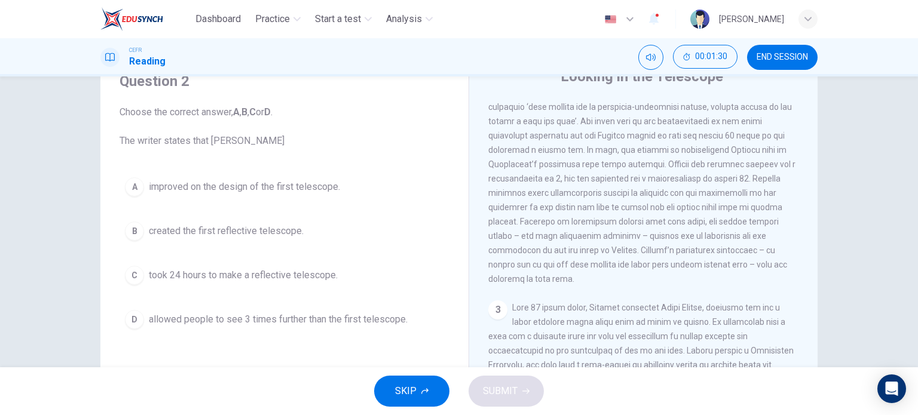
scroll to position [412, 0]
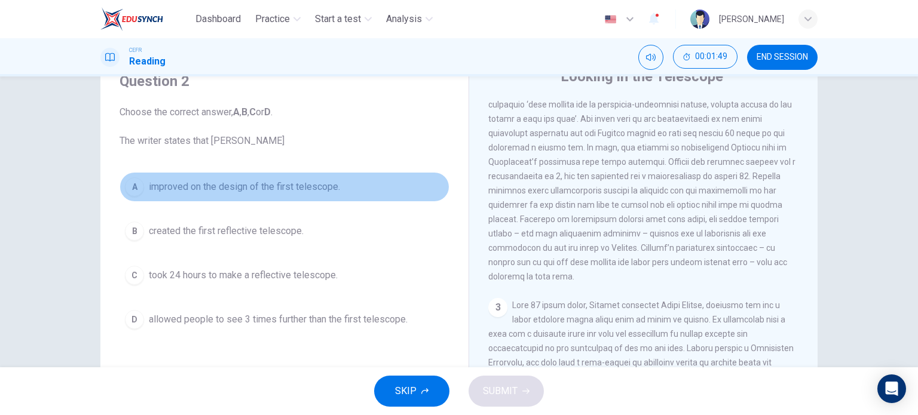
click at [199, 193] on span "improved on the design of the first telescope." at bounding box center [244, 187] width 191 height 14
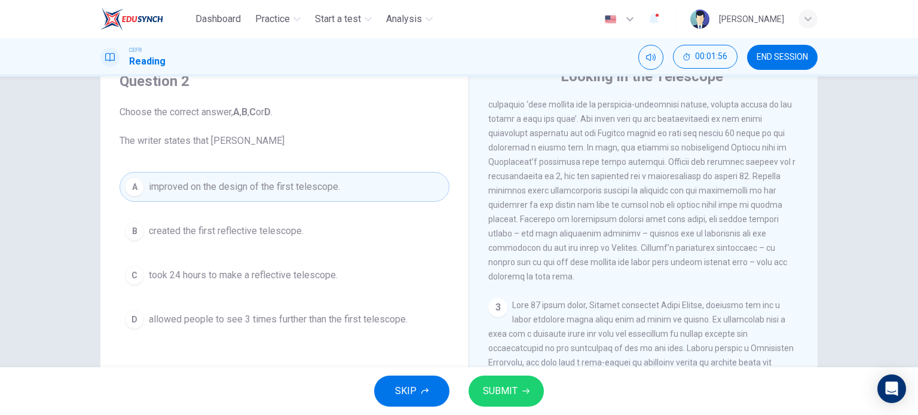
click at [227, 247] on div "A improved on the design of the first telescope. B created the first reflective…" at bounding box center [285, 253] width 330 height 163
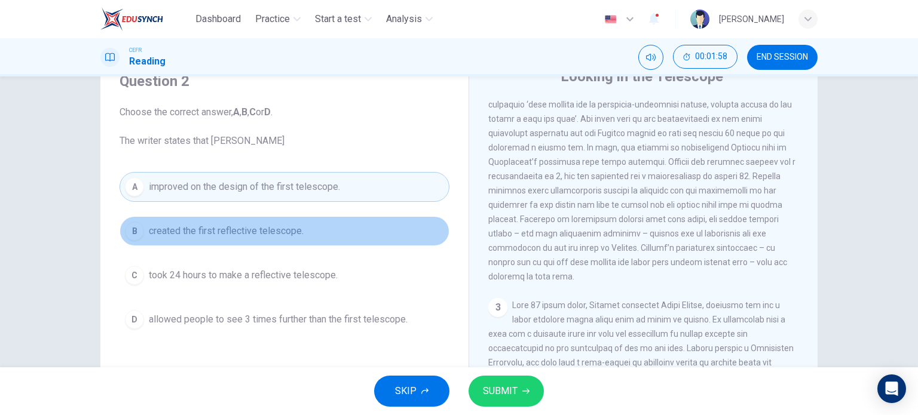
click at [194, 246] on button "B created the first reflective telescope." at bounding box center [285, 231] width 330 height 30
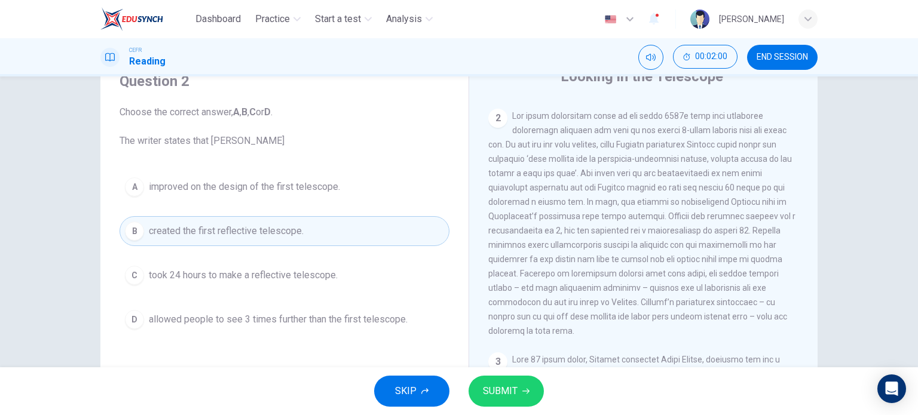
scroll to position [356, 0]
click at [515, 384] on span "SUBMIT" at bounding box center [500, 391] width 35 height 17
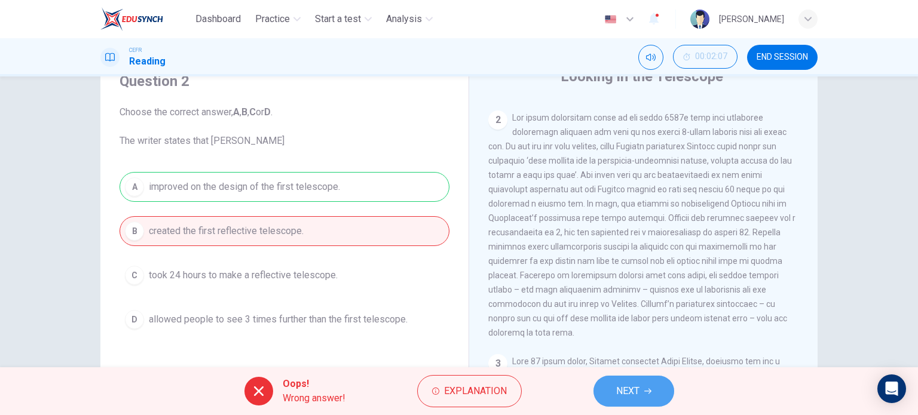
click at [667, 391] on button "NEXT" at bounding box center [633, 391] width 81 height 31
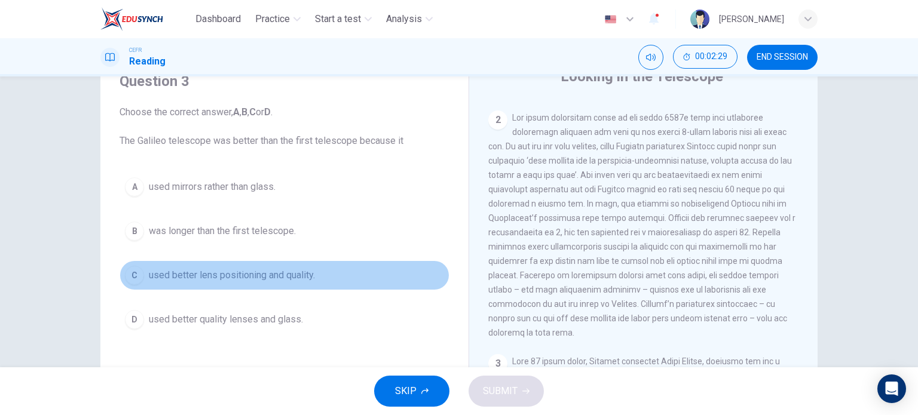
click at [255, 279] on span "used better lens positioning and quality." at bounding box center [232, 275] width 166 height 14
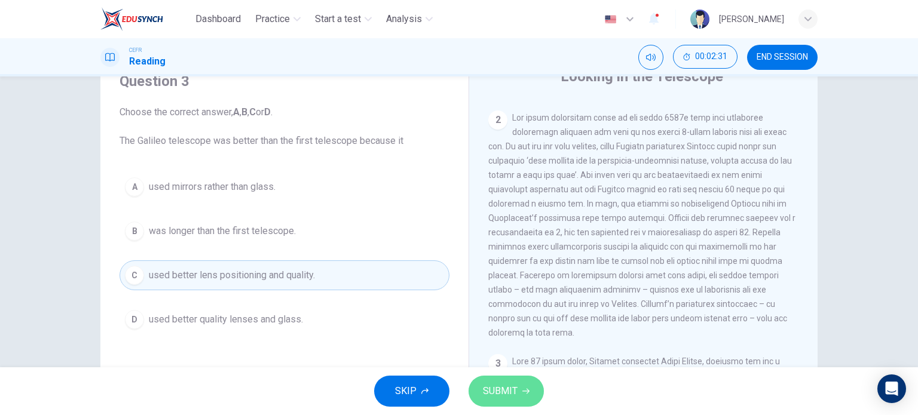
click at [529, 390] on button "SUBMIT" at bounding box center [505, 391] width 75 height 31
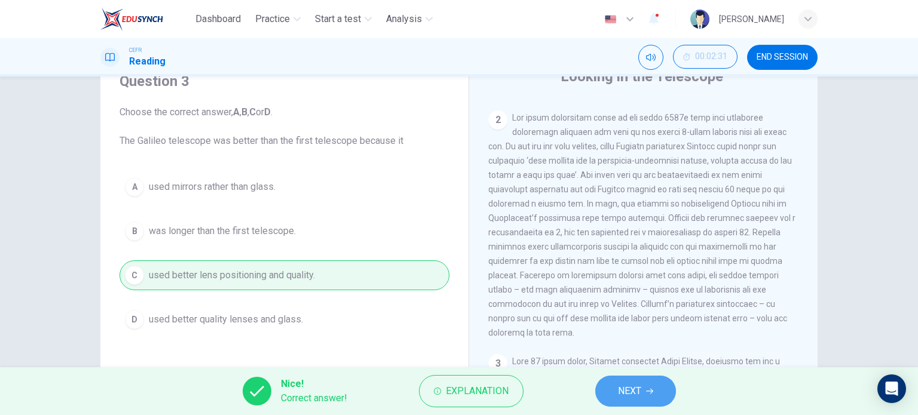
click at [643, 393] on button "NEXT" at bounding box center [635, 391] width 81 height 31
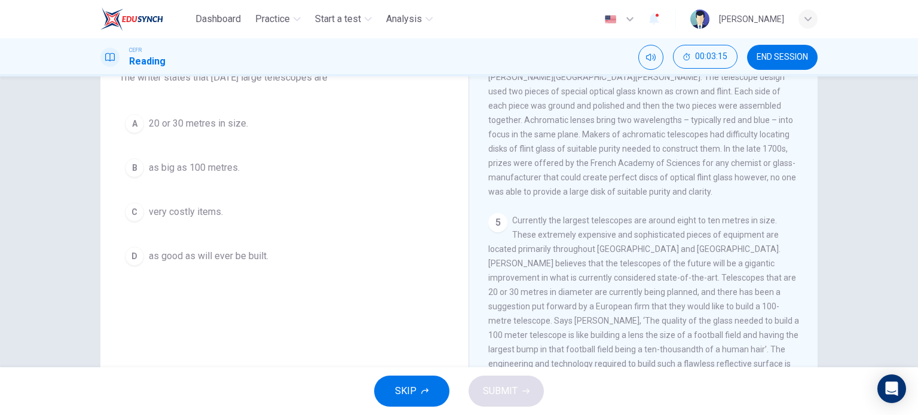
scroll to position [112, 0]
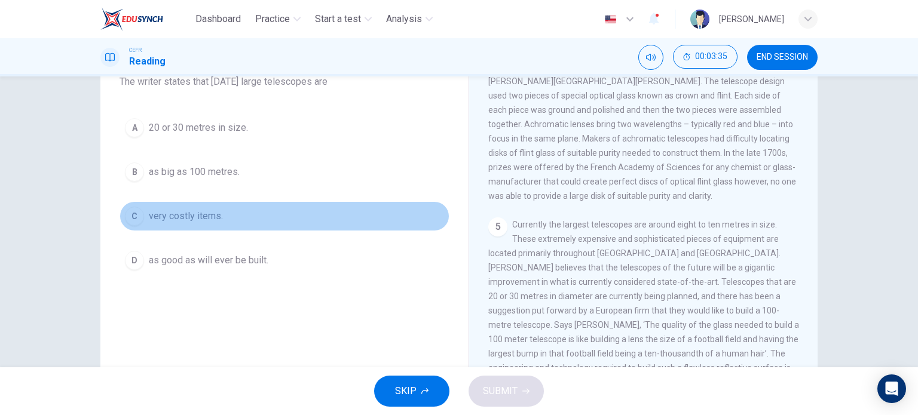
click at [182, 217] on span "very costly items." at bounding box center [186, 216] width 74 height 14
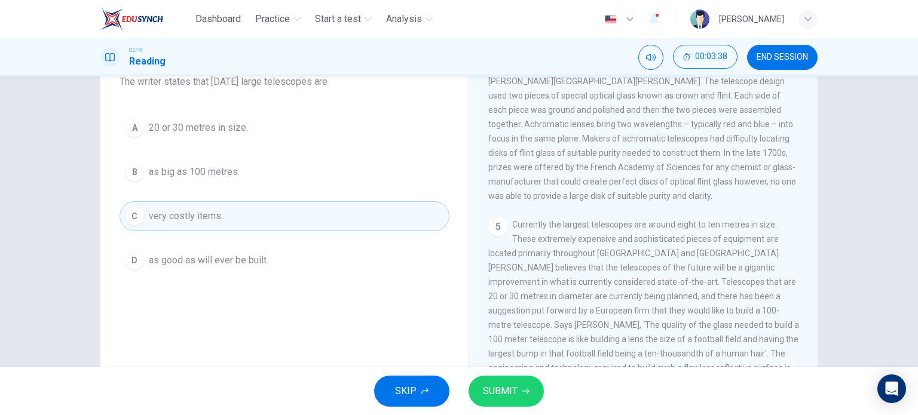
click at [514, 373] on div "SKIP SUBMIT" at bounding box center [459, 391] width 918 height 48
click at [514, 384] on span "SUBMIT" at bounding box center [500, 391] width 35 height 17
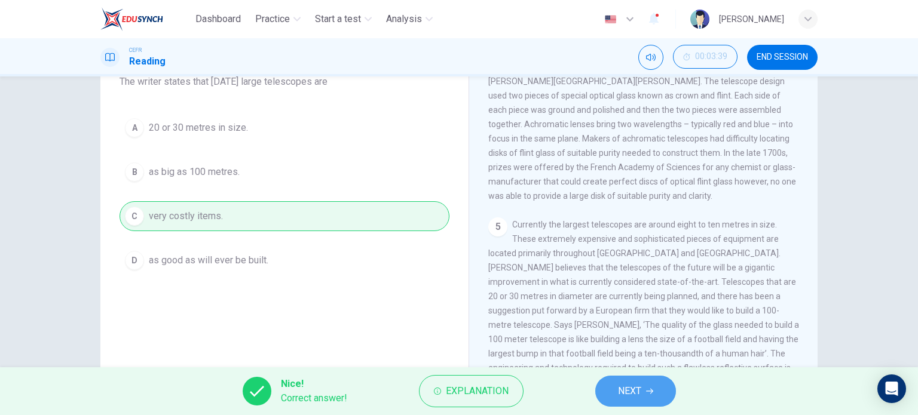
click at [658, 390] on button "NEXT" at bounding box center [635, 391] width 81 height 31
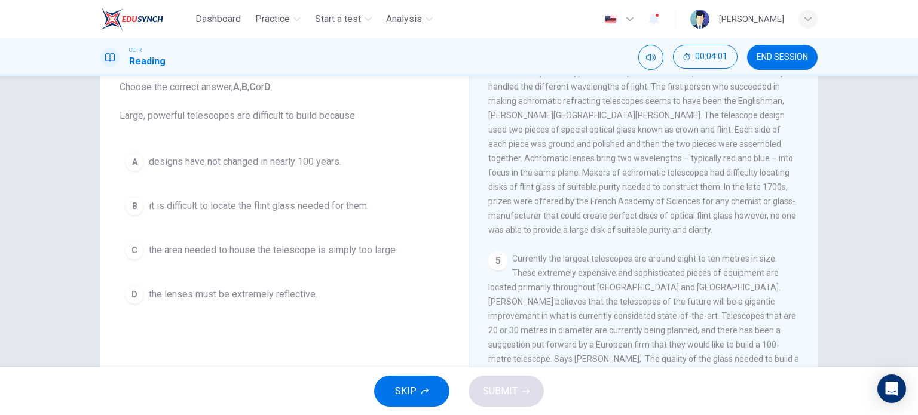
scroll to position [76, 0]
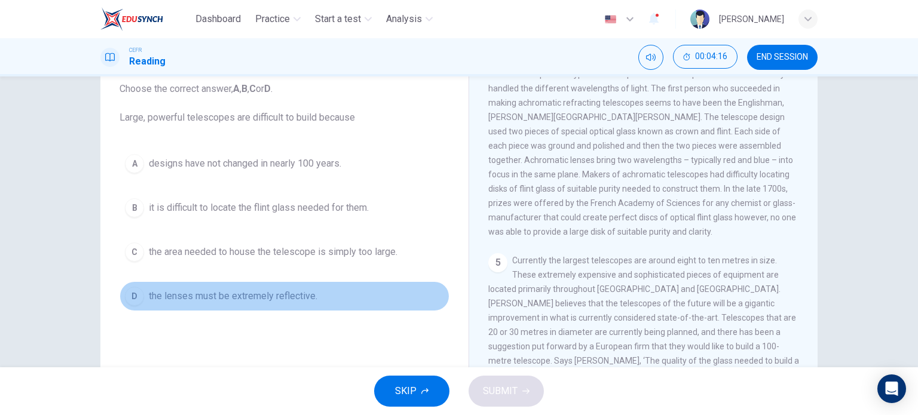
click at [188, 299] on span "the lenses must be extremely reflective." at bounding box center [233, 296] width 169 height 14
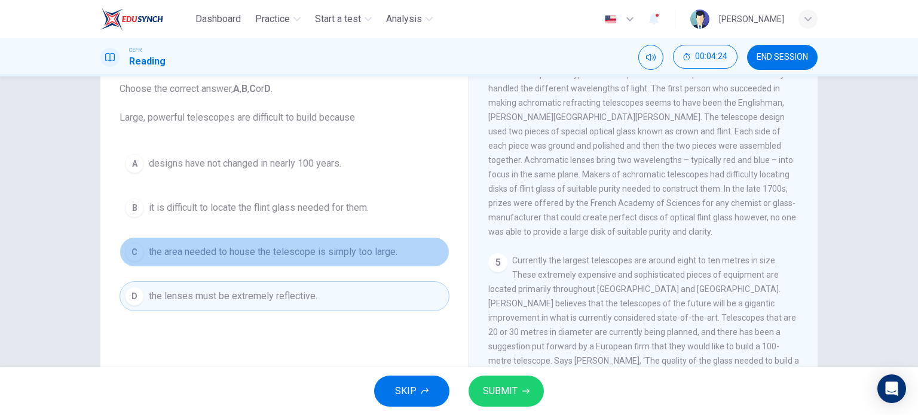
click at [361, 247] on span "the area needed to house the telescope is simply too large." at bounding box center [273, 252] width 249 height 14
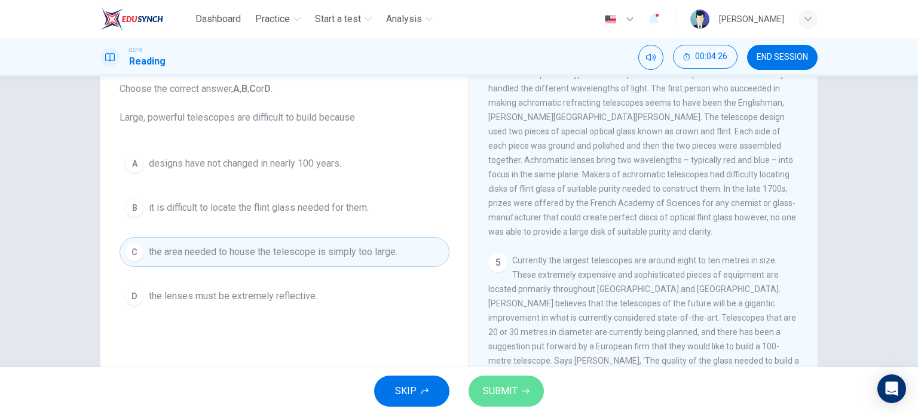
click at [501, 379] on button "SUBMIT" at bounding box center [505, 391] width 75 height 31
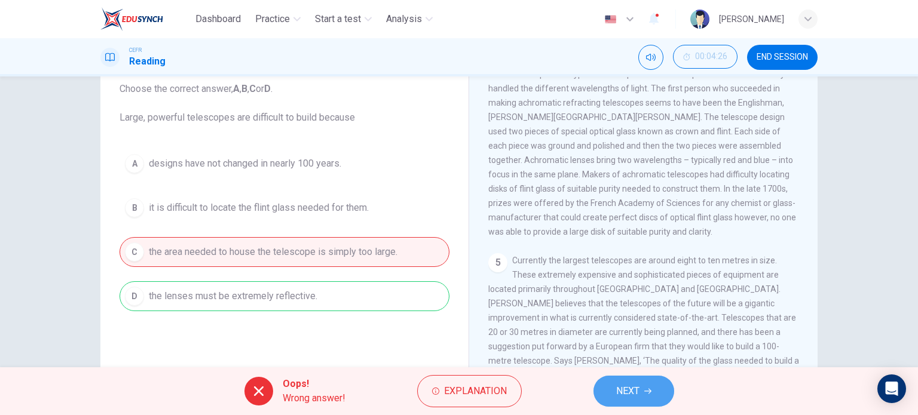
click at [615, 384] on button "NEXT" at bounding box center [633, 391] width 81 height 31
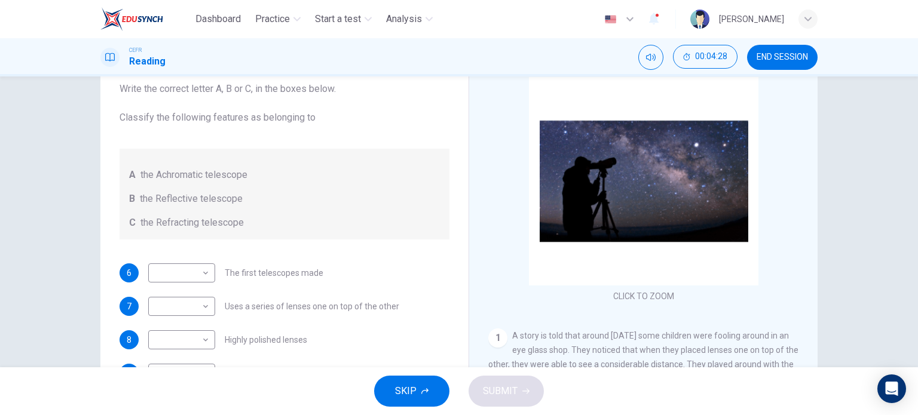
scroll to position [0, 0]
click at [766, 51] on button "END SESSION" at bounding box center [782, 57] width 71 height 25
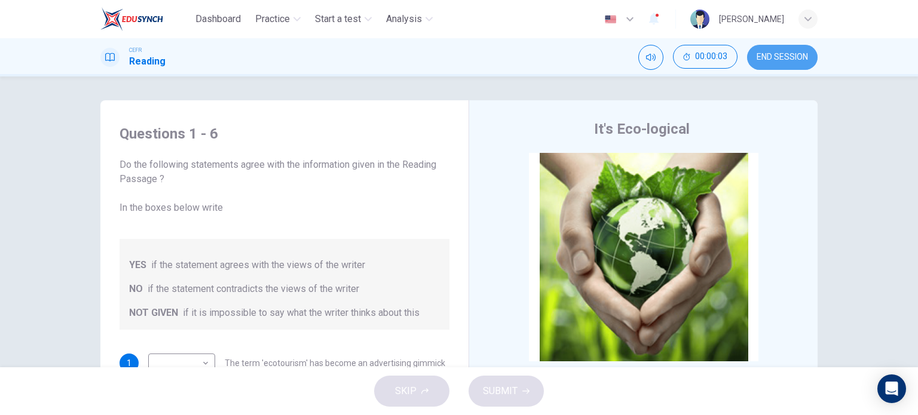
click at [777, 54] on span "END SESSION" at bounding box center [781, 58] width 51 height 10
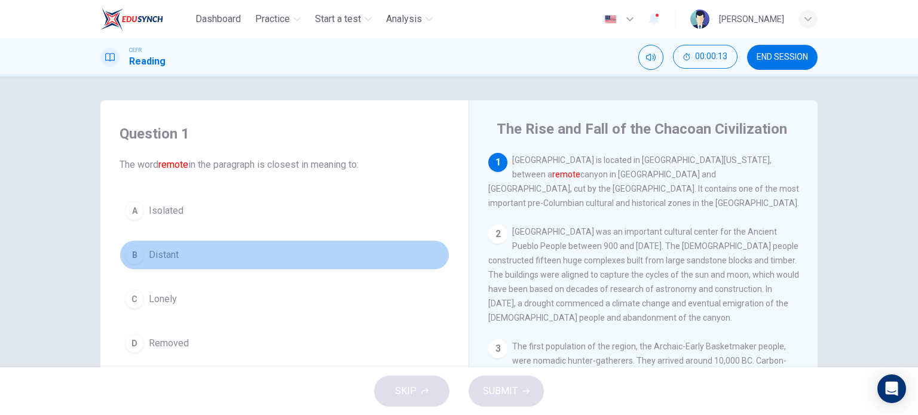
click at [143, 253] on button "B Distant" at bounding box center [285, 255] width 330 height 30
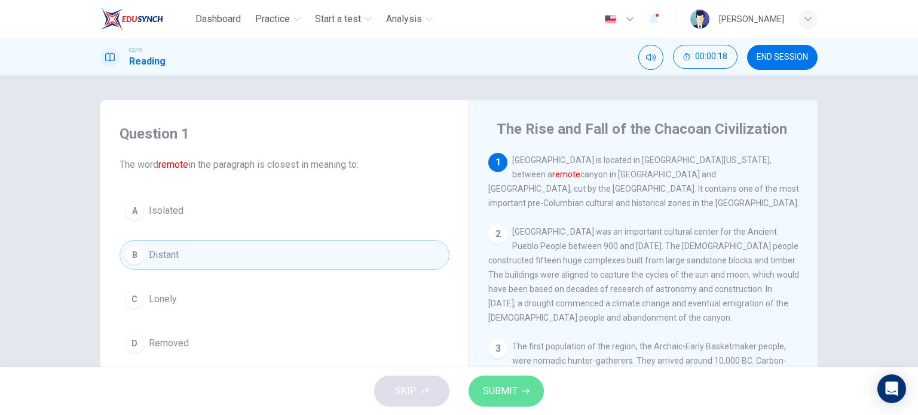
click at [531, 393] on button "SUBMIT" at bounding box center [505, 391] width 75 height 31
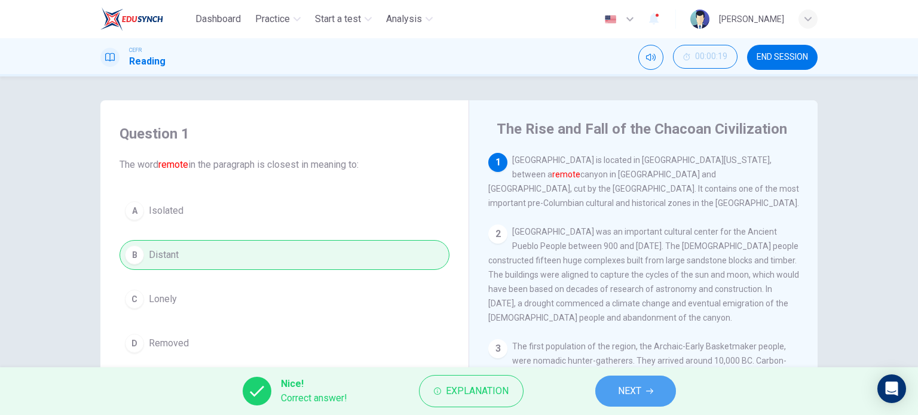
click at [647, 396] on button "NEXT" at bounding box center [635, 391] width 81 height 31
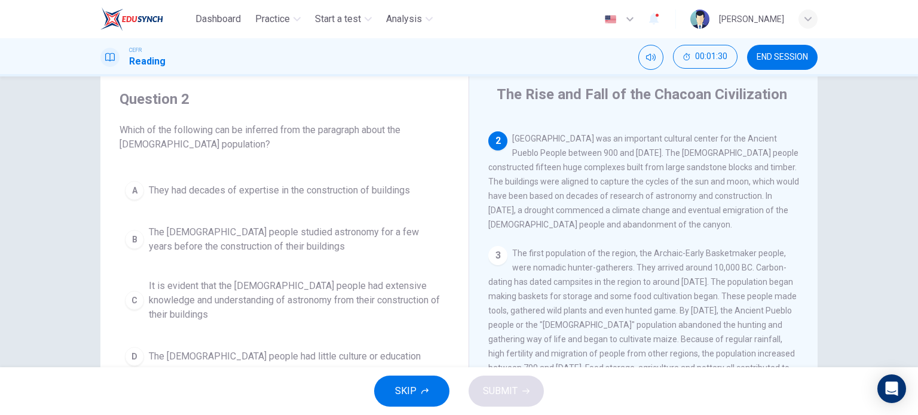
scroll to position [38, 0]
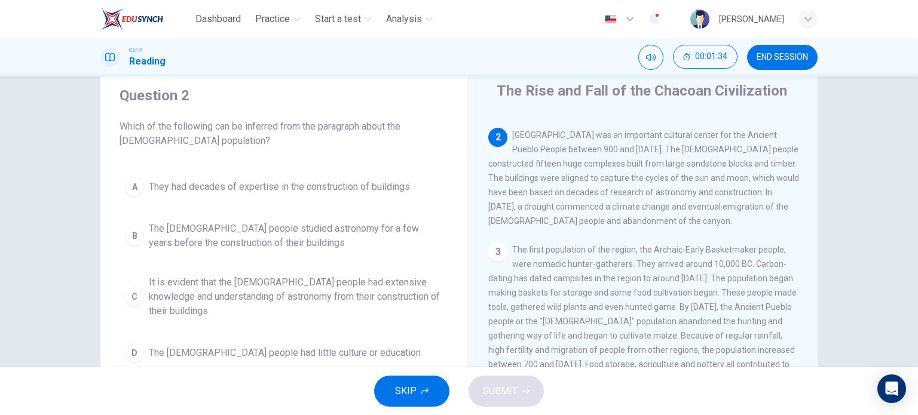
click at [278, 296] on span "It is evident that the [DEMOGRAPHIC_DATA] people had extensive knowledge and un…" at bounding box center [296, 296] width 295 height 43
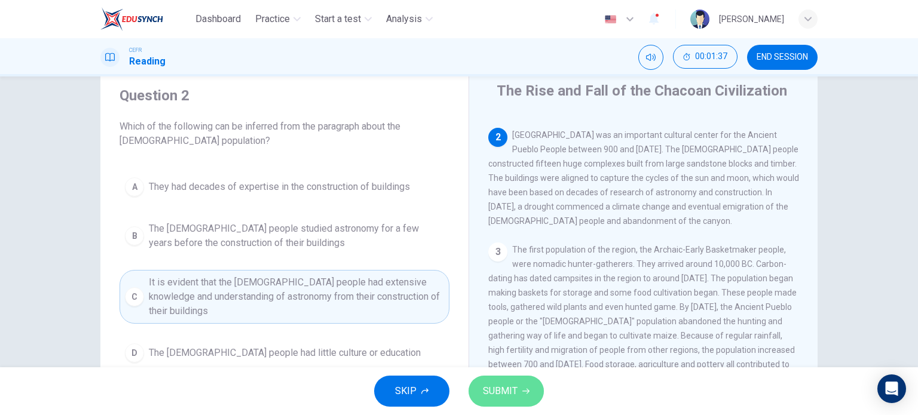
click at [519, 394] on button "SUBMIT" at bounding box center [505, 391] width 75 height 31
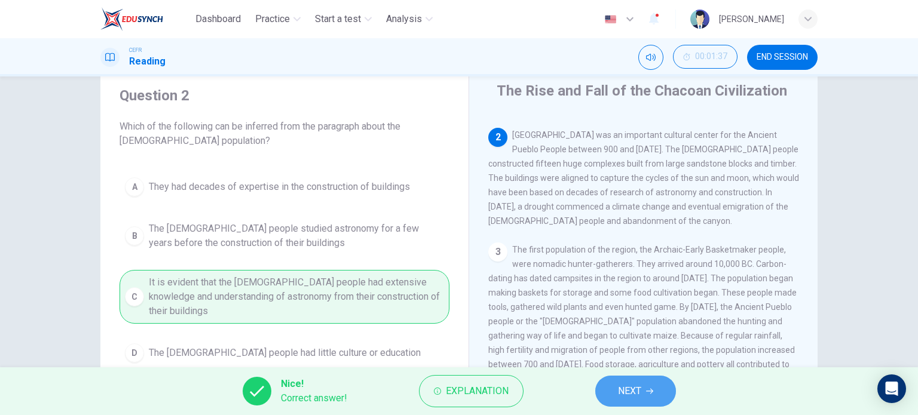
click at [624, 387] on span "NEXT" at bounding box center [629, 391] width 23 height 17
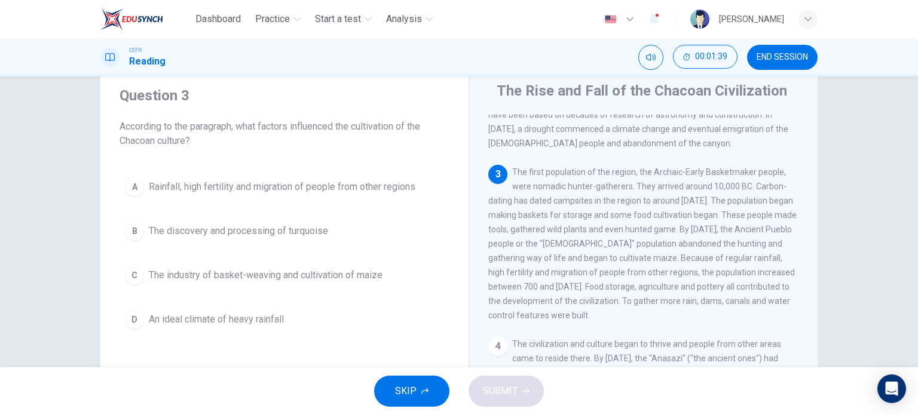
scroll to position [137, 0]
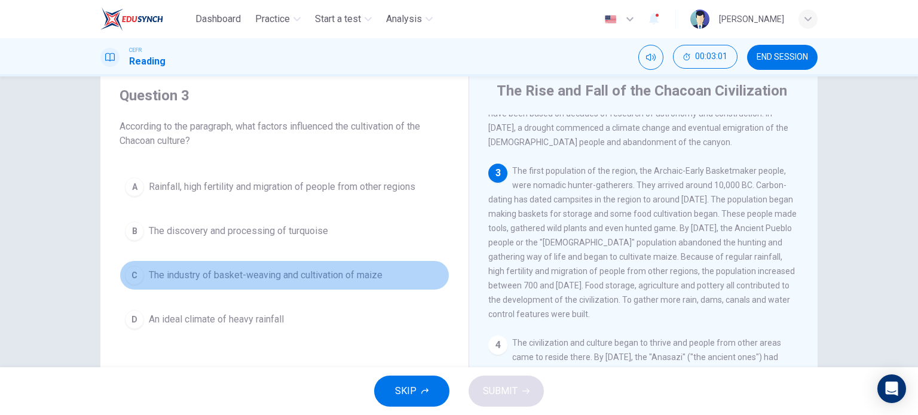
click at [313, 279] on span "The industry of basket-weaving and cultivation of maize" at bounding box center [266, 275] width 234 height 14
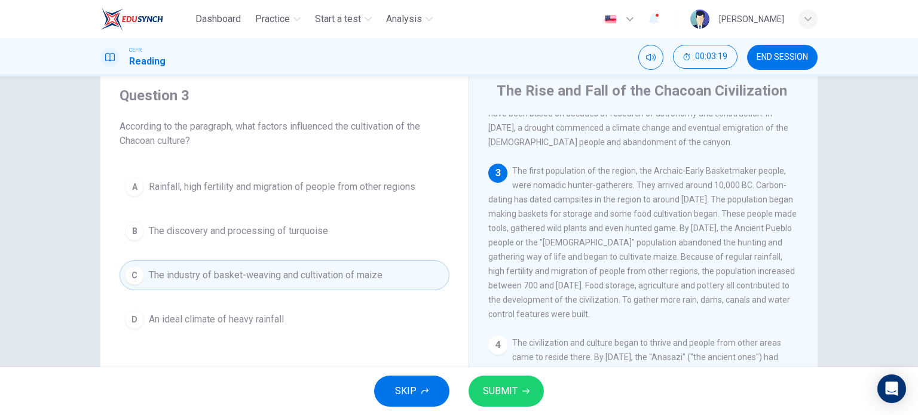
click at [514, 387] on span "SUBMIT" at bounding box center [500, 391] width 35 height 17
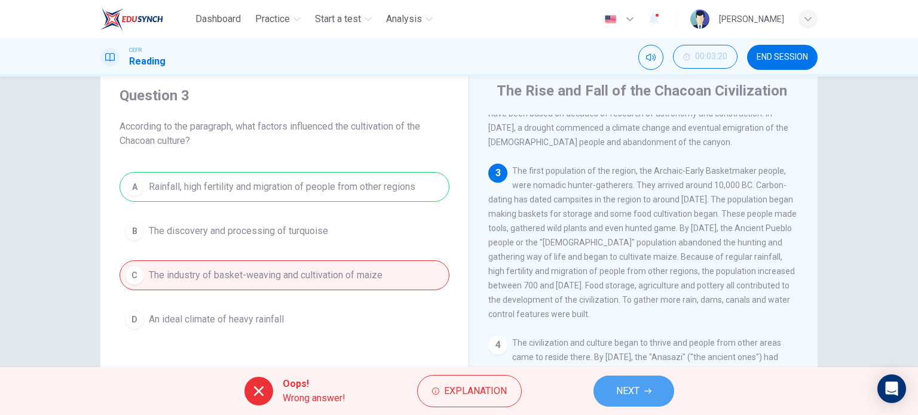
click at [621, 387] on span "NEXT" at bounding box center [627, 391] width 23 height 17
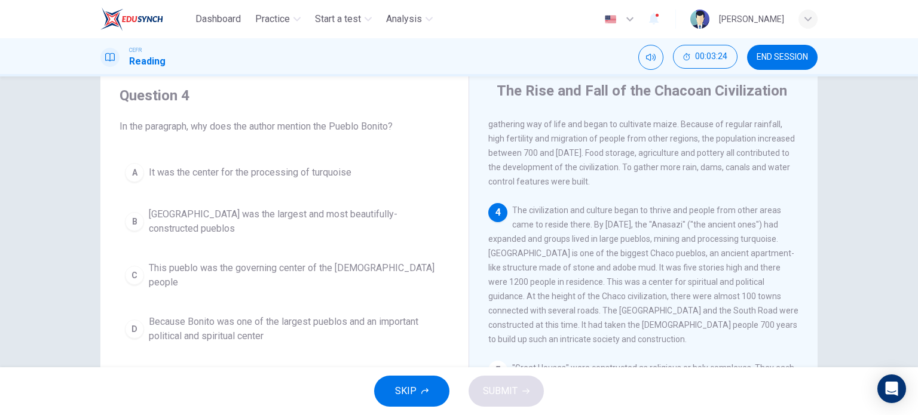
scroll to position [270, 0]
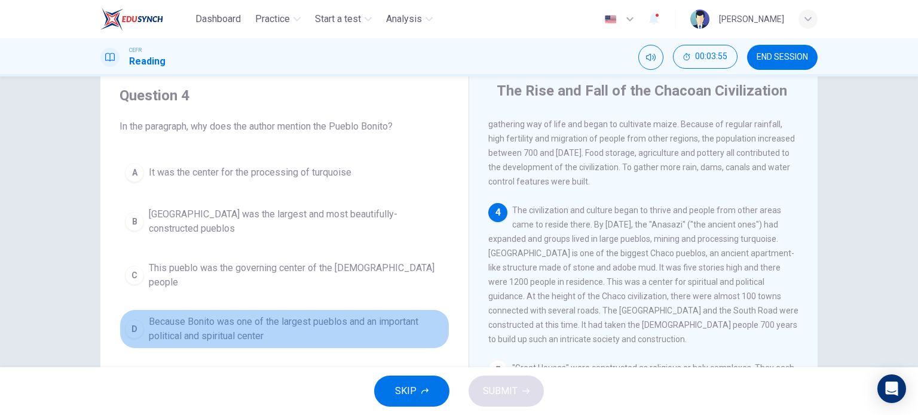
click at [378, 320] on span "Because Bonito was one of the largest pueblos and an important political and sp…" at bounding box center [296, 329] width 295 height 29
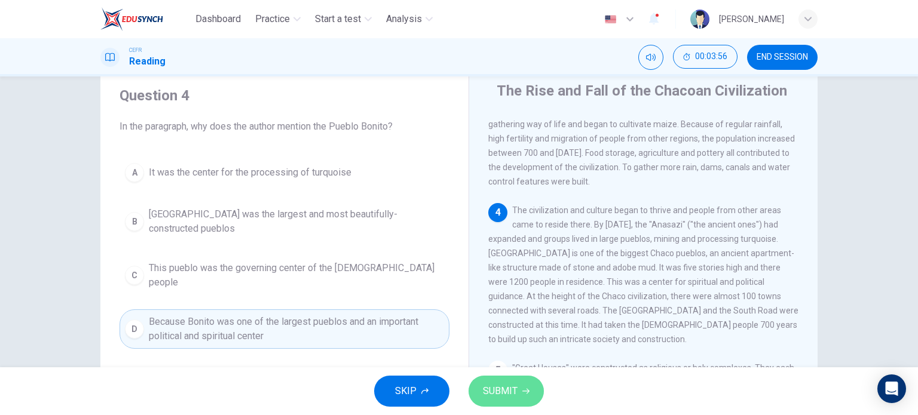
click at [489, 387] on span "SUBMIT" at bounding box center [500, 391] width 35 height 17
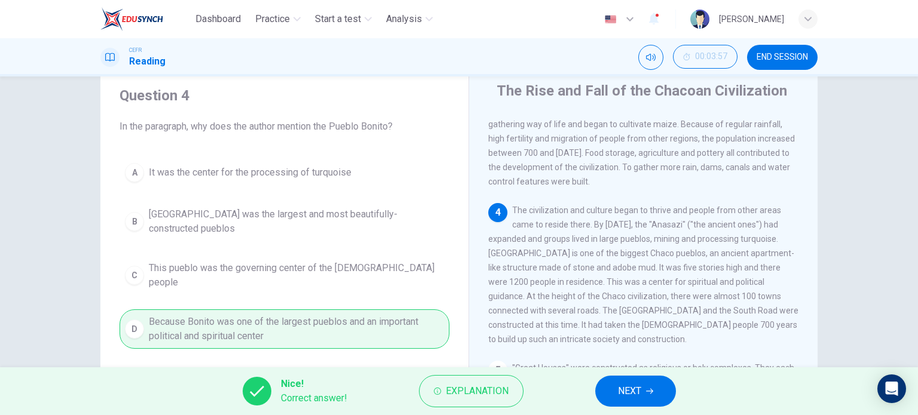
click at [607, 387] on button "NEXT" at bounding box center [635, 391] width 81 height 31
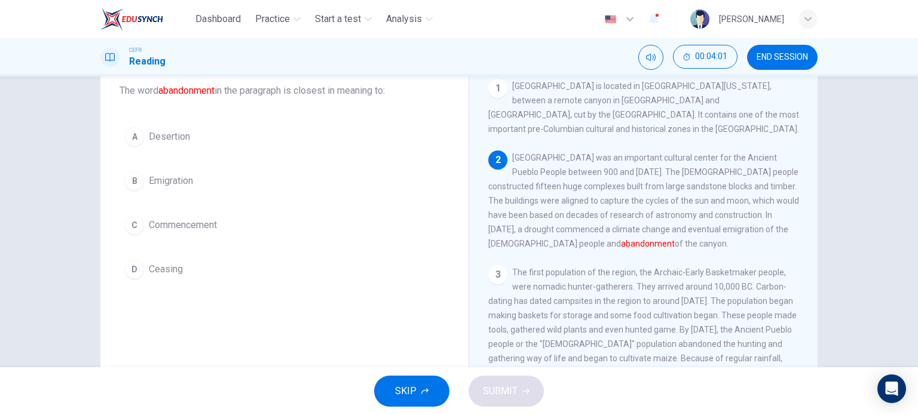
scroll to position [73, 0]
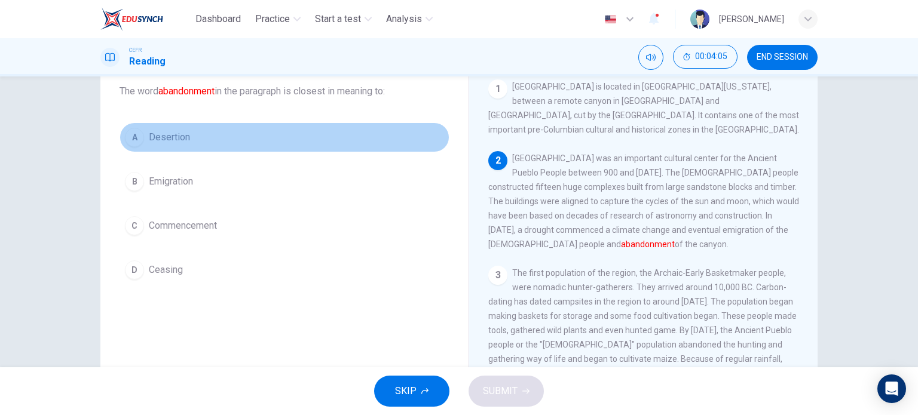
click at [149, 133] on span "Desertion" at bounding box center [169, 137] width 41 height 14
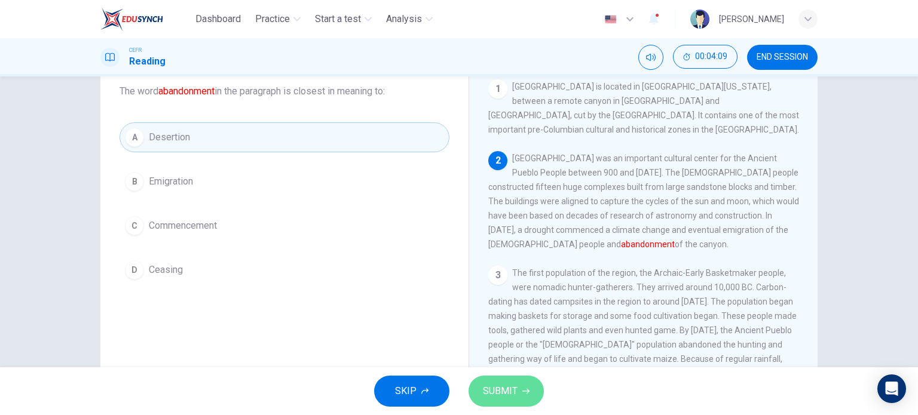
click at [488, 392] on span "SUBMIT" at bounding box center [500, 391] width 35 height 17
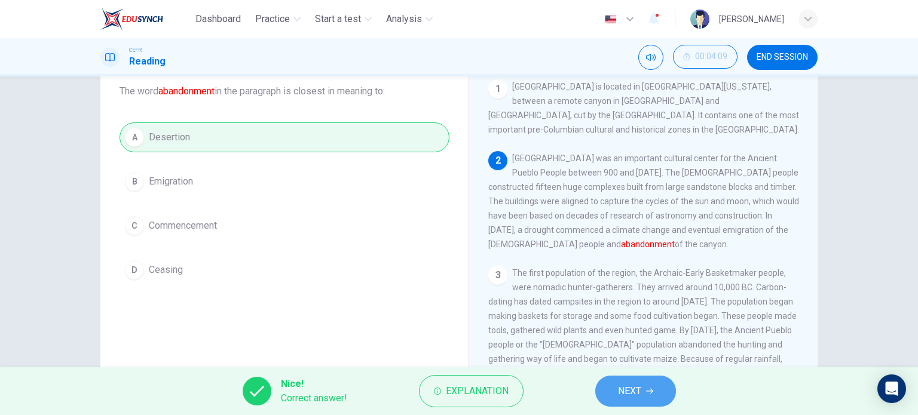
click at [615, 393] on button "NEXT" at bounding box center [635, 391] width 81 height 31
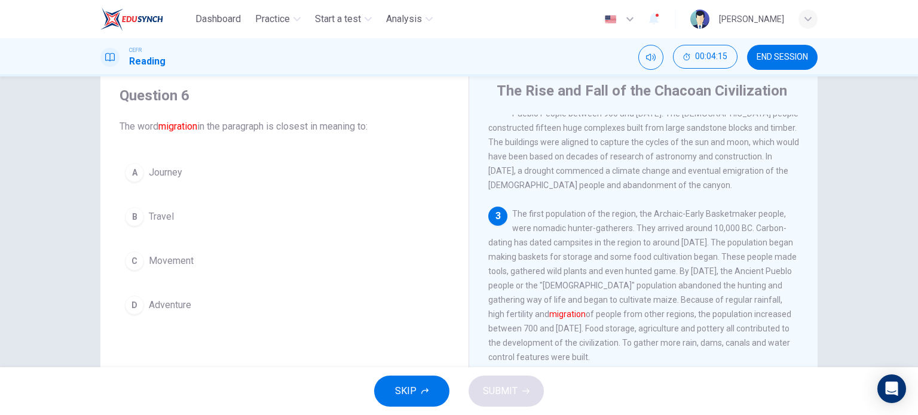
scroll to position [95, 0]
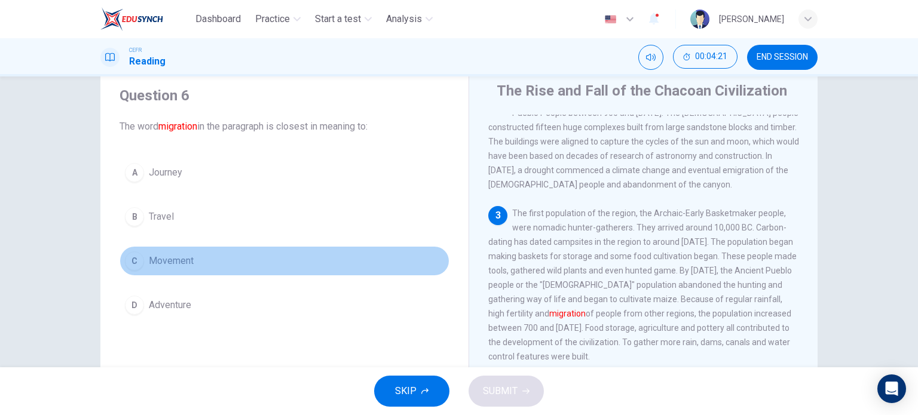
click at [171, 261] on span "Movement" at bounding box center [171, 261] width 45 height 14
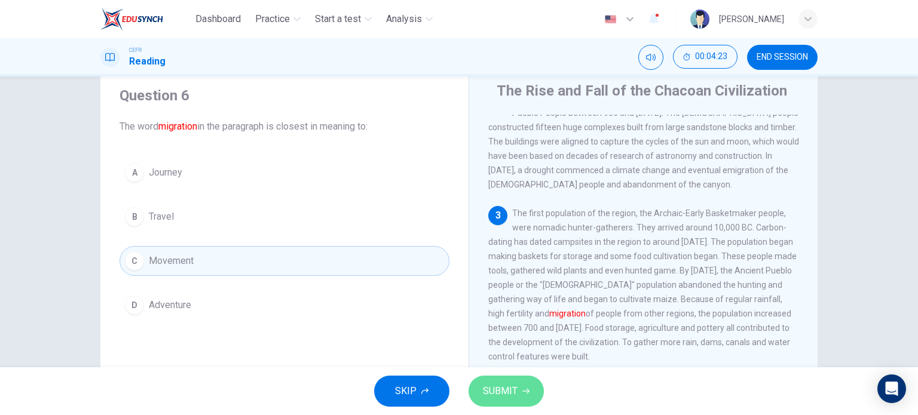
click at [504, 388] on span "SUBMIT" at bounding box center [500, 391] width 35 height 17
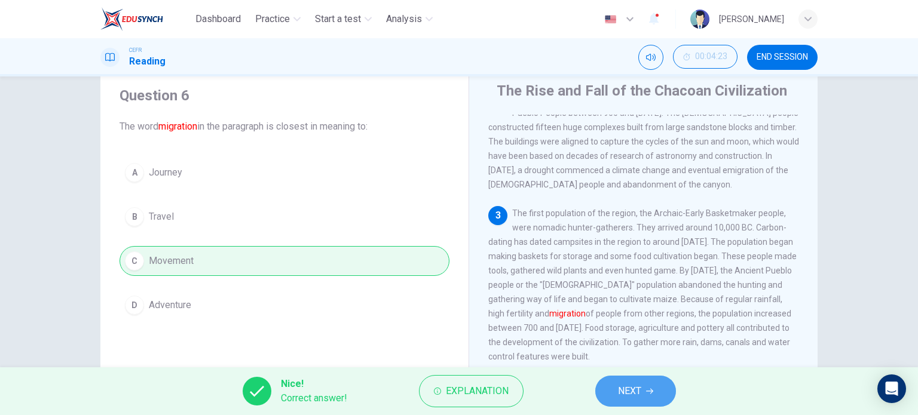
click at [659, 382] on button "NEXT" at bounding box center [635, 391] width 81 height 31
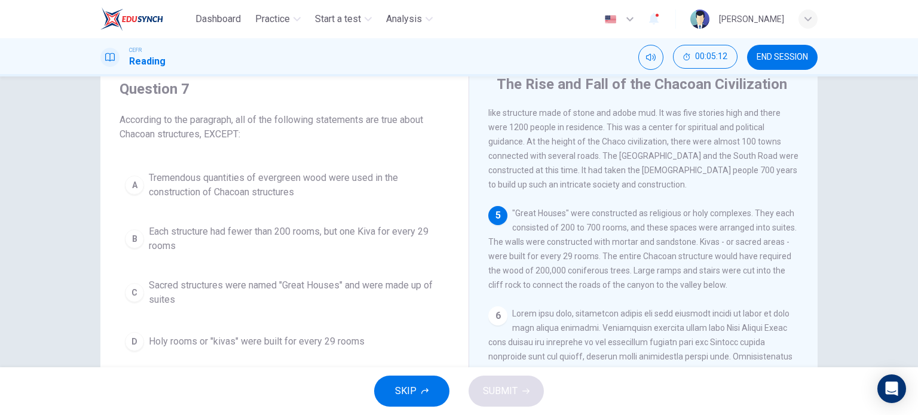
scroll to position [42, 0]
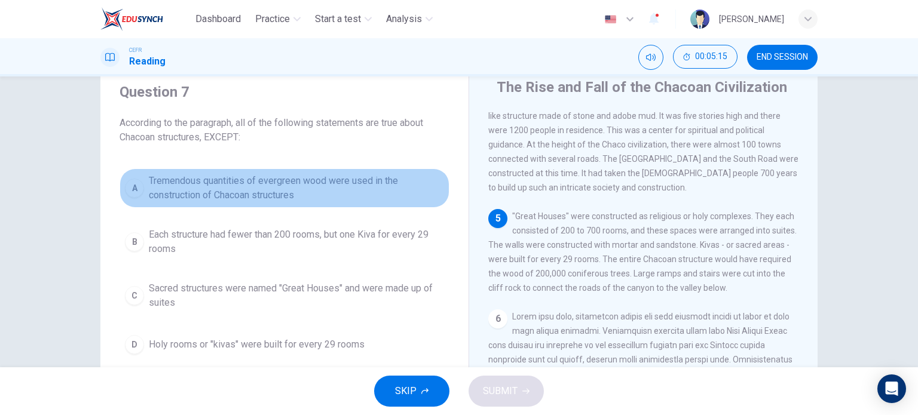
click at [292, 198] on span "Tremendous quantities of evergreen wood were used in the construction of Chacoa…" at bounding box center [296, 188] width 295 height 29
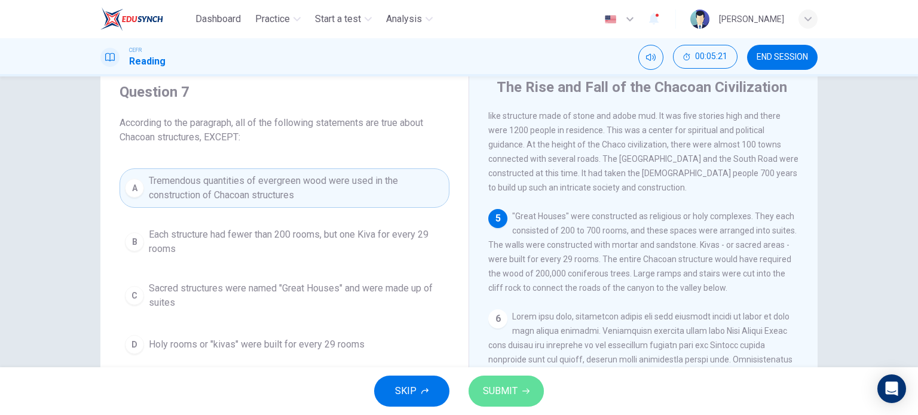
click at [519, 378] on button "SUBMIT" at bounding box center [505, 391] width 75 height 31
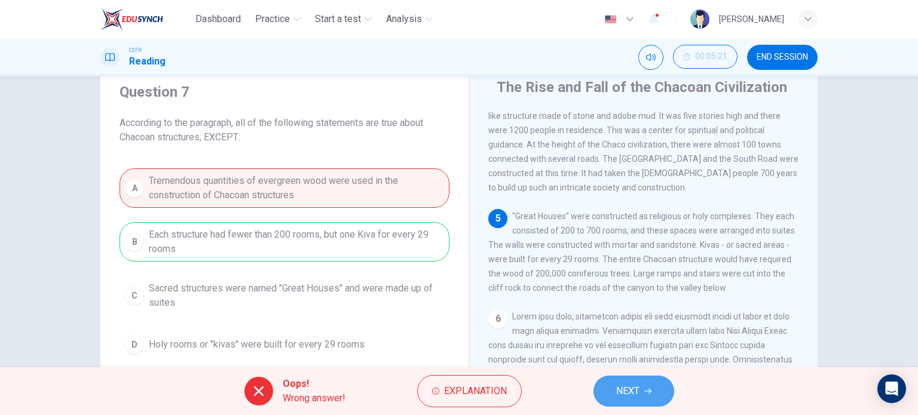
click at [612, 389] on button "NEXT" at bounding box center [633, 391] width 81 height 31
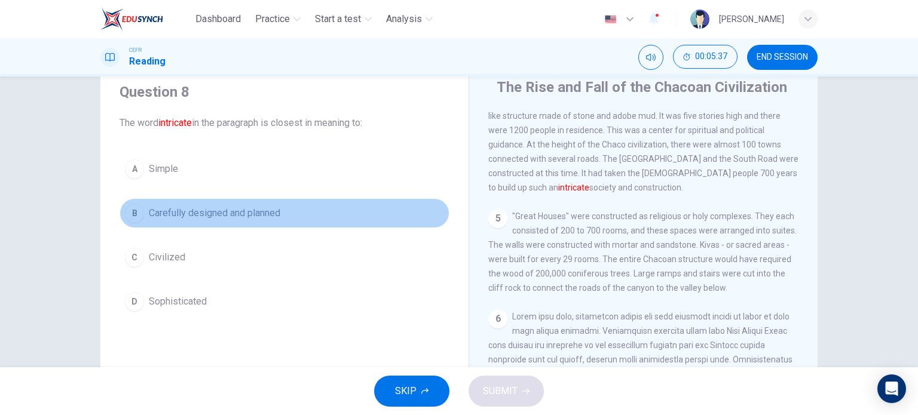
click at [194, 213] on span "Carefully designed and planned" at bounding box center [214, 213] width 131 height 14
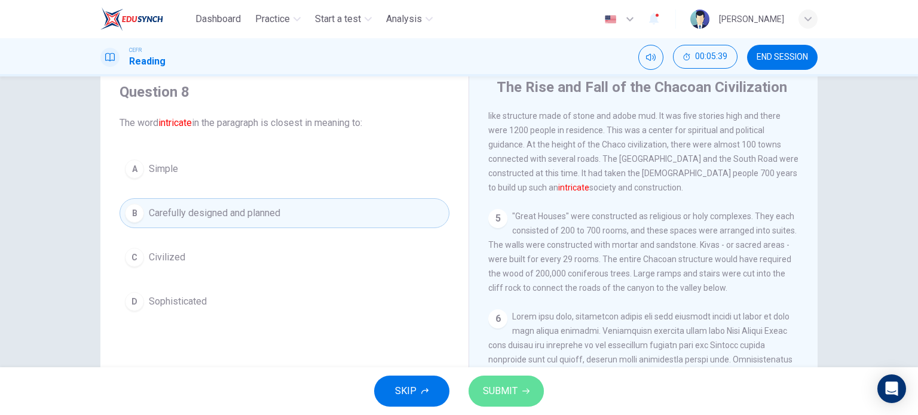
click at [528, 398] on button "SUBMIT" at bounding box center [505, 391] width 75 height 31
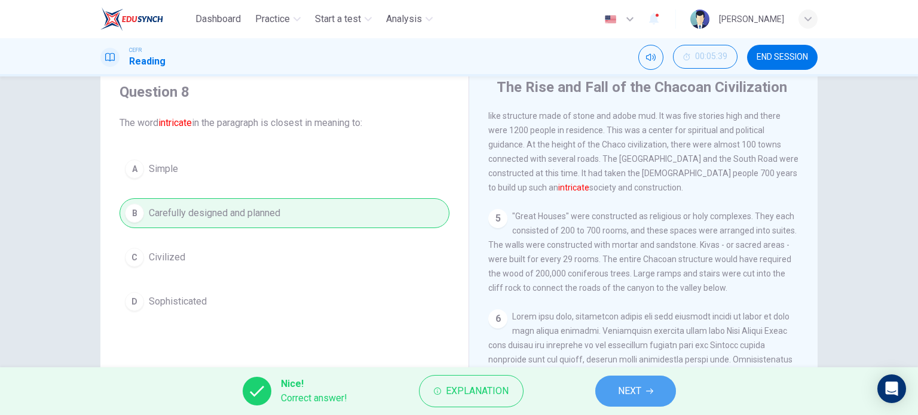
click at [644, 392] on button "NEXT" at bounding box center [635, 391] width 81 height 31
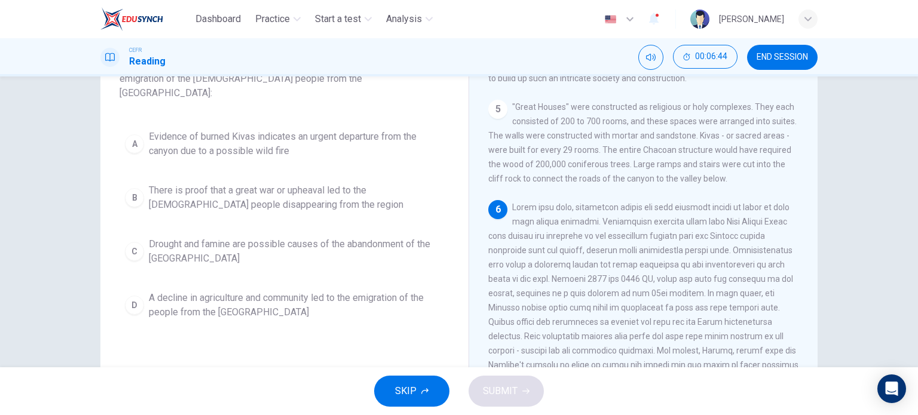
scroll to position [102, 0]
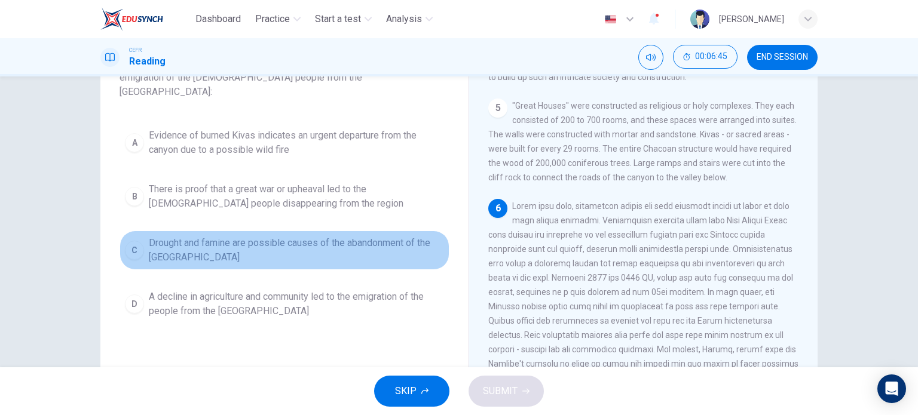
click at [250, 236] on span "Drought and famine are possible causes of the abandonment of the [GEOGRAPHIC_DA…" at bounding box center [296, 250] width 295 height 29
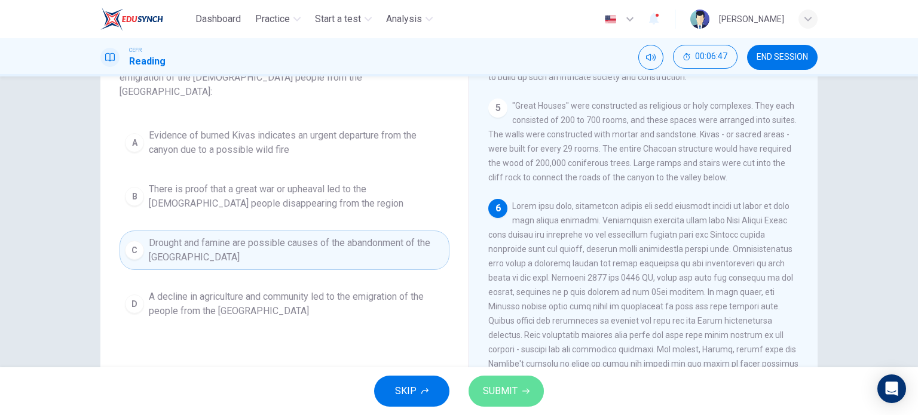
click at [517, 388] on button "SUBMIT" at bounding box center [505, 391] width 75 height 31
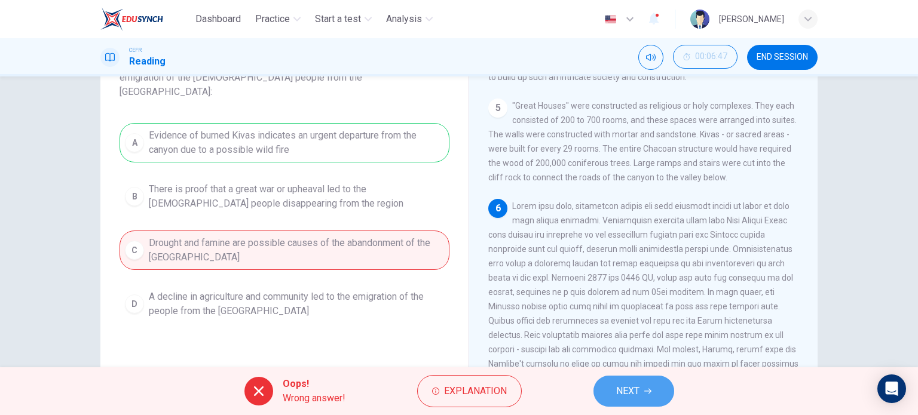
click at [629, 388] on span "NEXT" at bounding box center [627, 391] width 23 height 17
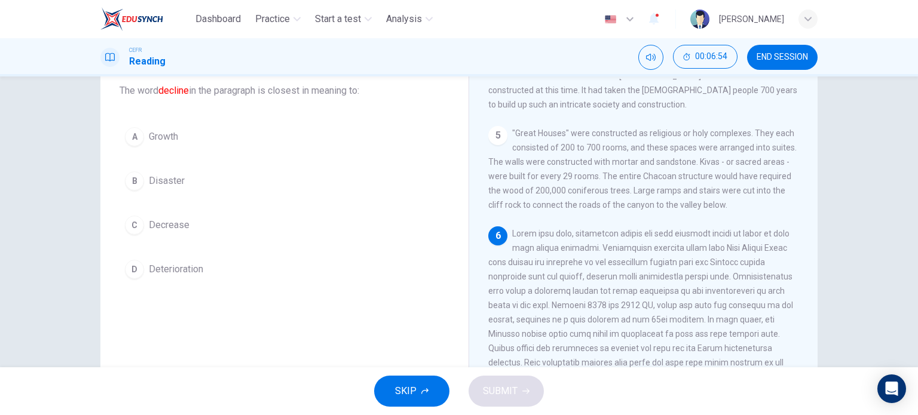
scroll to position [66, 0]
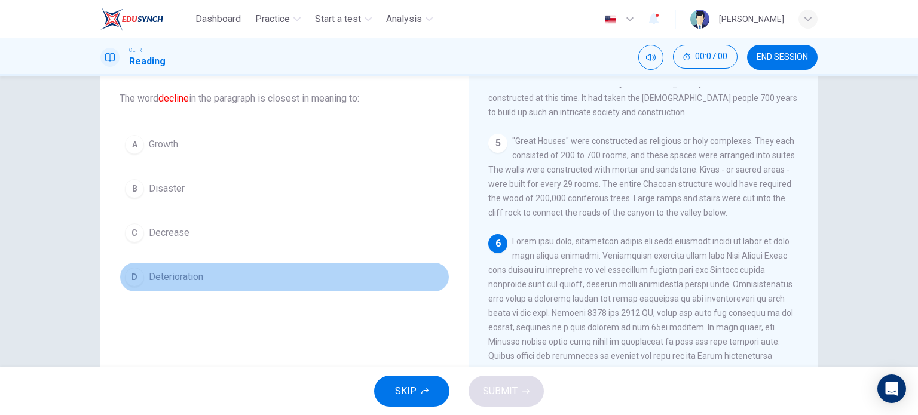
click at [174, 275] on span "Deterioration" at bounding box center [176, 277] width 54 height 14
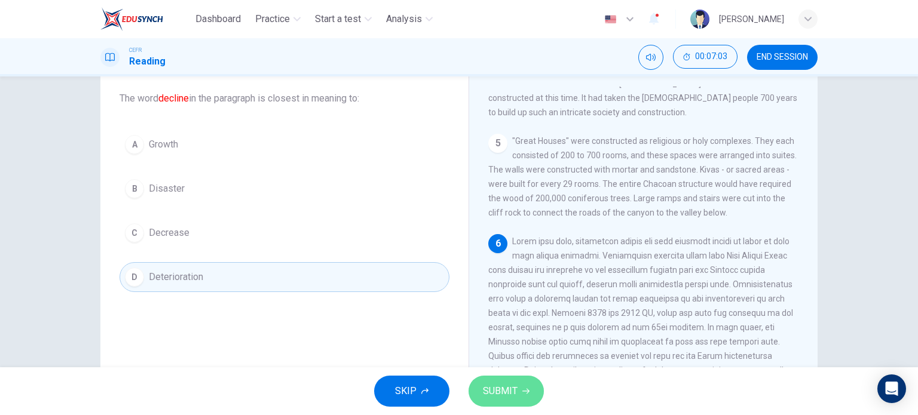
click at [495, 387] on span "SUBMIT" at bounding box center [500, 391] width 35 height 17
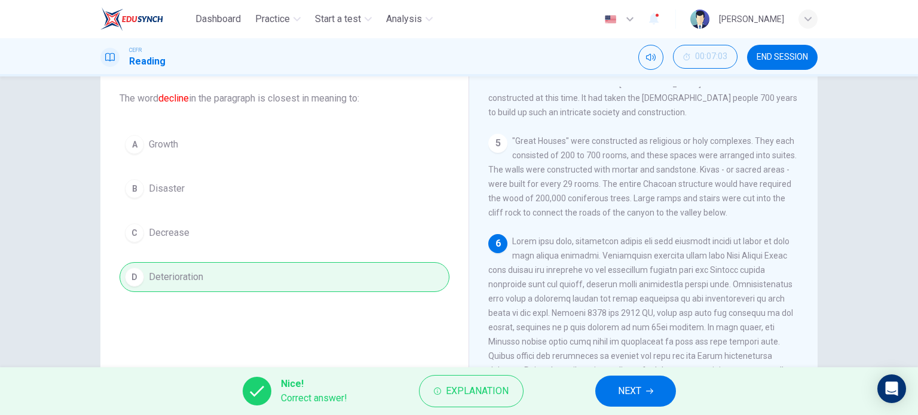
click at [642, 393] on button "NEXT" at bounding box center [635, 391] width 81 height 31
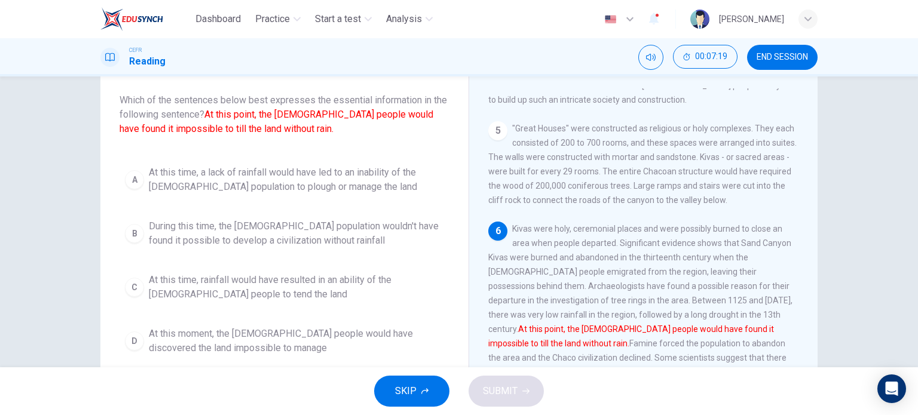
scroll to position [64, 0]
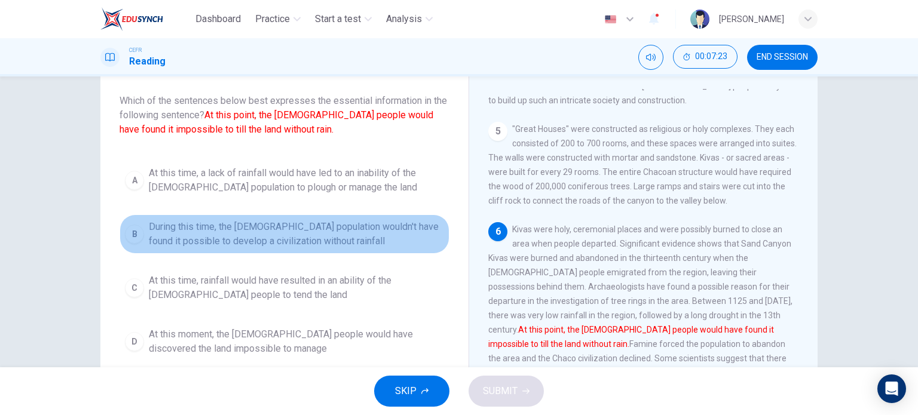
click at [161, 228] on span "During this time, the [DEMOGRAPHIC_DATA] population wouldn't have found it poss…" at bounding box center [296, 234] width 295 height 29
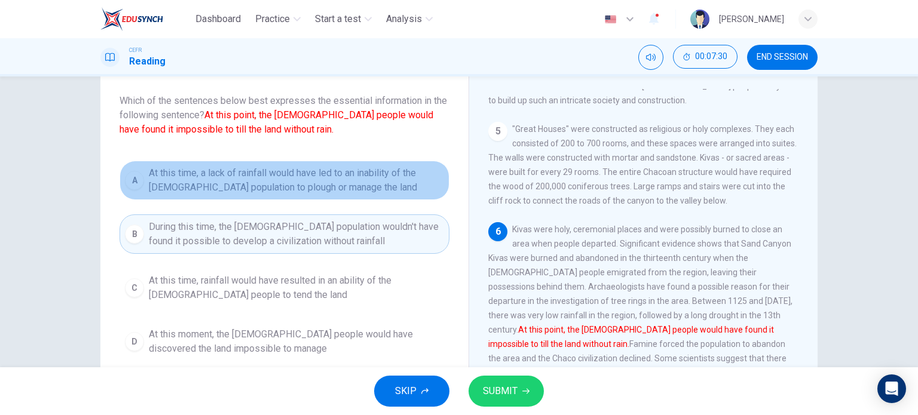
click at [363, 189] on span "At this time, a lack of rainfall would have led to an inability of the [DEMOGRA…" at bounding box center [296, 180] width 295 height 29
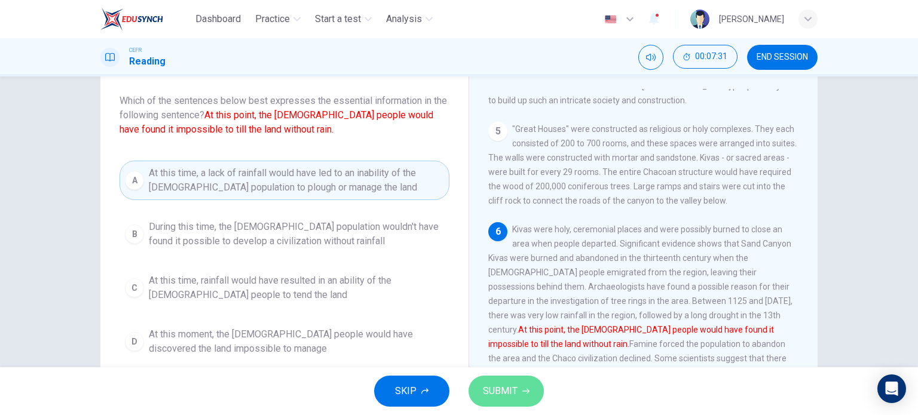
click at [523, 381] on button "SUBMIT" at bounding box center [505, 391] width 75 height 31
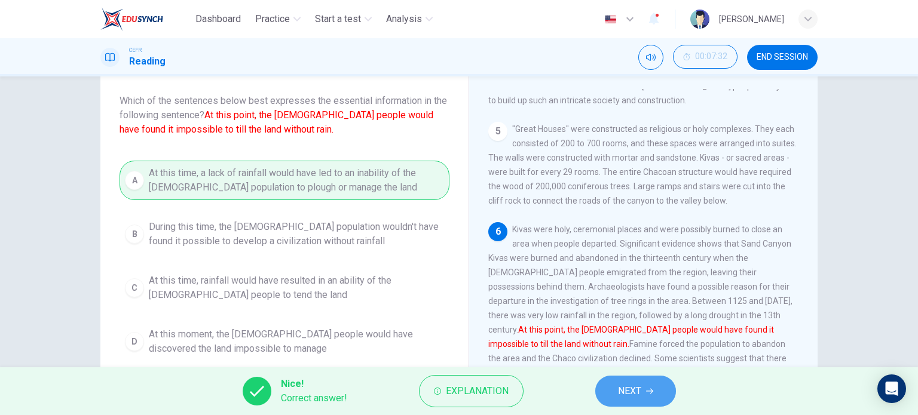
click at [650, 394] on icon "button" at bounding box center [649, 391] width 7 height 7
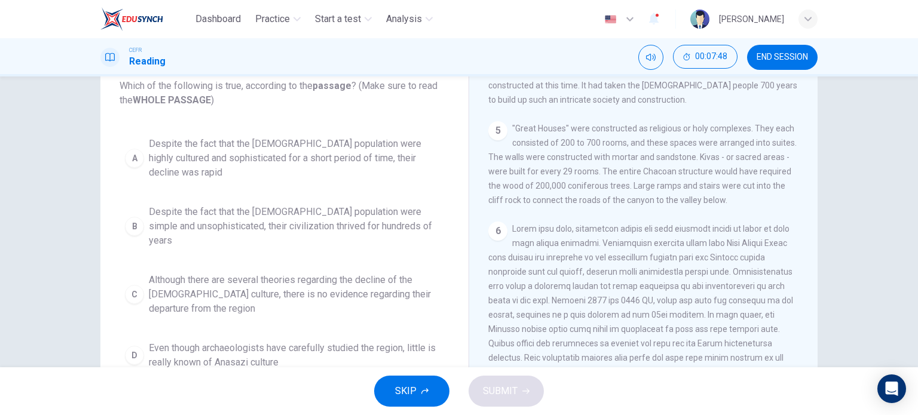
scroll to position [81, 0]
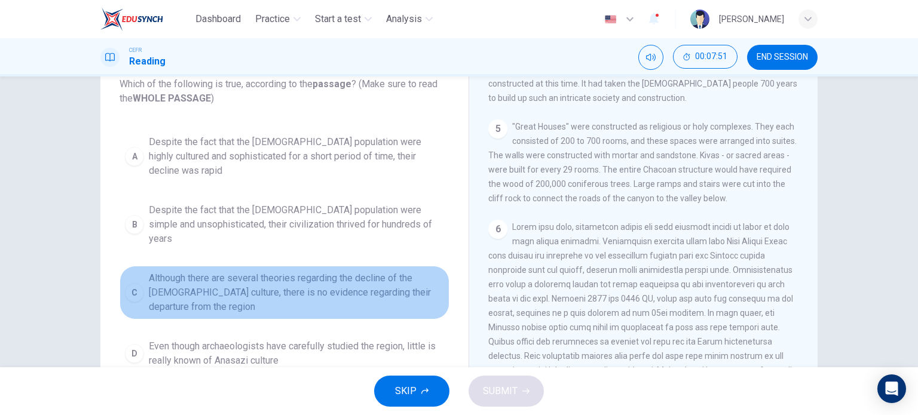
click at [253, 274] on span "Although there are several theories regarding the decline of the [DEMOGRAPHIC_D…" at bounding box center [296, 292] width 295 height 43
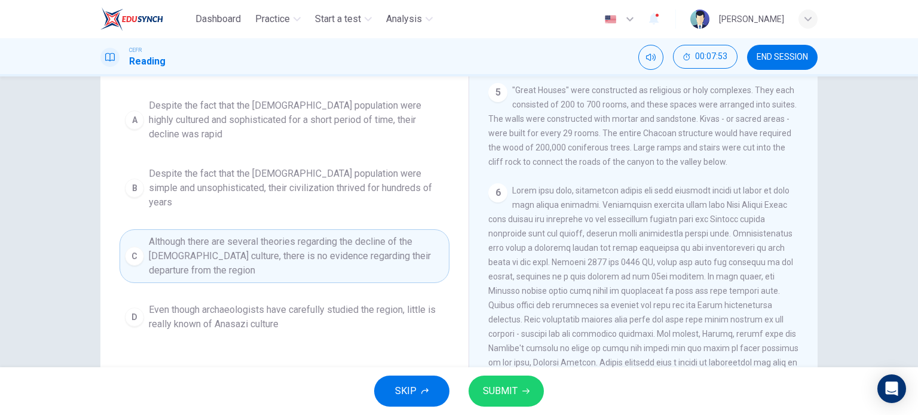
scroll to position [119, 0]
click at [490, 390] on span "SUBMIT" at bounding box center [500, 391] width 35 height 17
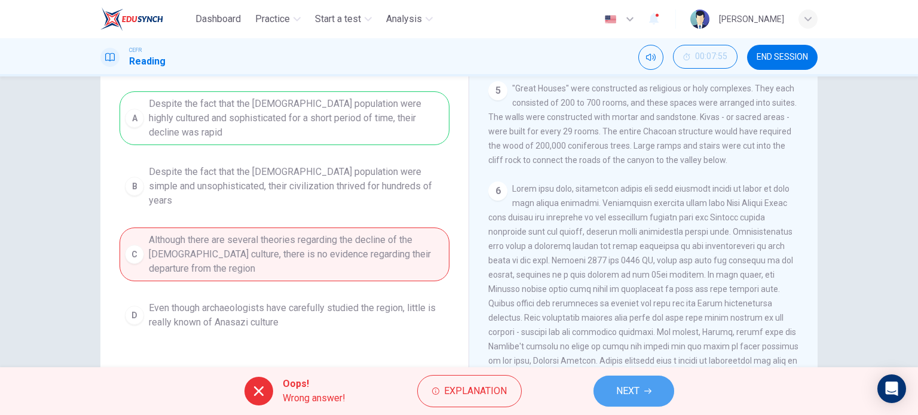
click at [629, 386] on span "NEXT" at bounding box center [627, 391] width 23 height 17
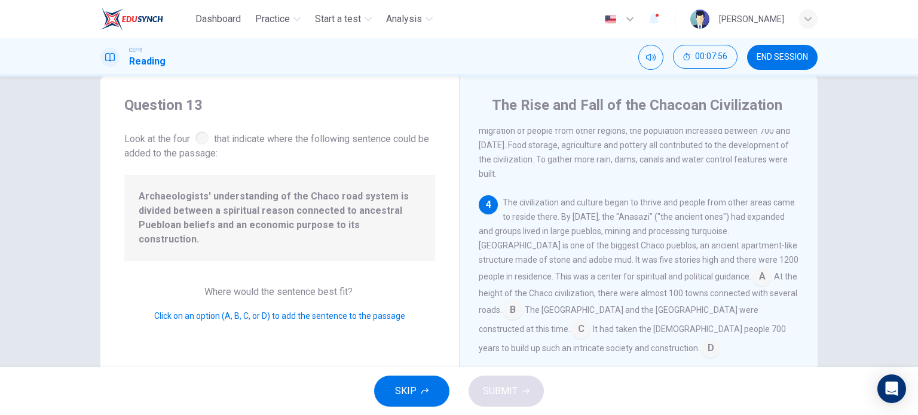
scroll to position [23, 0]
click at [590, 321] on input at bounding box center [580, 330] width 19 height 19
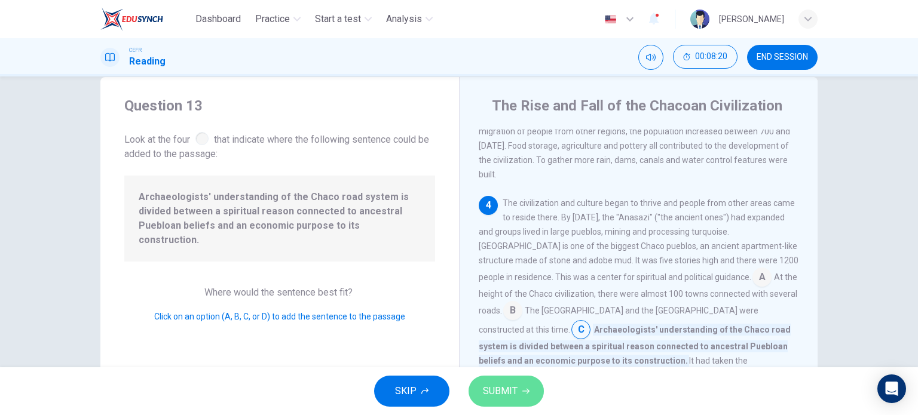
click at [503, 391] on span "SUBMIT" at bounding box center [500, 391] width 35 height 17
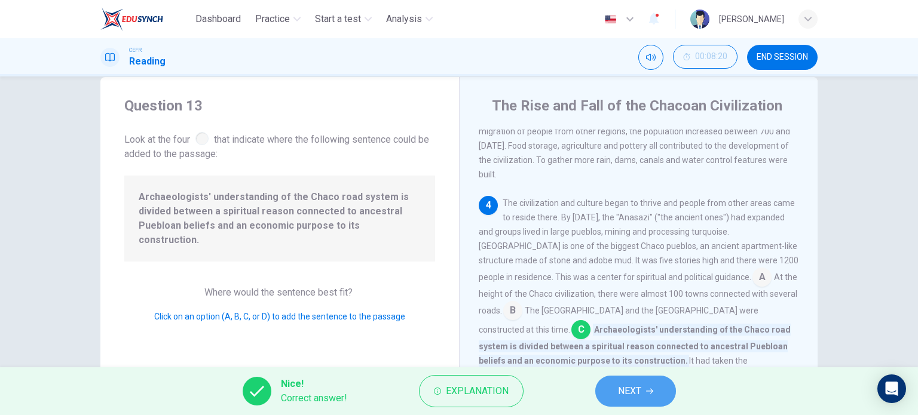
click at [630, 390] on span "NEXT" at bounding box center [629, 391] width 23 height 17
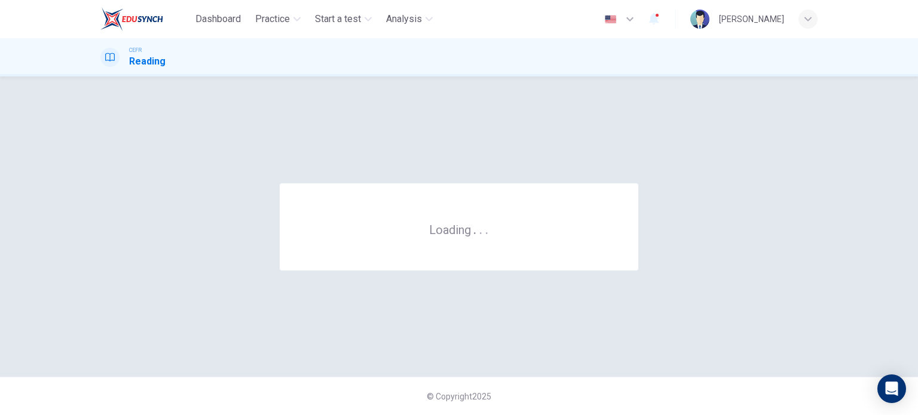
scroll to position [0, 0]
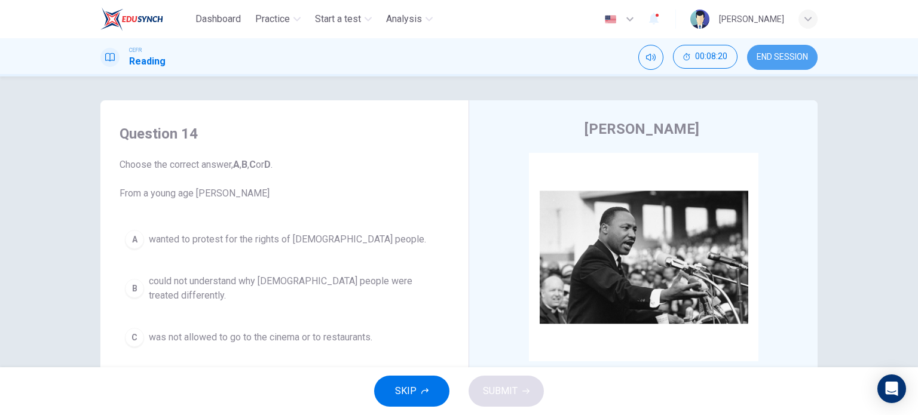
click at [779, 62] on span "END SESSION" at bounding box center [781, 58] width 51 height 10
